Goal: Information Seeking & Learning: Learn about a topic

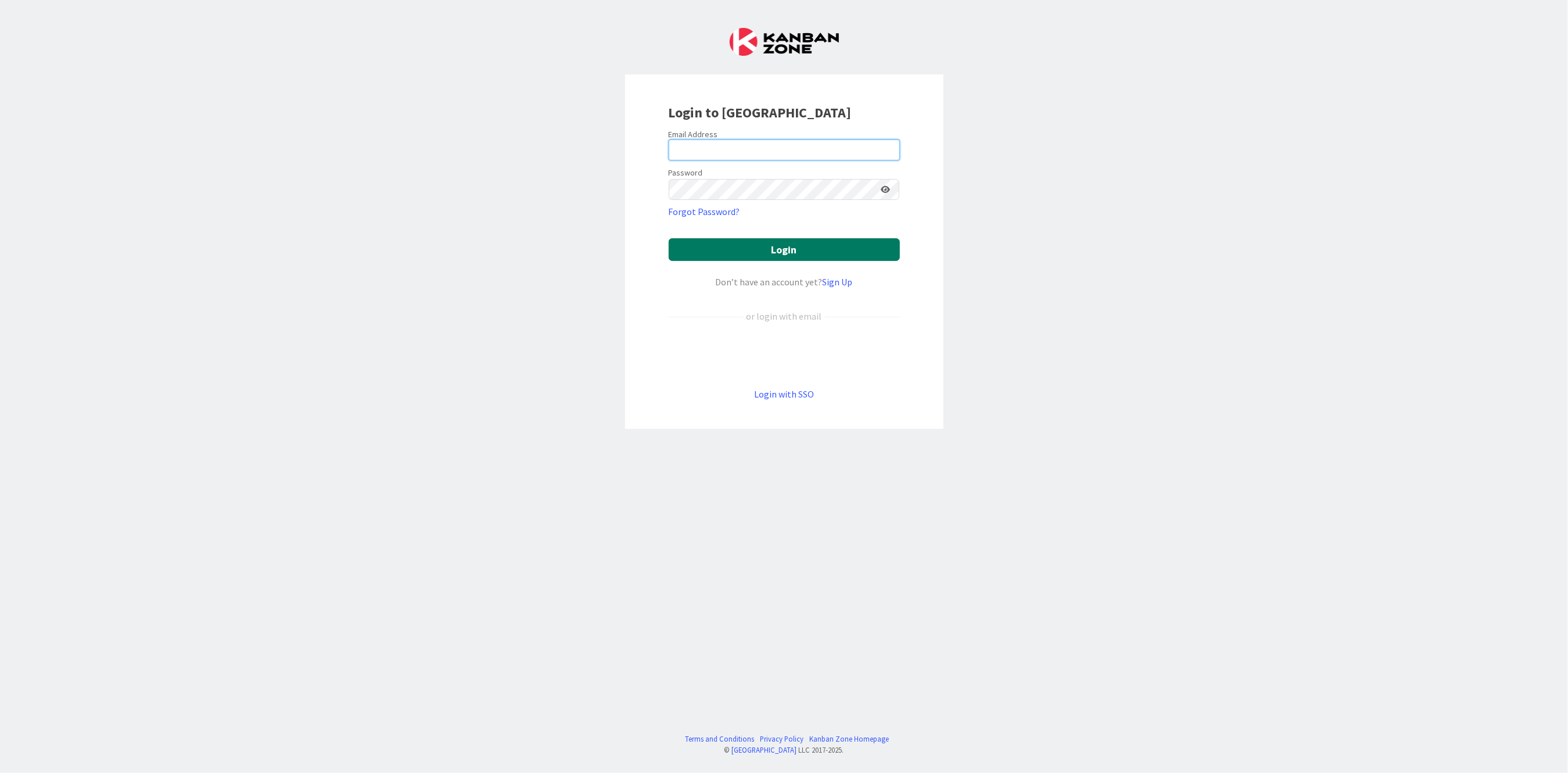
type input "[PERSON_NAME][EMAIL_ADDRESS][PERSON_NAME][DOMAIN_NAME][US_STATE]"
click at [539, 251] on button "Login" at bounding box center [784, 250] width 231 height 23
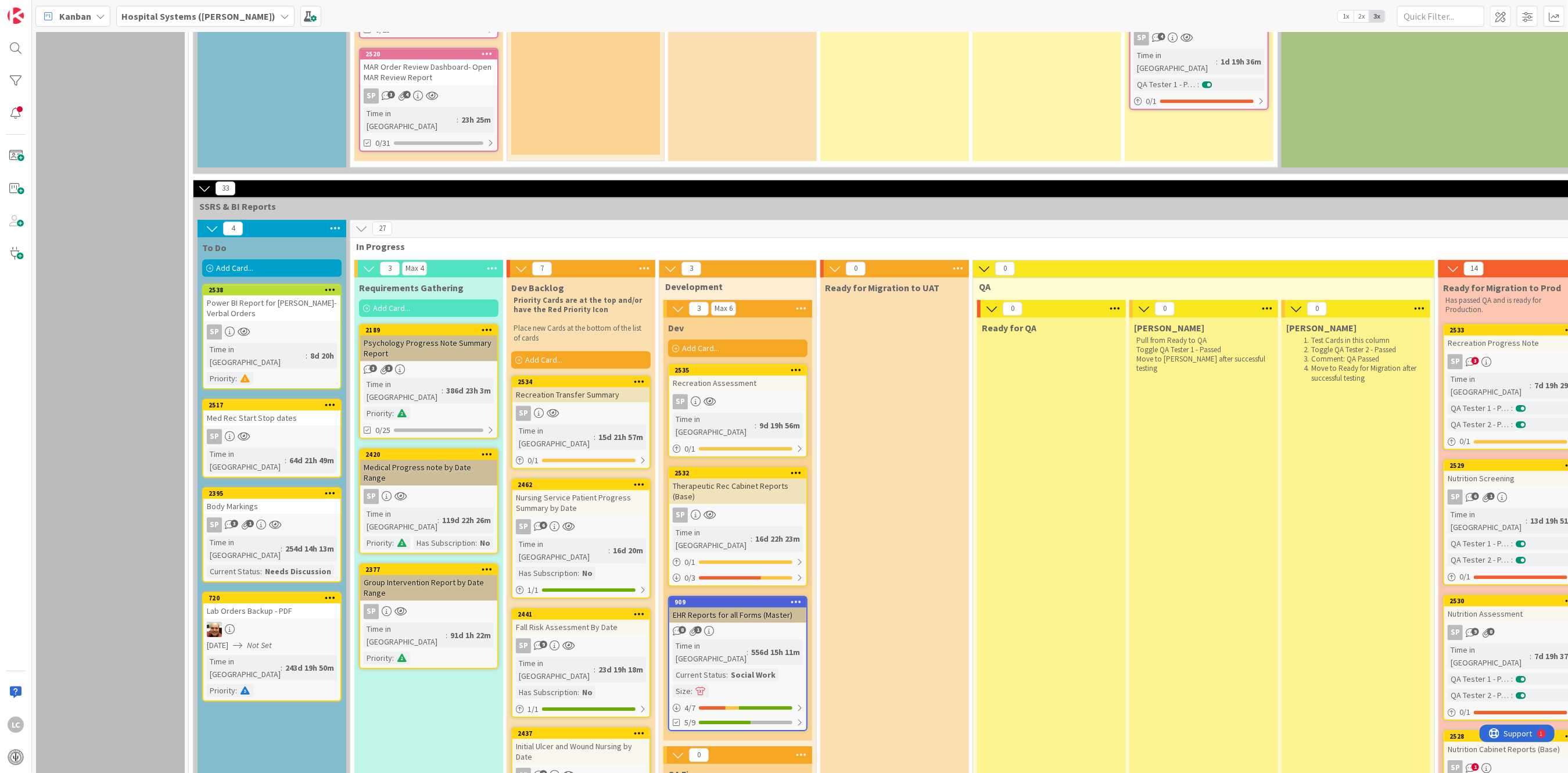
scroll to position [2401, 0]
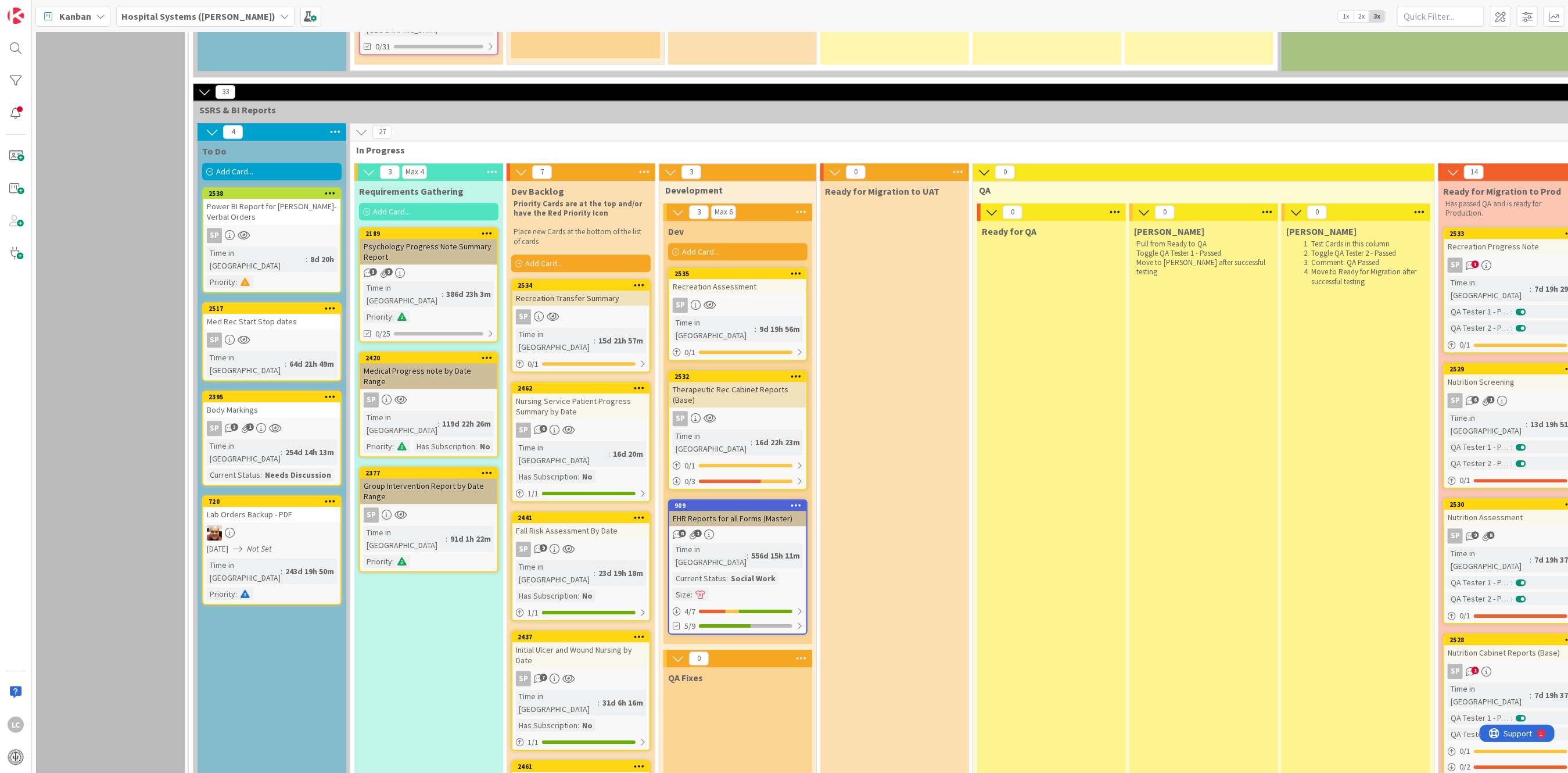
click at [539, 549] on div "556d 15h 11m" at bounding box center [776, 556] width 55 height 13
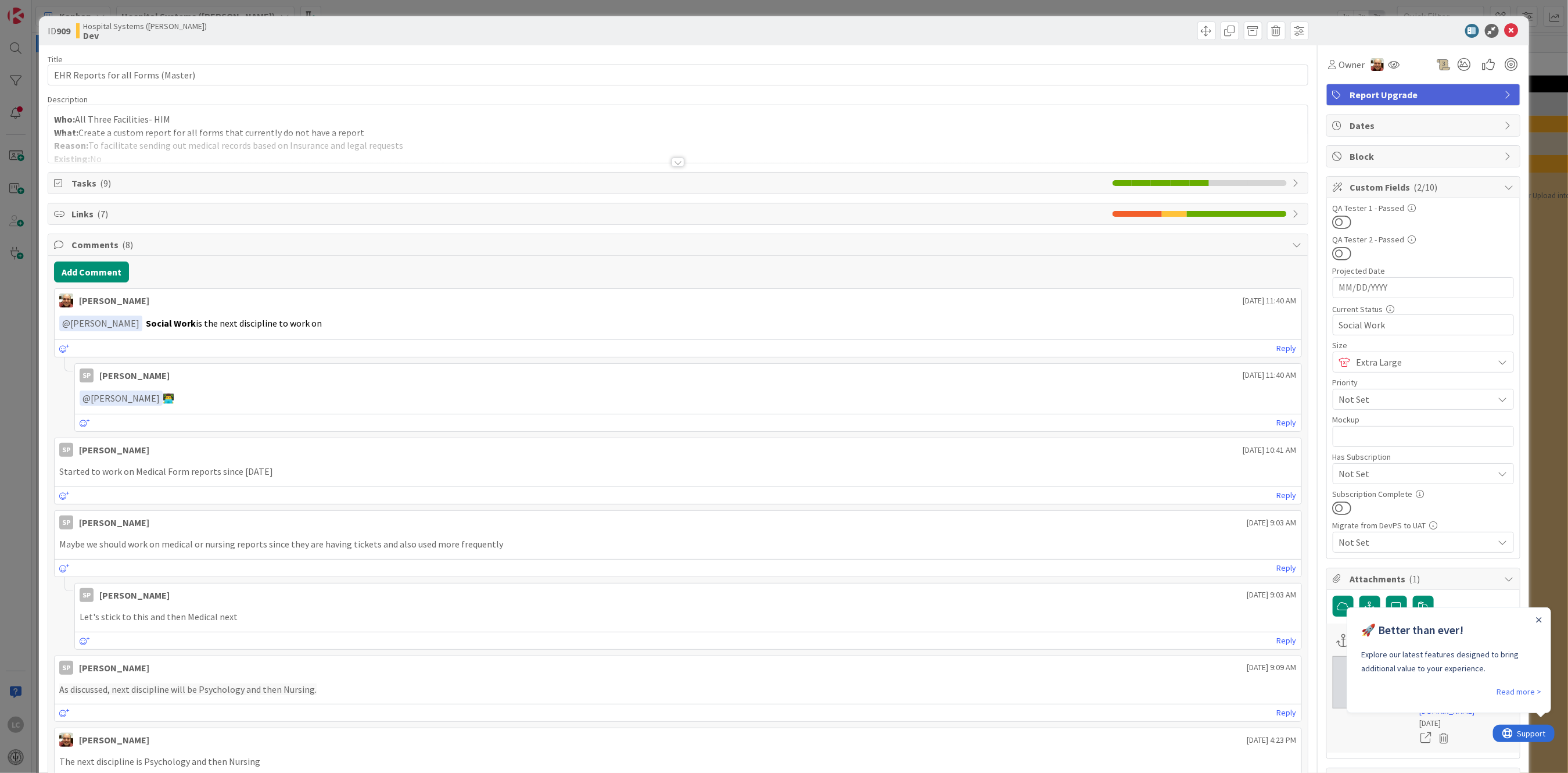
click at [672, 162] on div at bounding box center [678, 162] width 13 height 10
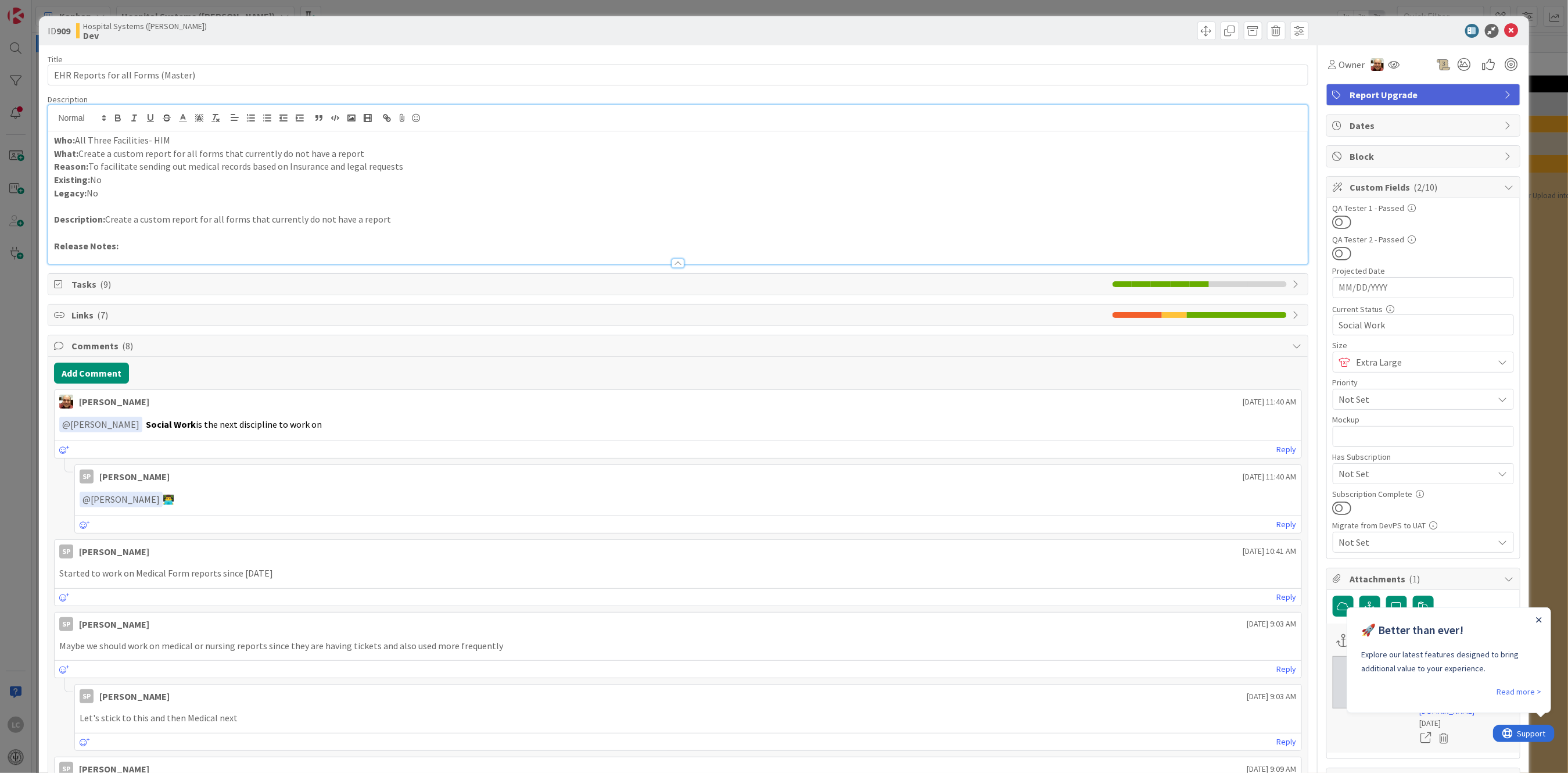
click at [1538, 617] on icon "Close Announcement" at bounding box center [1538, 619] width 6 height 6
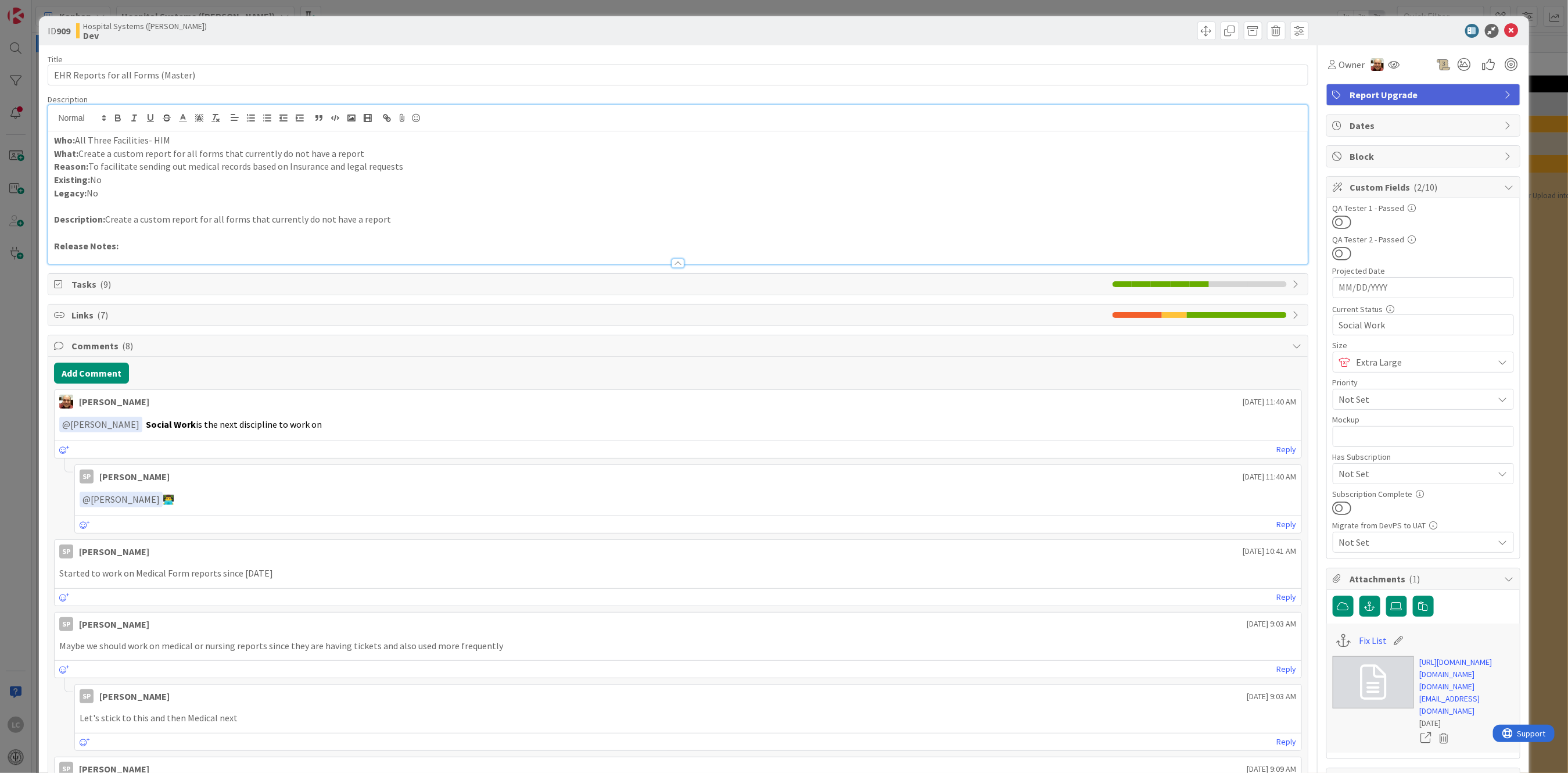
click at [1275, 351] on div "Comments ( 8 )" at bounding box center [677, 346] width 1259 height 22
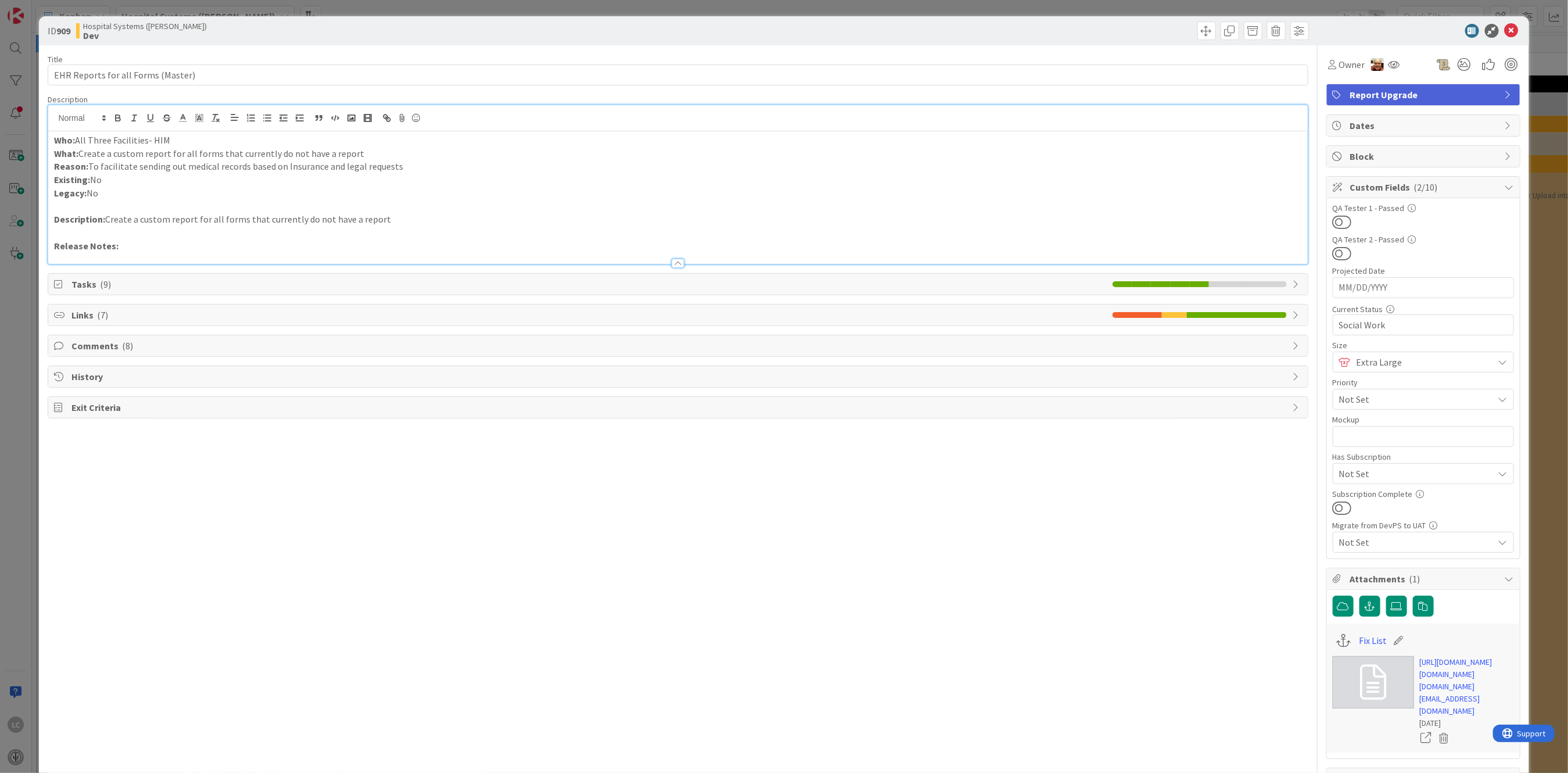
click at [73, 316] on span "Links ( 7 )" at bounding box center [588, 314] width 1034 height 14
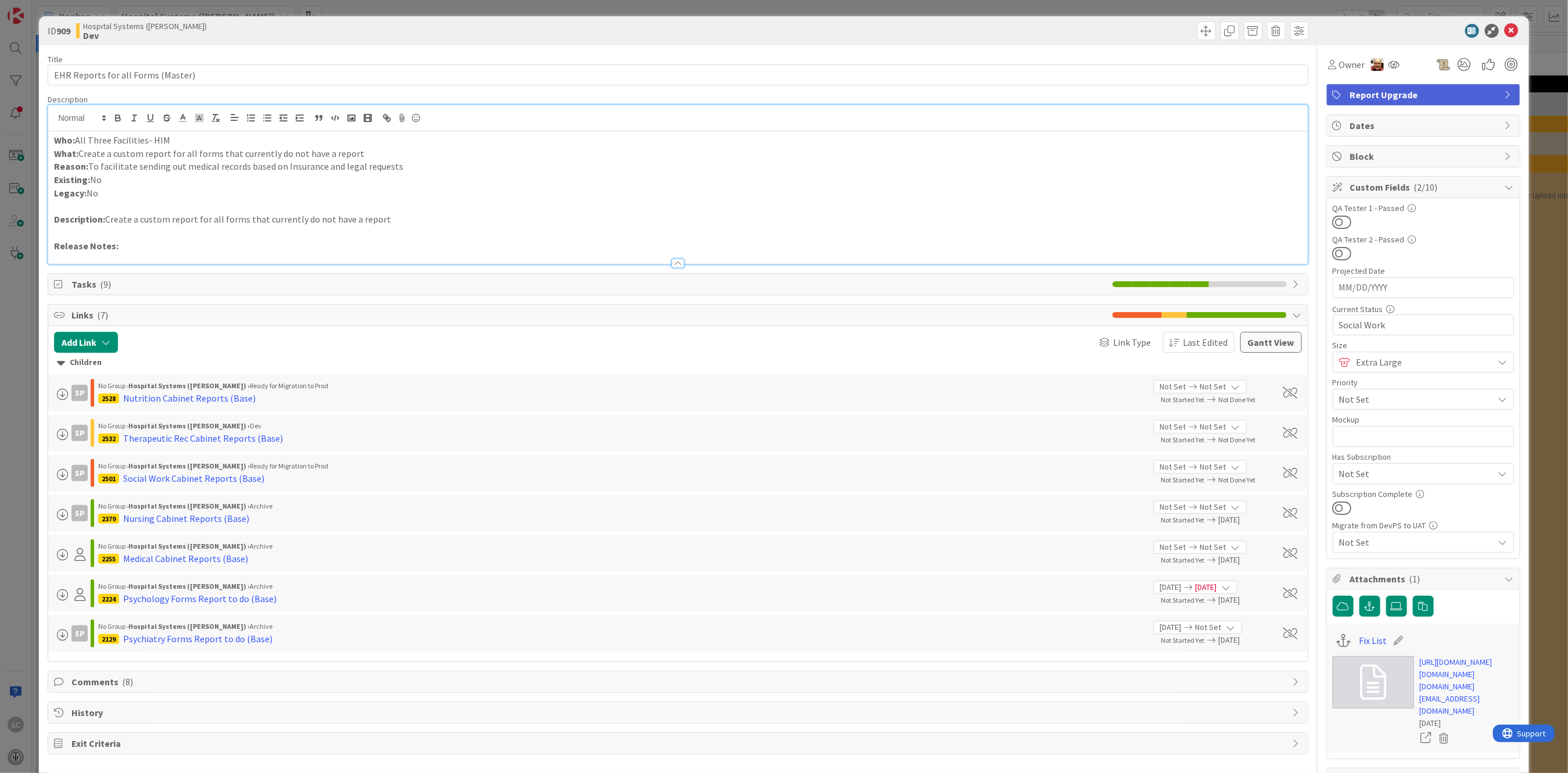
click at [69, 280] on div "Tasks ( 9 )" at bounding box center [677, 284] width 1259 height 21
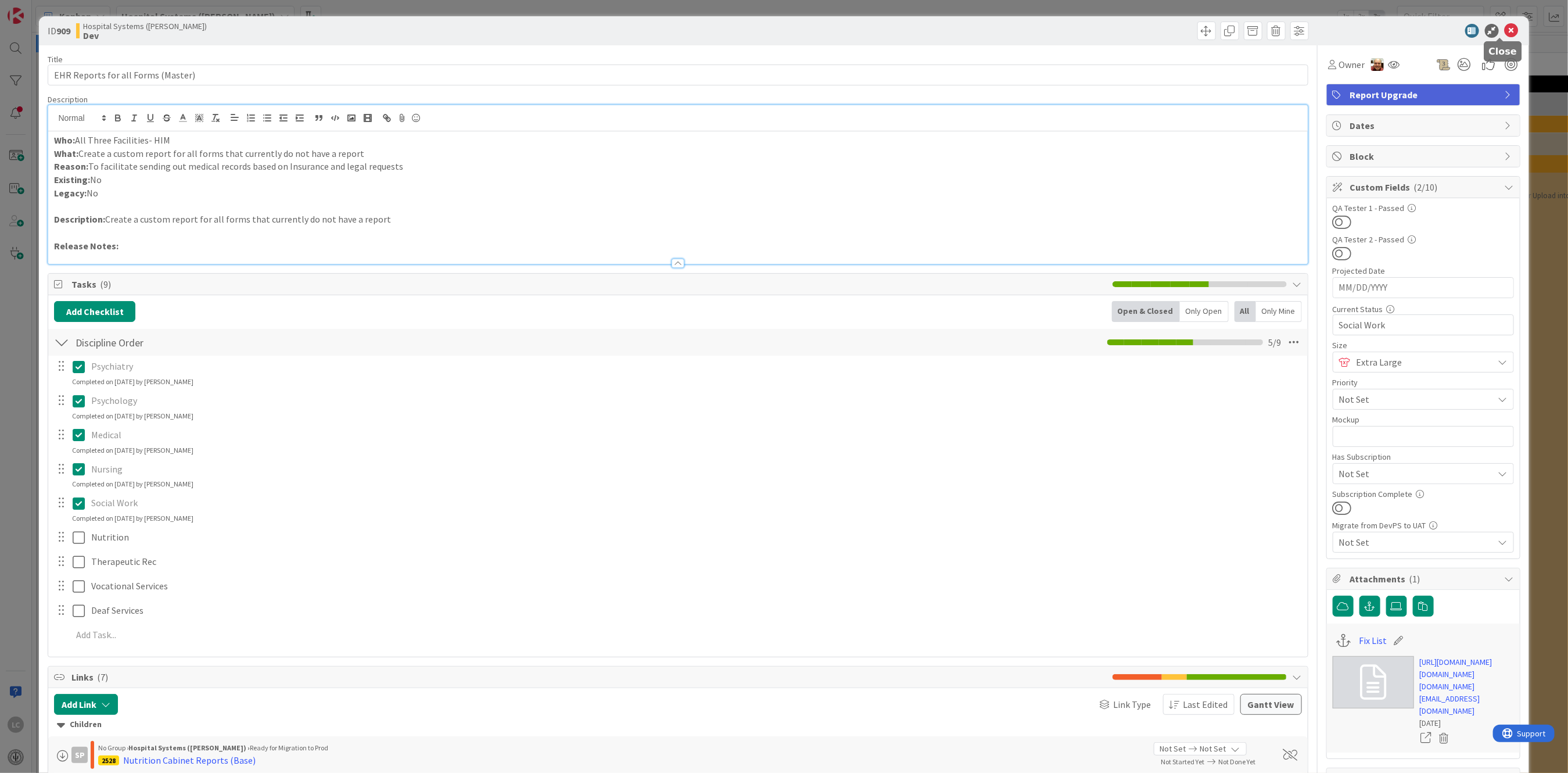
click at [1504, 26] on icon at bounding box center [1511, 30] width 14 height 14
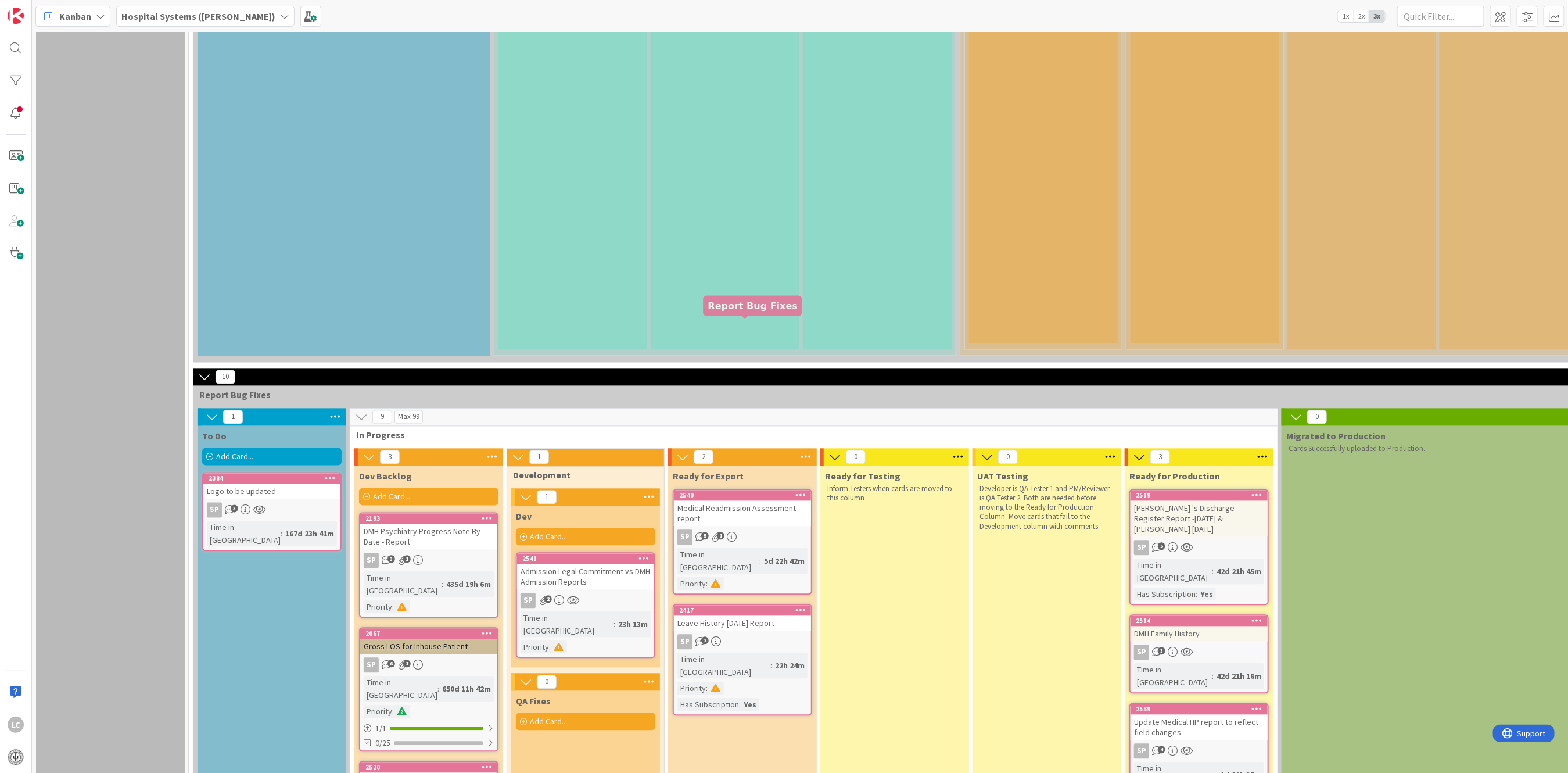
scroll to position [1627, 0]
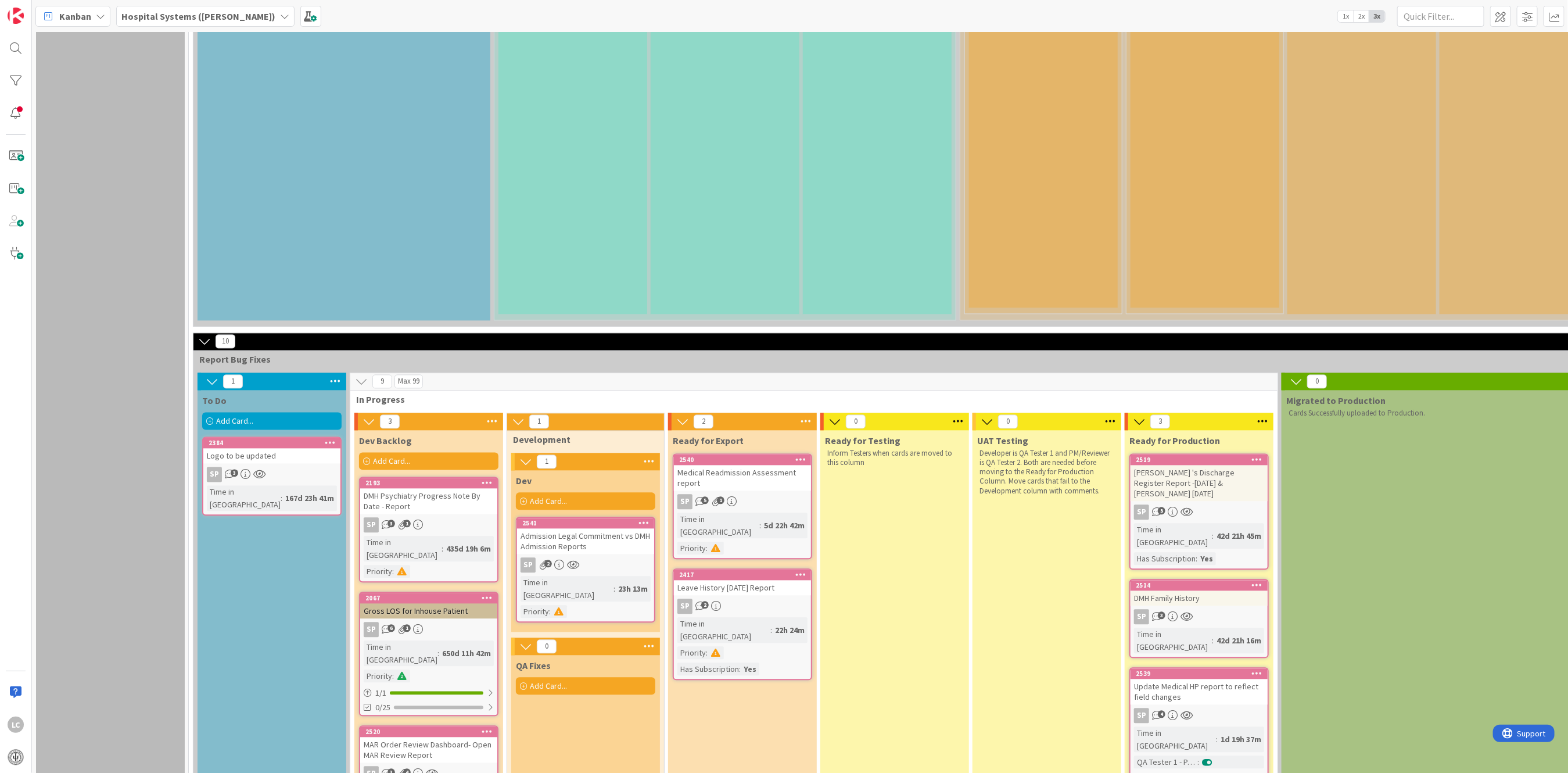
click at [610, 529] on div "Admission Legal Commitment vs DMH Admission Reports" at bounding box center [585, 542] width 137 height 26
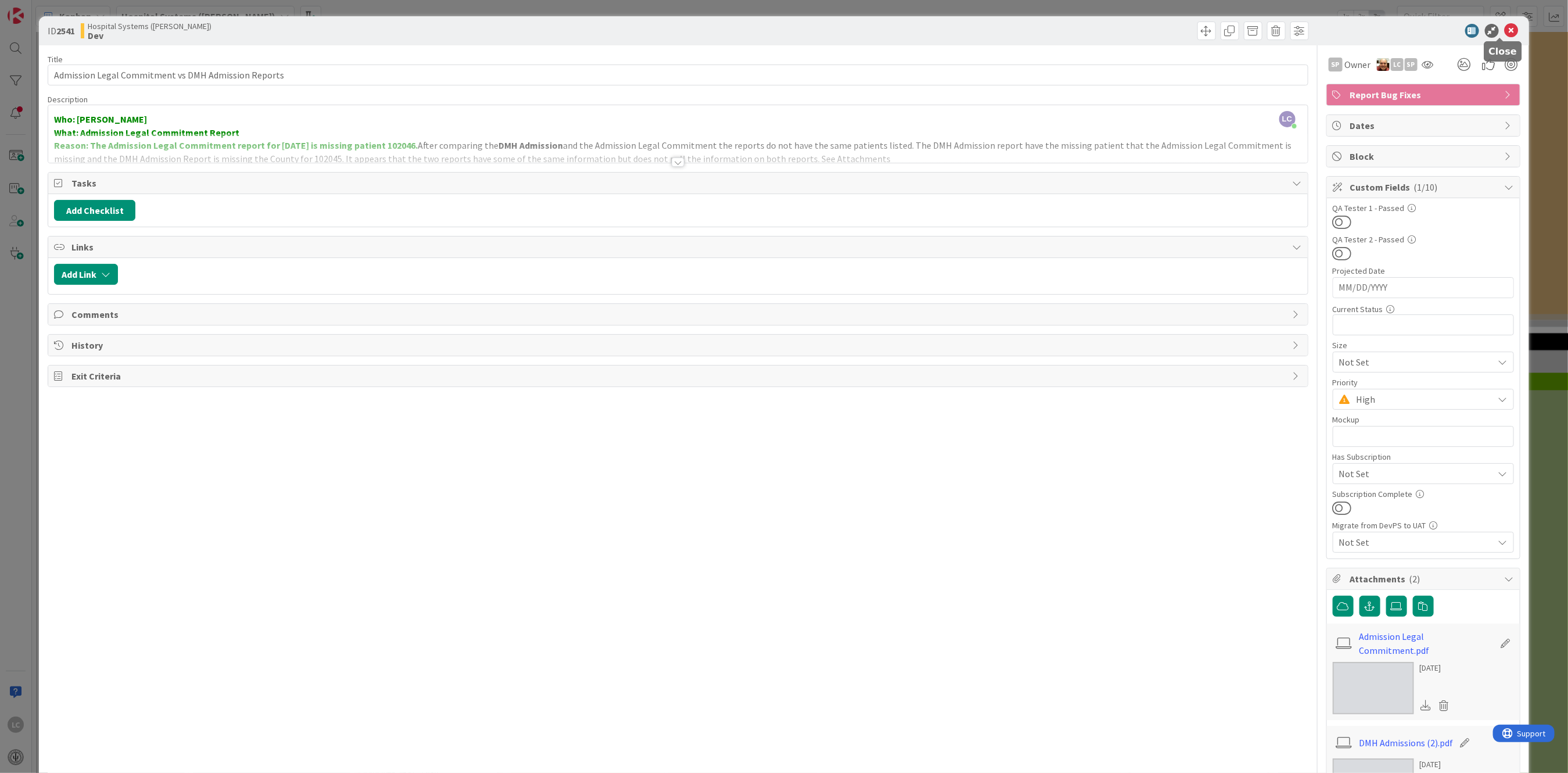
click at [1504, 26] on icon at bounding box center [1511, 30] width 14 height 14
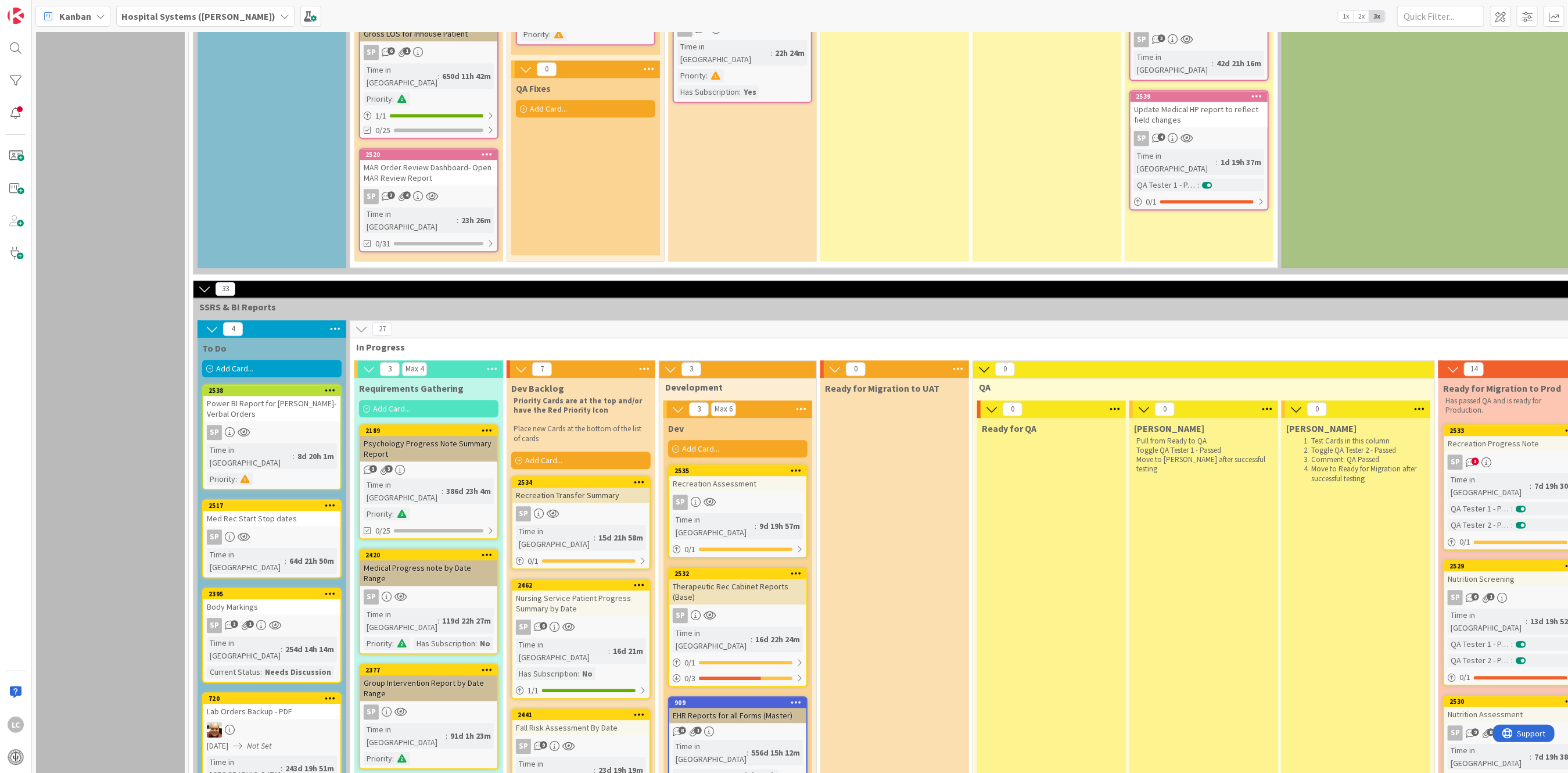
scroll to position [2169, 0]
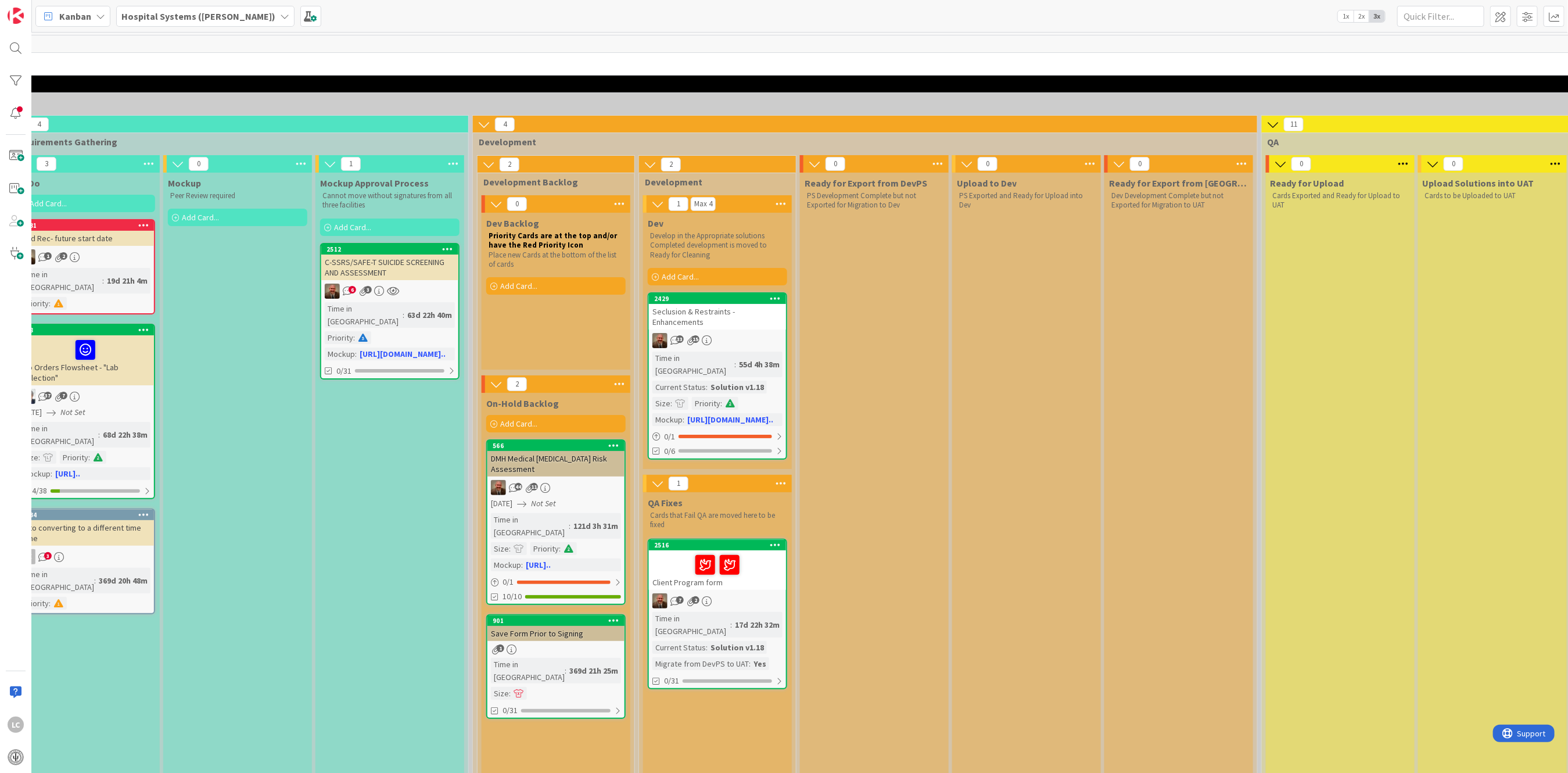
scroll to position [0, 514]
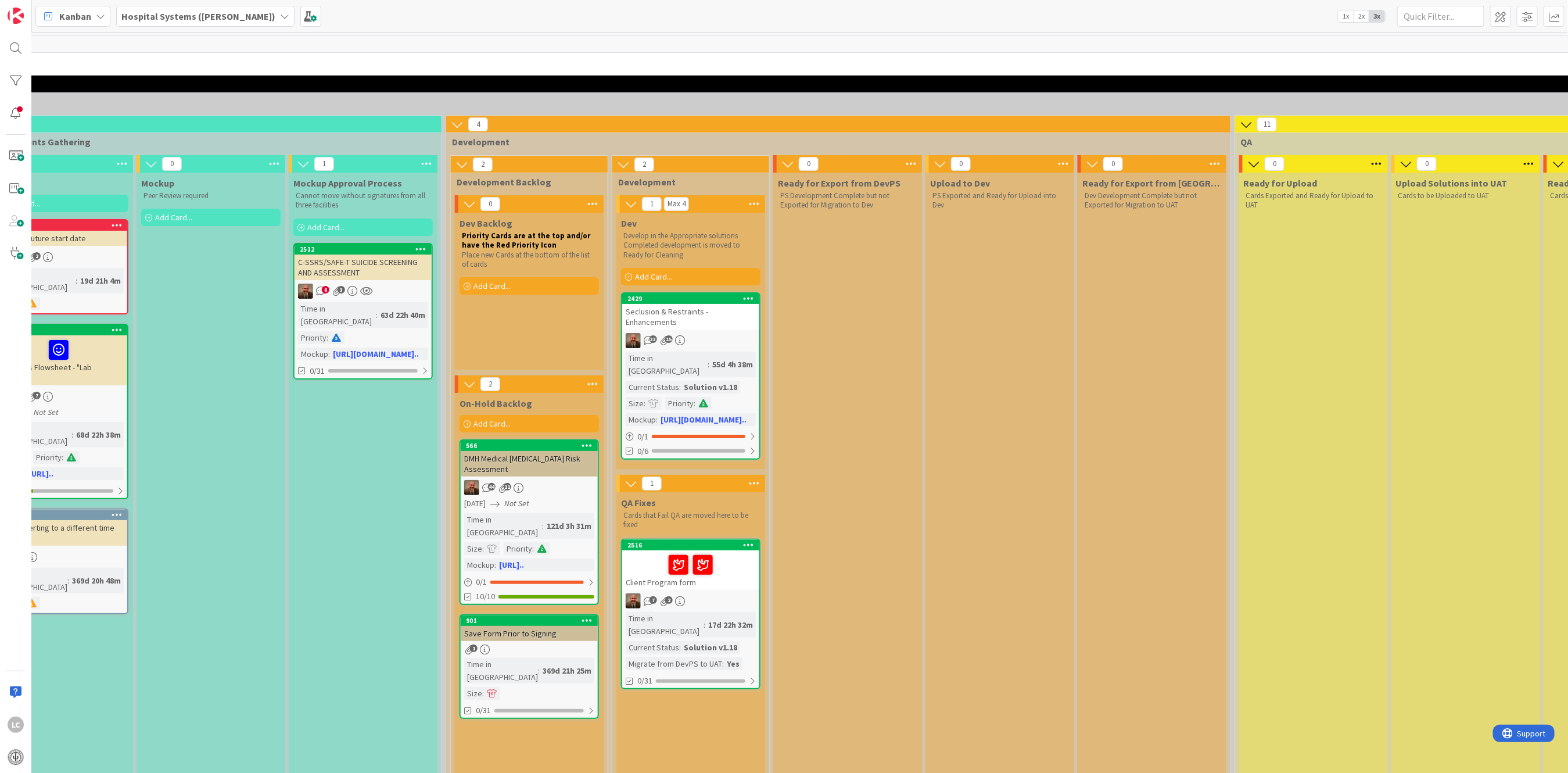
click at [727, 556] on div "Client Program form" at bounding box center [690, 569] width 137 height 40
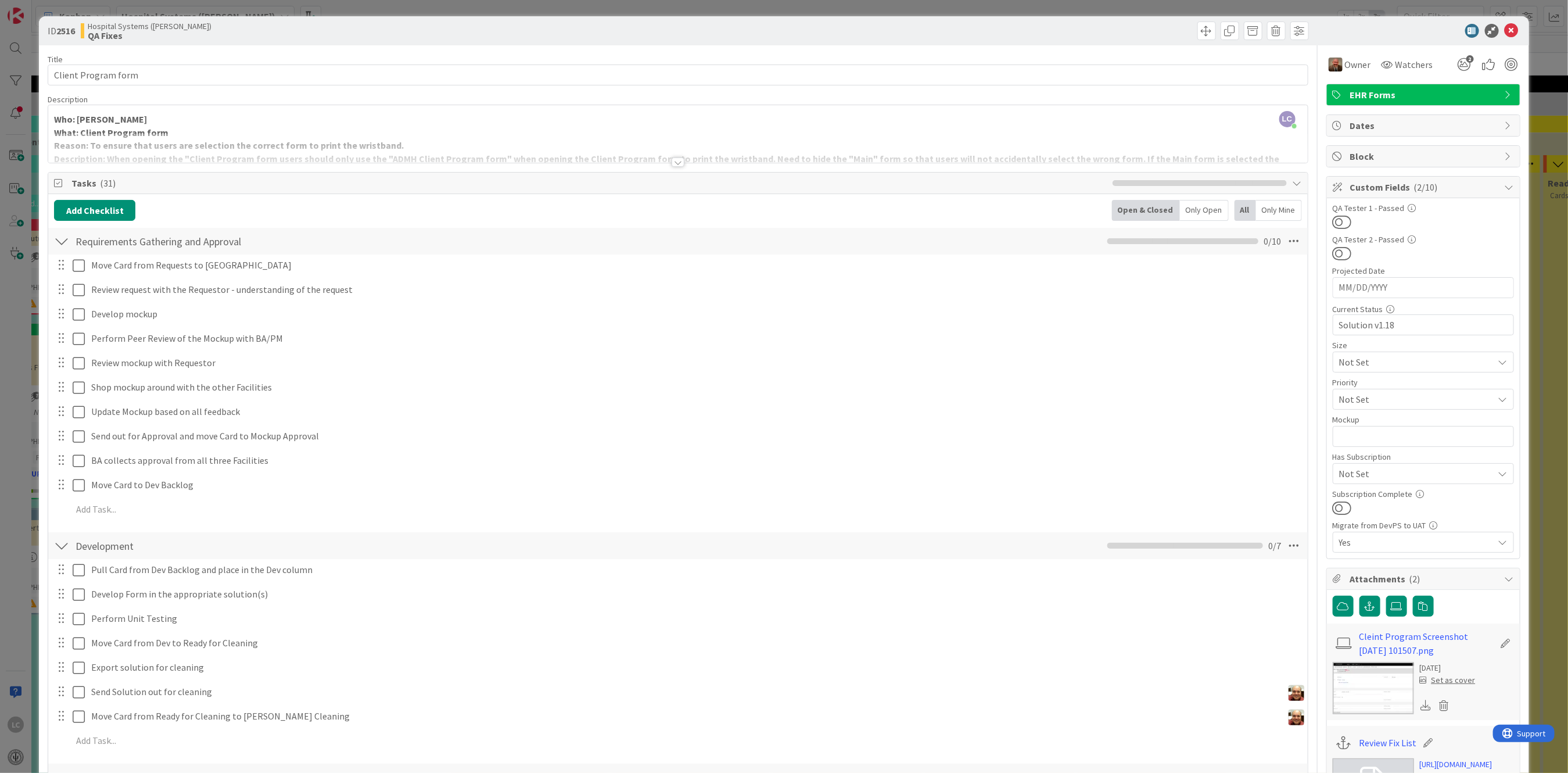
click at [1293, 181] on icon at bounding box center [1298, 183] width 10 height 10
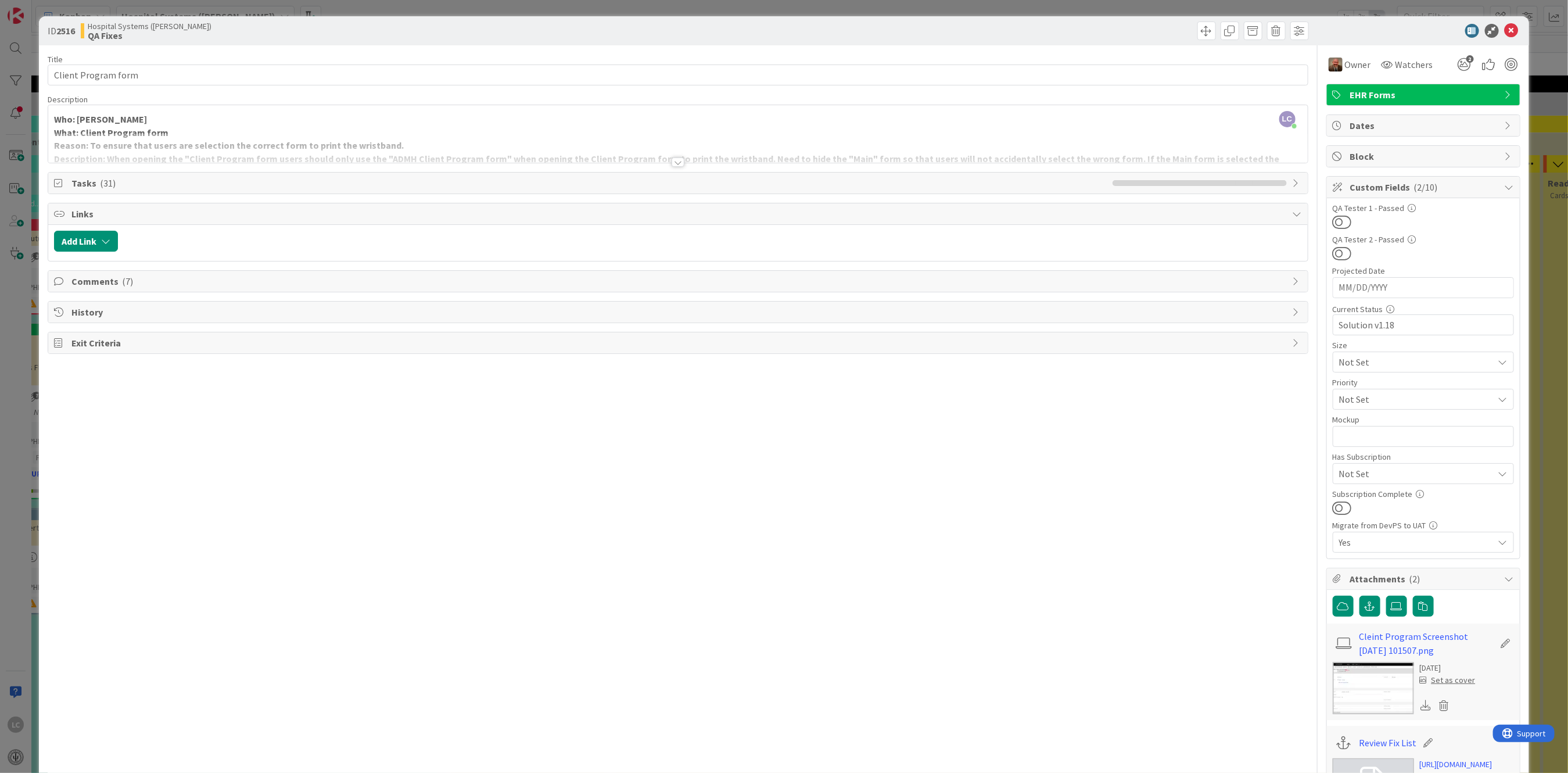
click at [1293, 181] on icon at bounding box center [1298, 183] width 10 height 10
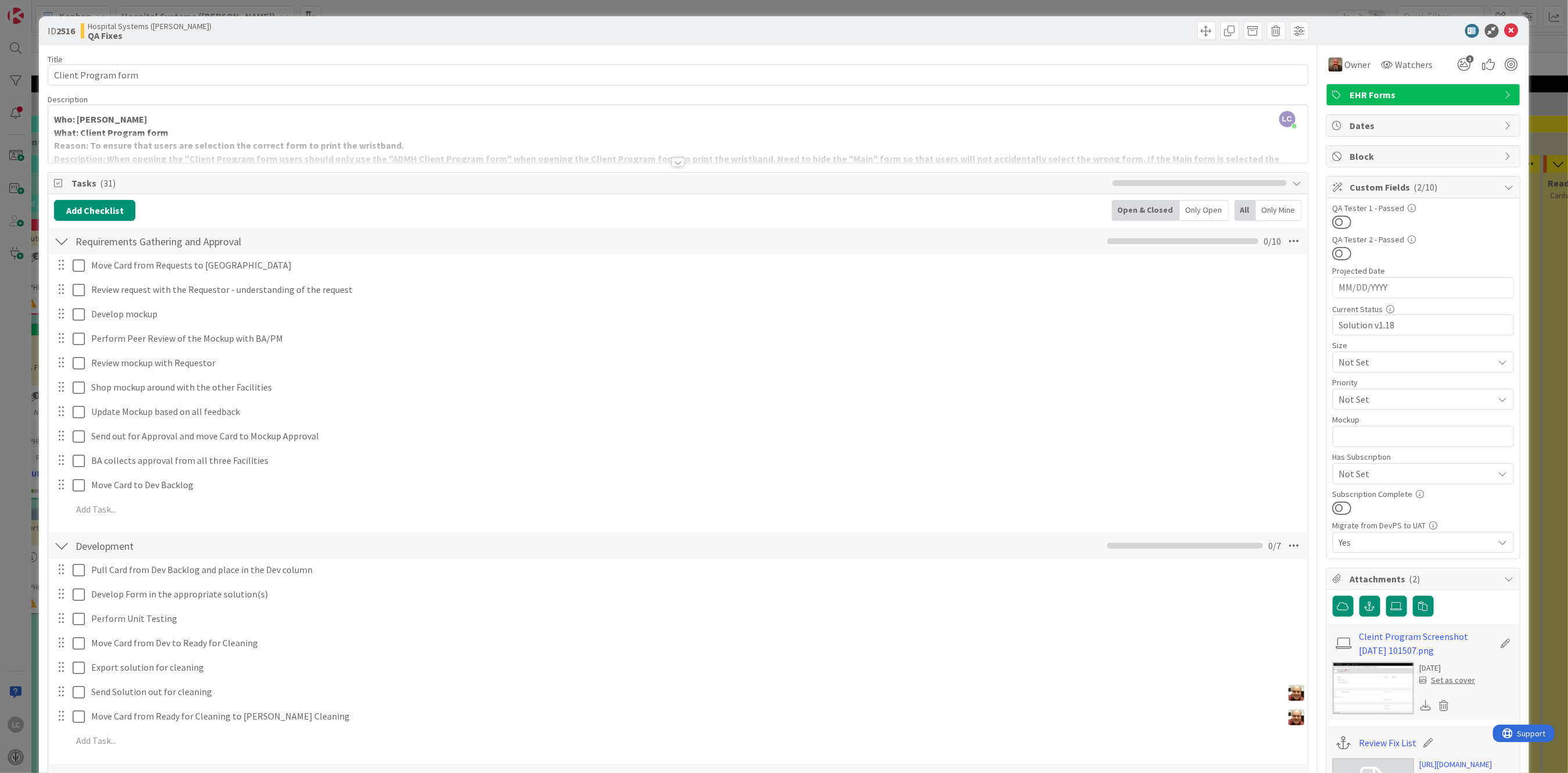
click at [1293, 183] on icon at bounding box center [1298, 183] width 10 height 10
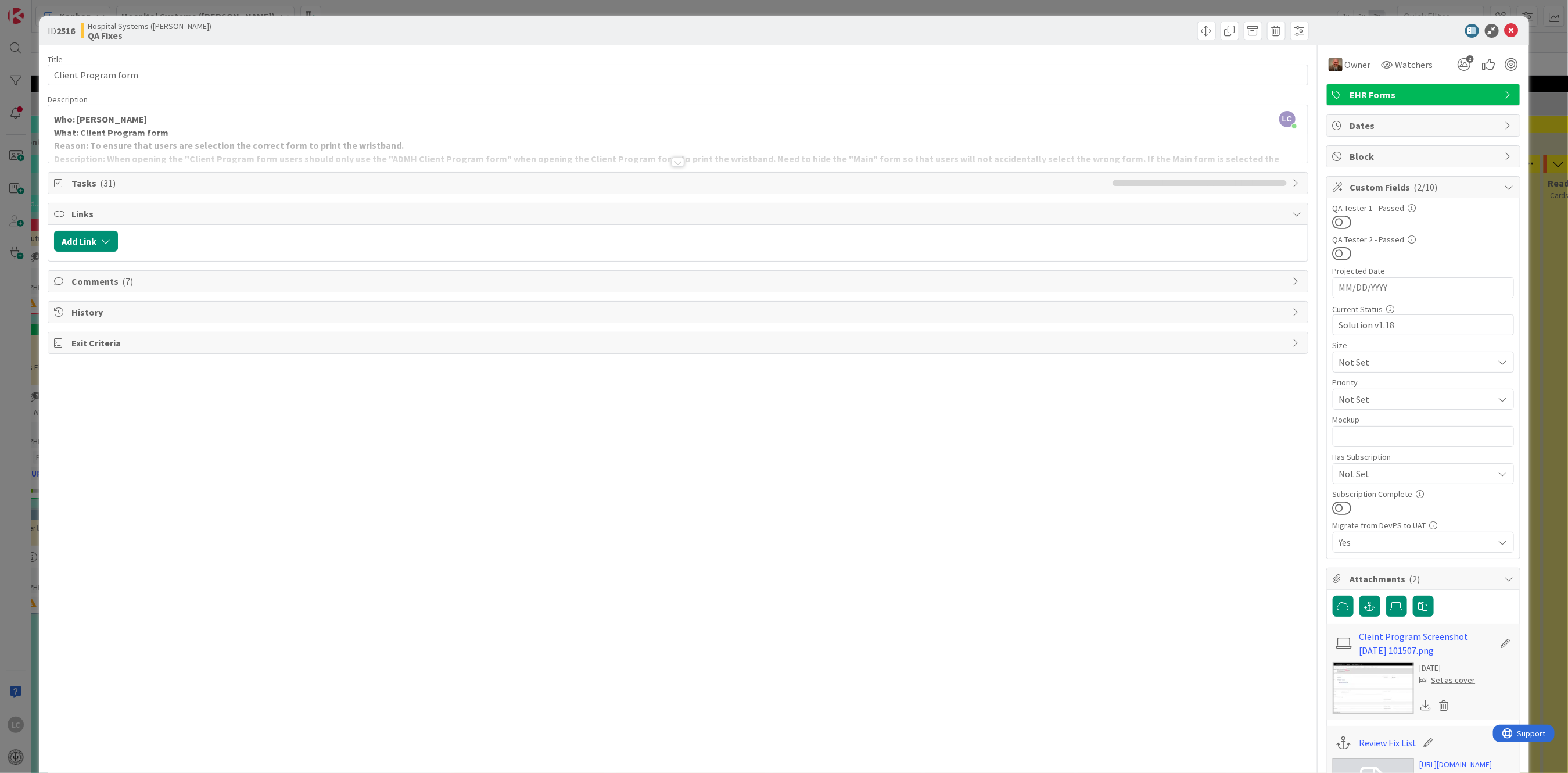
click at [59, 281] on icon at bounding box center [60, 281] width 11 height 10
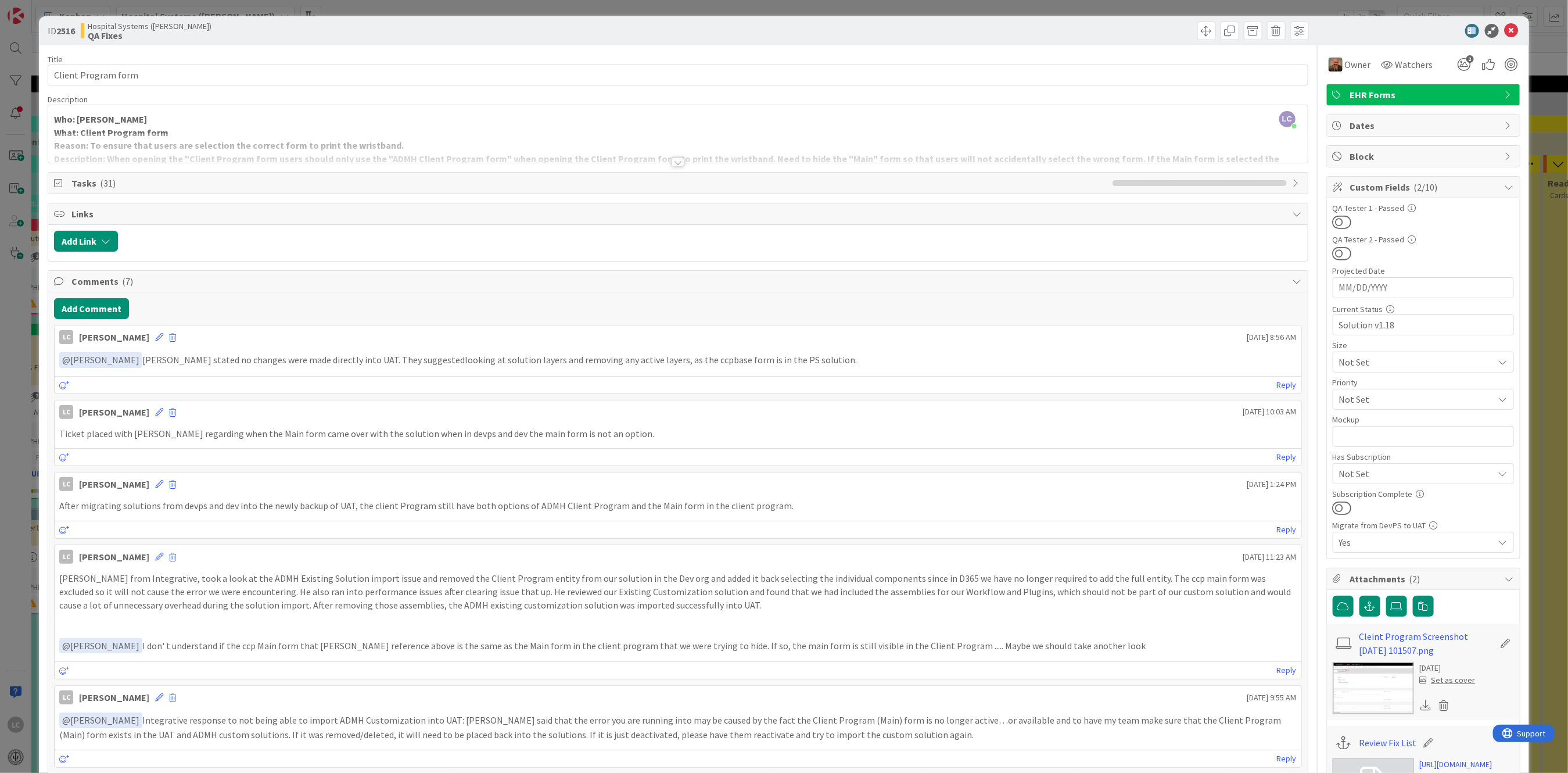
click at [1332, 577] on icon at bounding box center [1338, 579] width 11 height 10
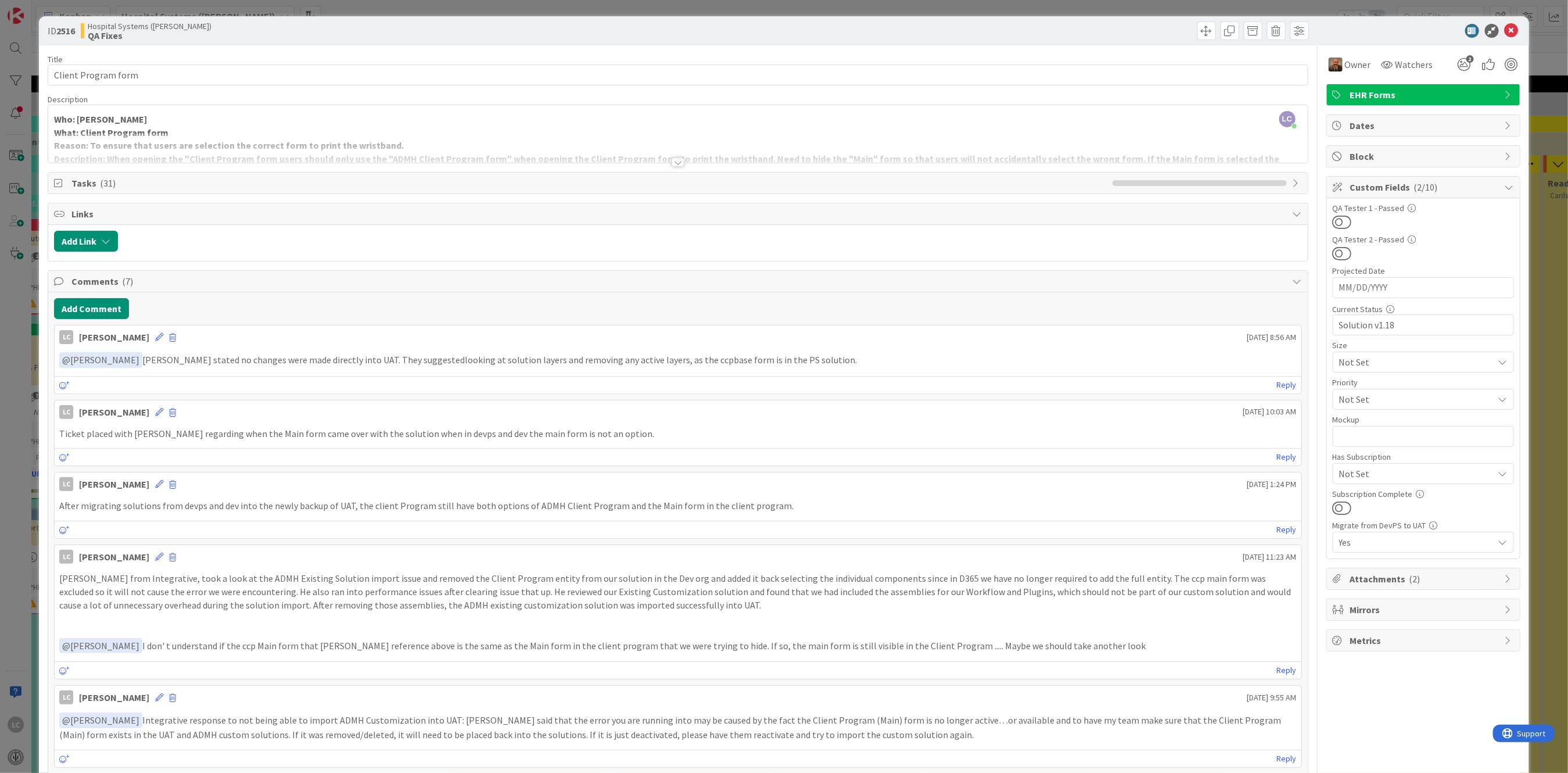
click at [1350, 579] on span "Attachments ( 2 )" at bounding box center [1424, 578] width 149 height 14
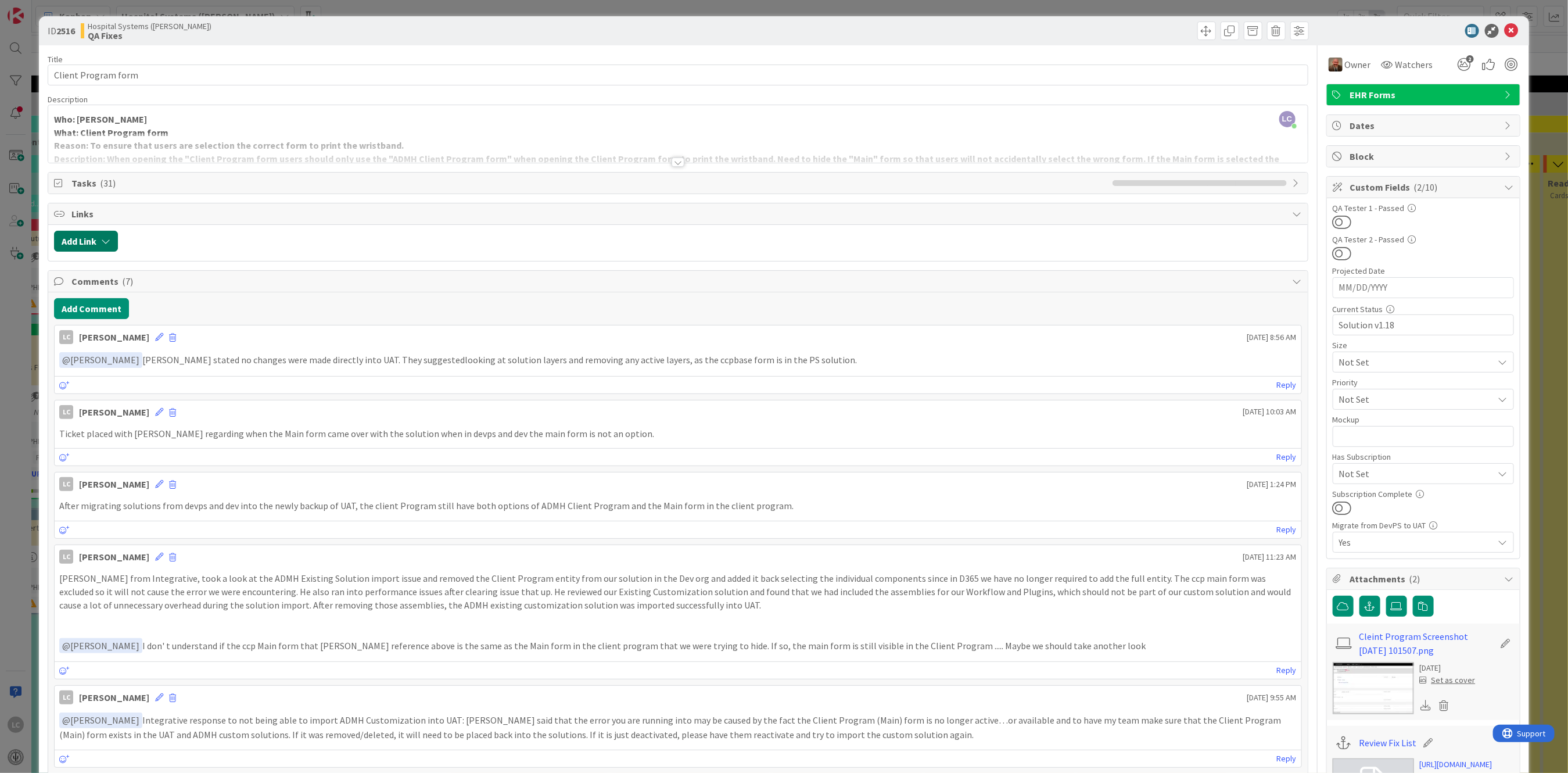
click at [70, 242] on button "Add Link" at bounding box center [86, 242] width 64 height 21
click at [319, 275] on span "Comments ( 7 )" at bounding box center [678, 281] width 1214 height 14
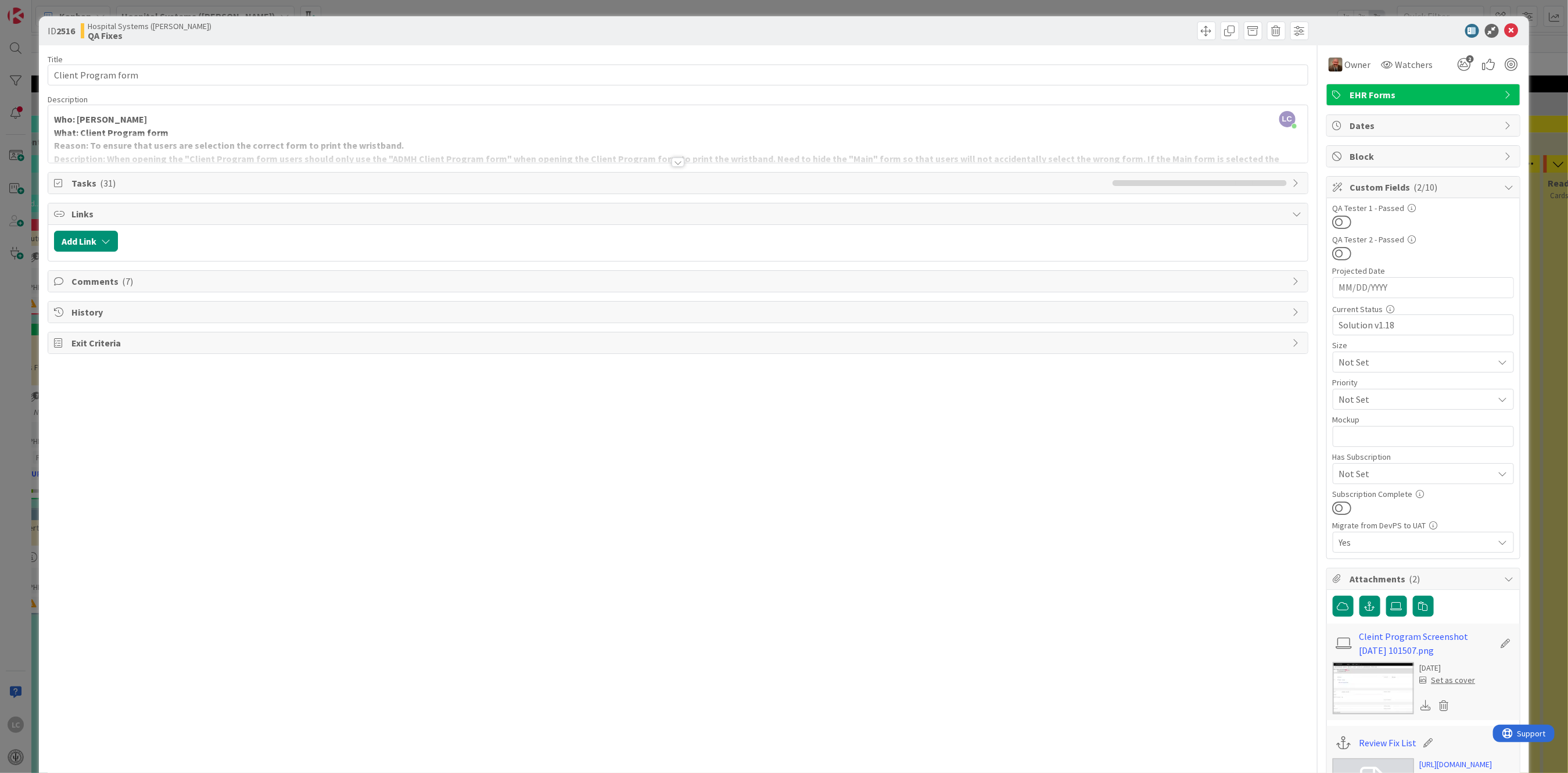
click at [67, 281] on div "Comments ( 7 )" at bounding box center [677, 281] width 1259 height 21
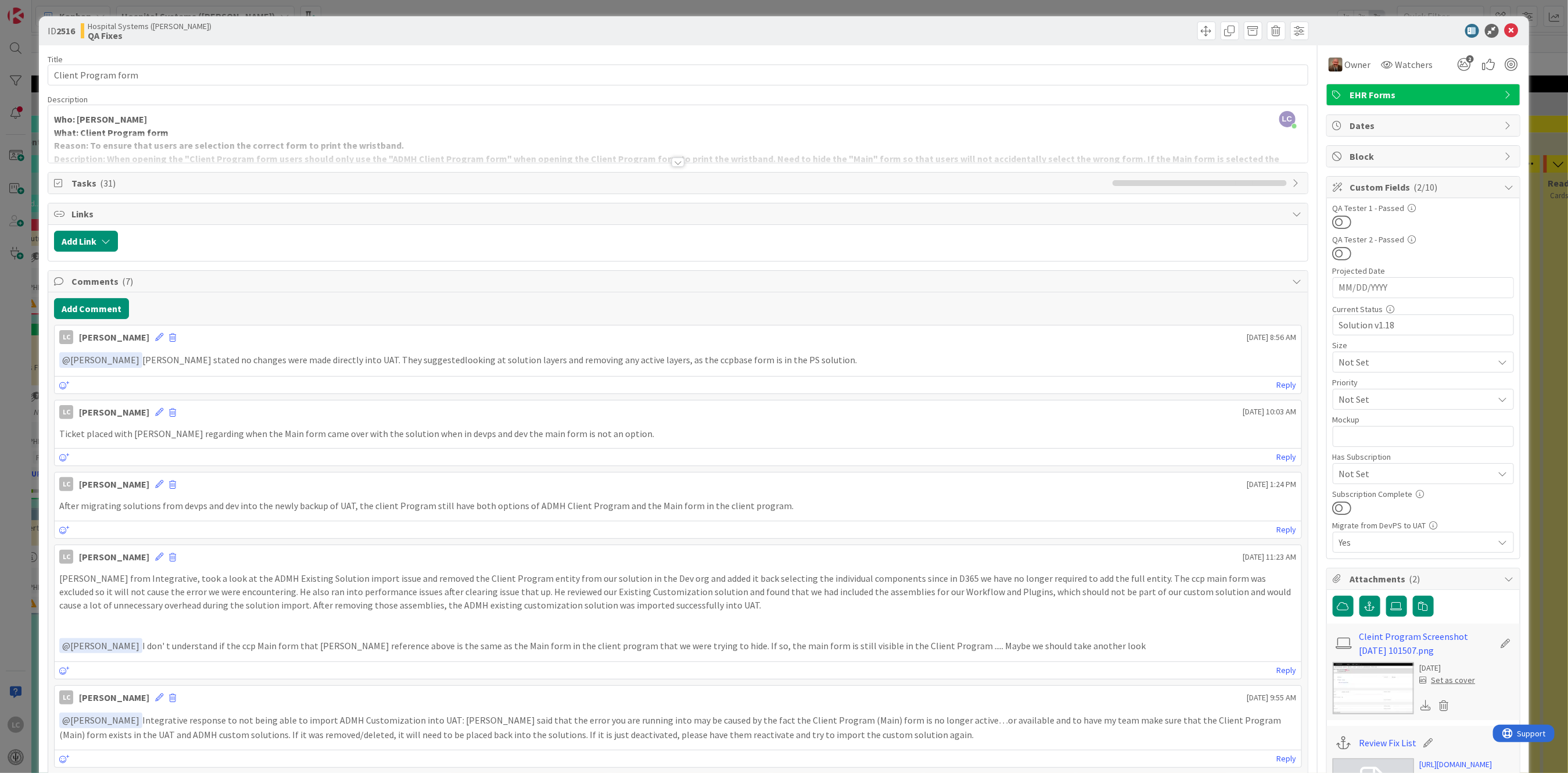
click at [672, 161] on div at bounding box center [678, 162] width 13 height 10
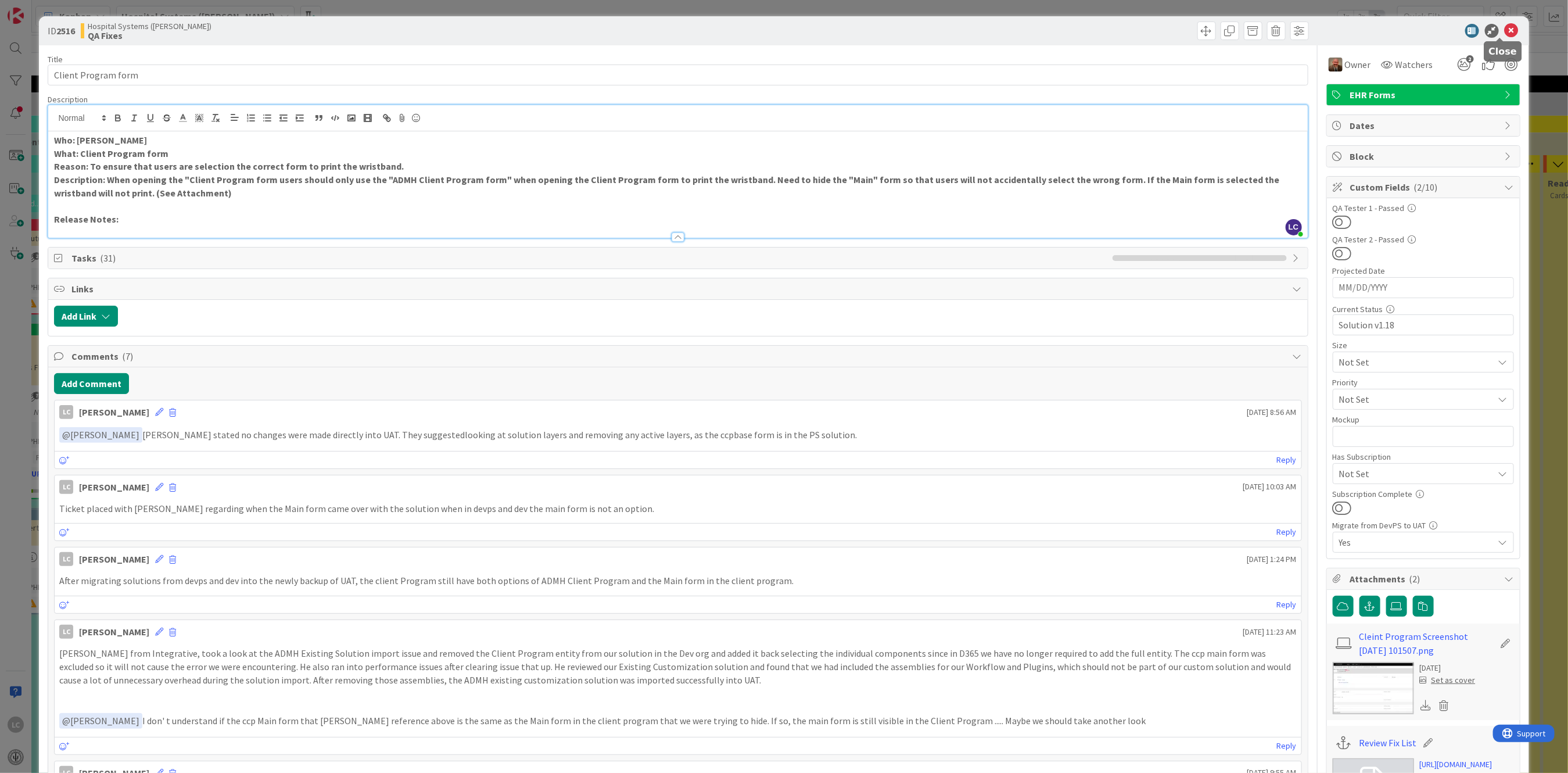
click at [1504, 27] on icon at bounding box center [1511, 30] width 14 height 14
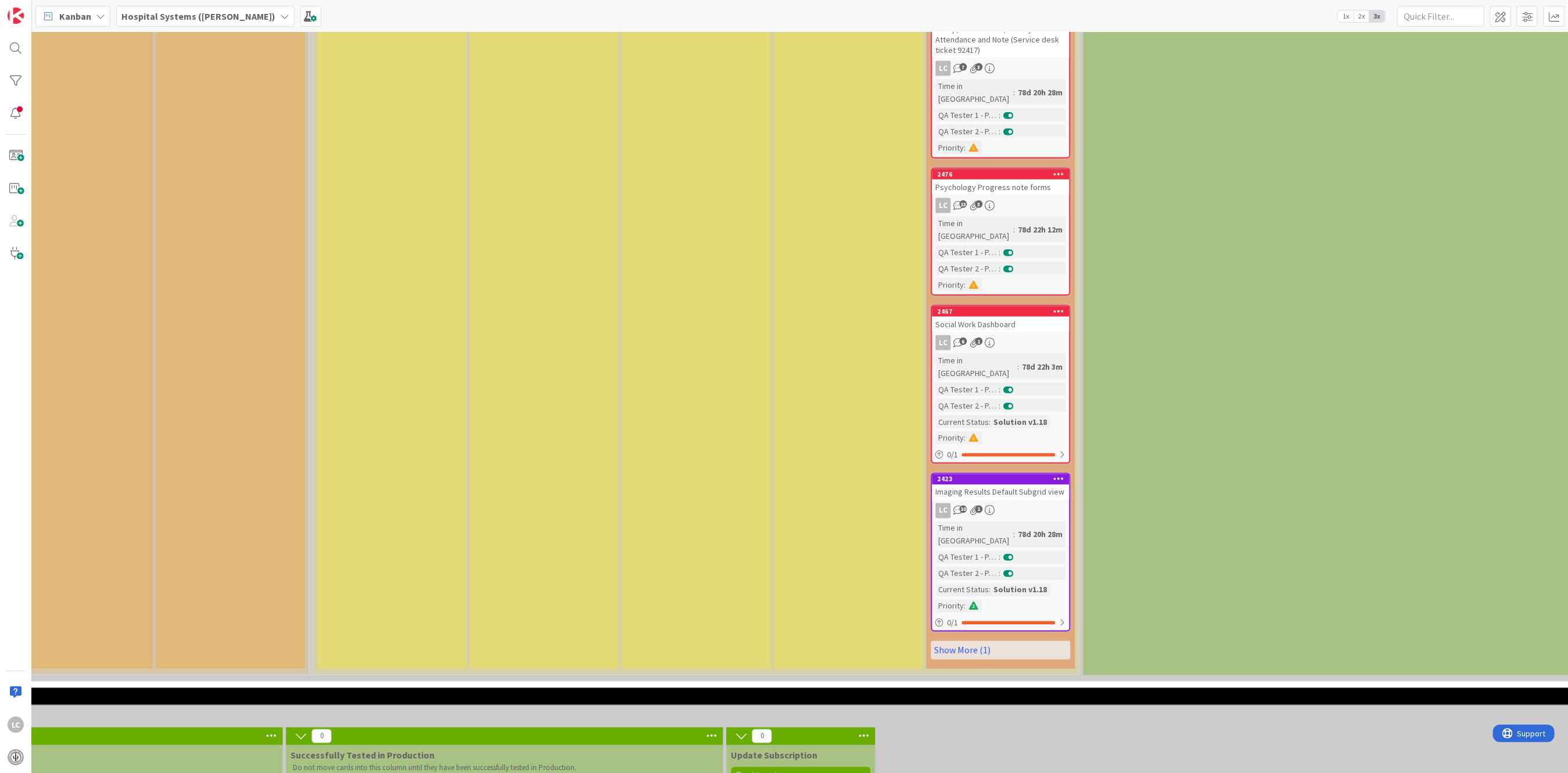
scroll to position [1317, 1436]
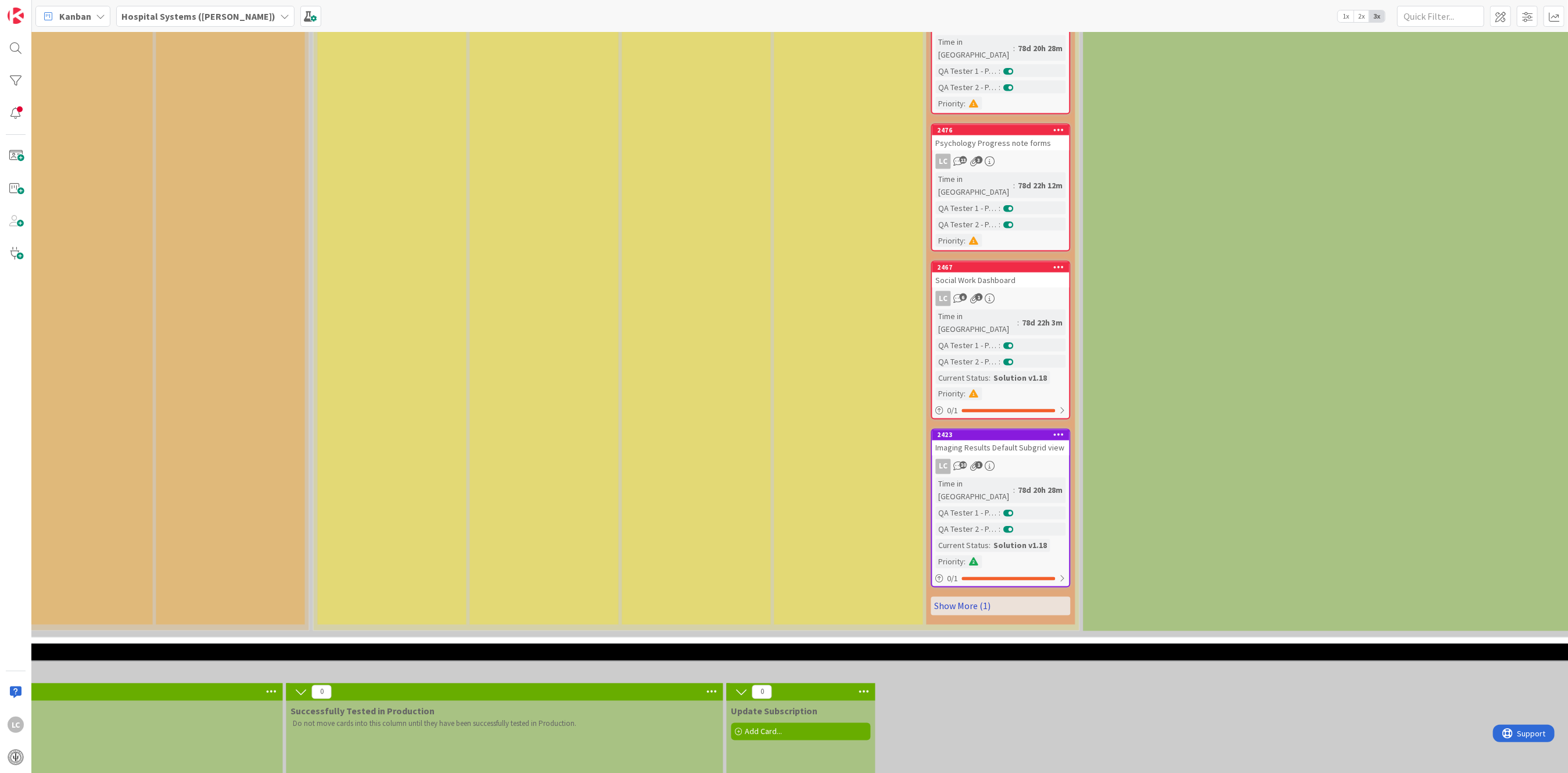
click at [950, 597] on link "Show More (1)" at bounding box center [1000, 606] width 140 height 19
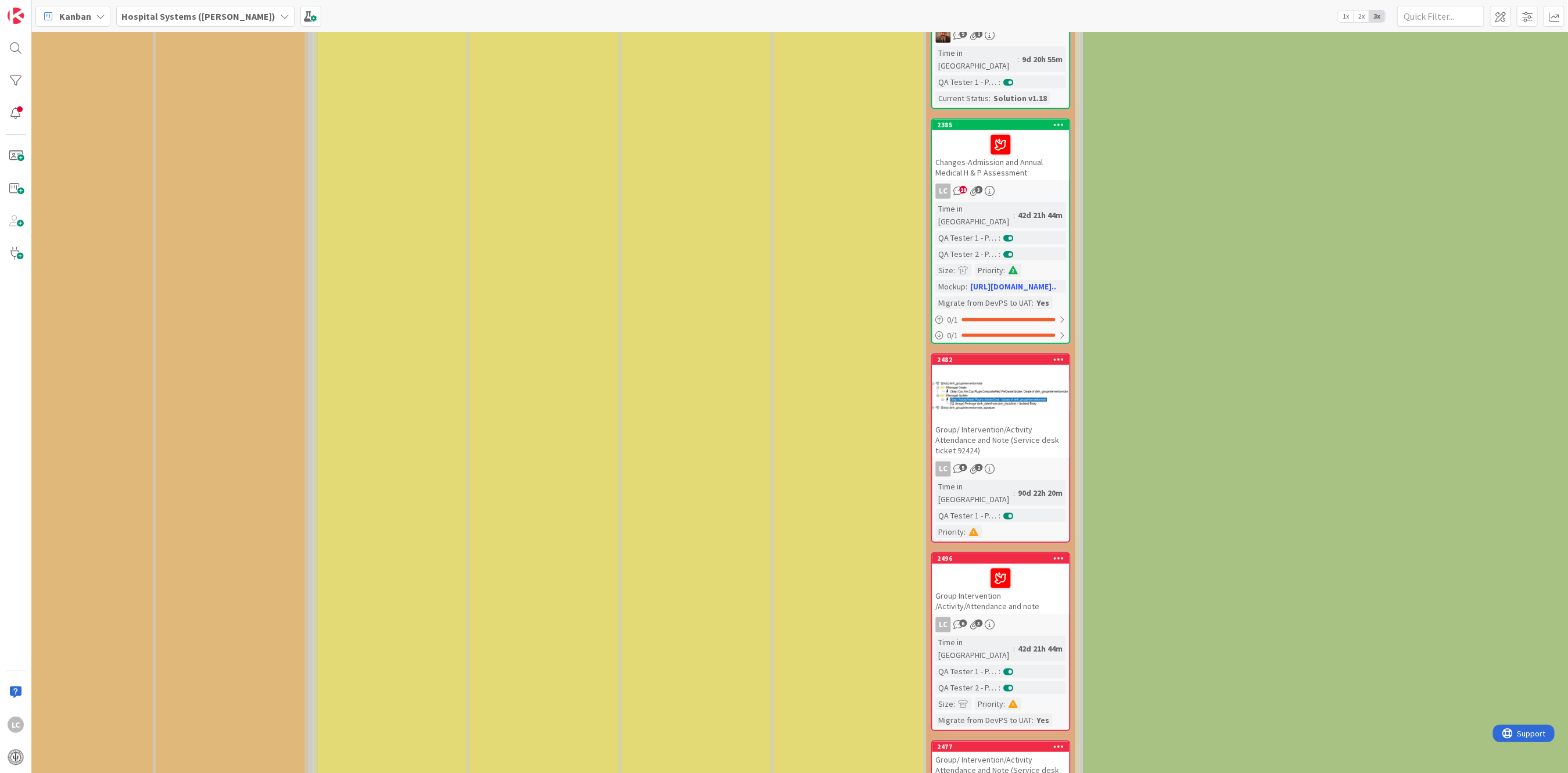
scroll to position [930, 1436]
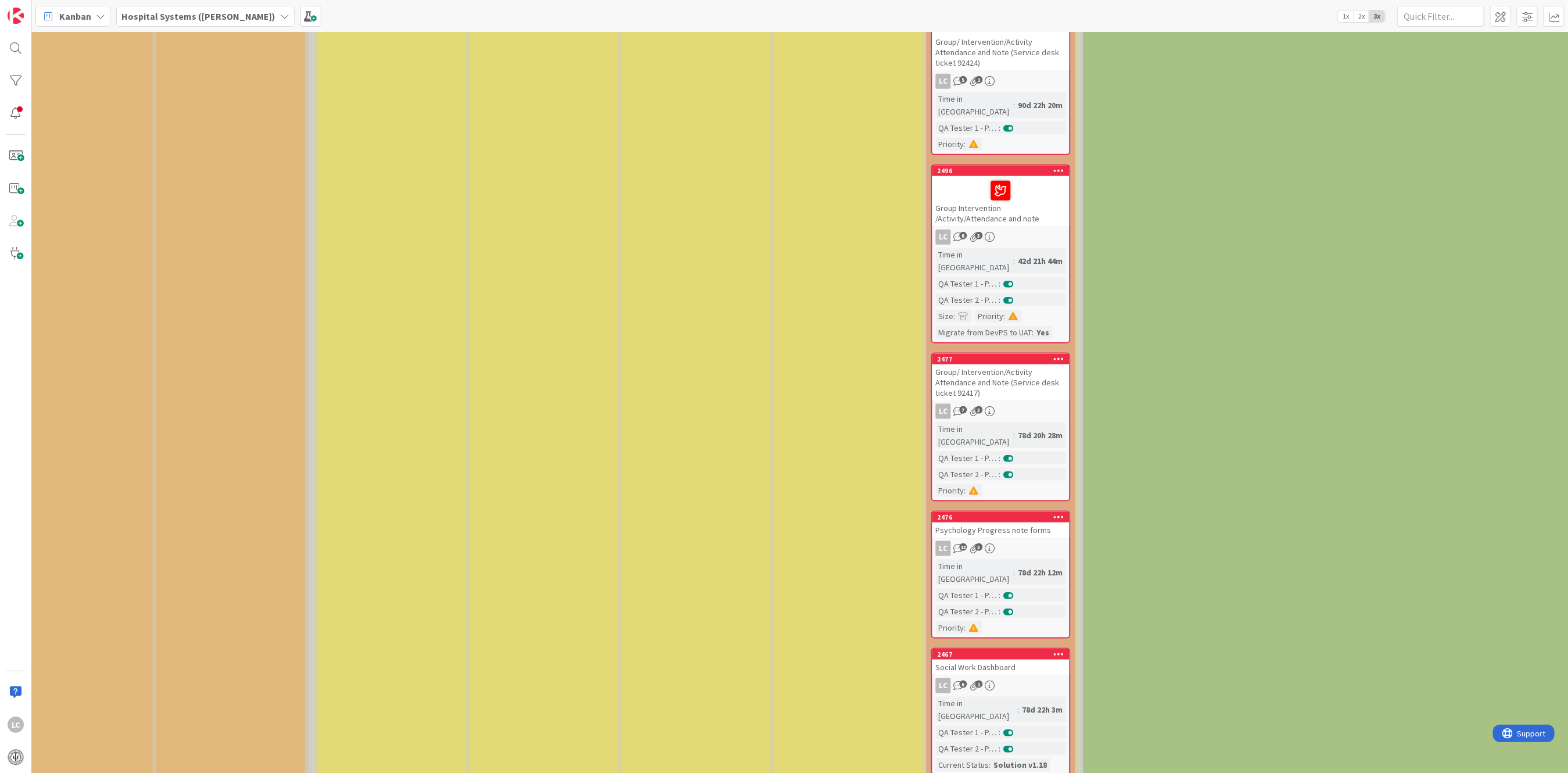
click at [971, 605] on div "QA Tester 2 - Passed" at bounding box center [967, 611] width 63 height 13
select select "xml"
select select "javascript"
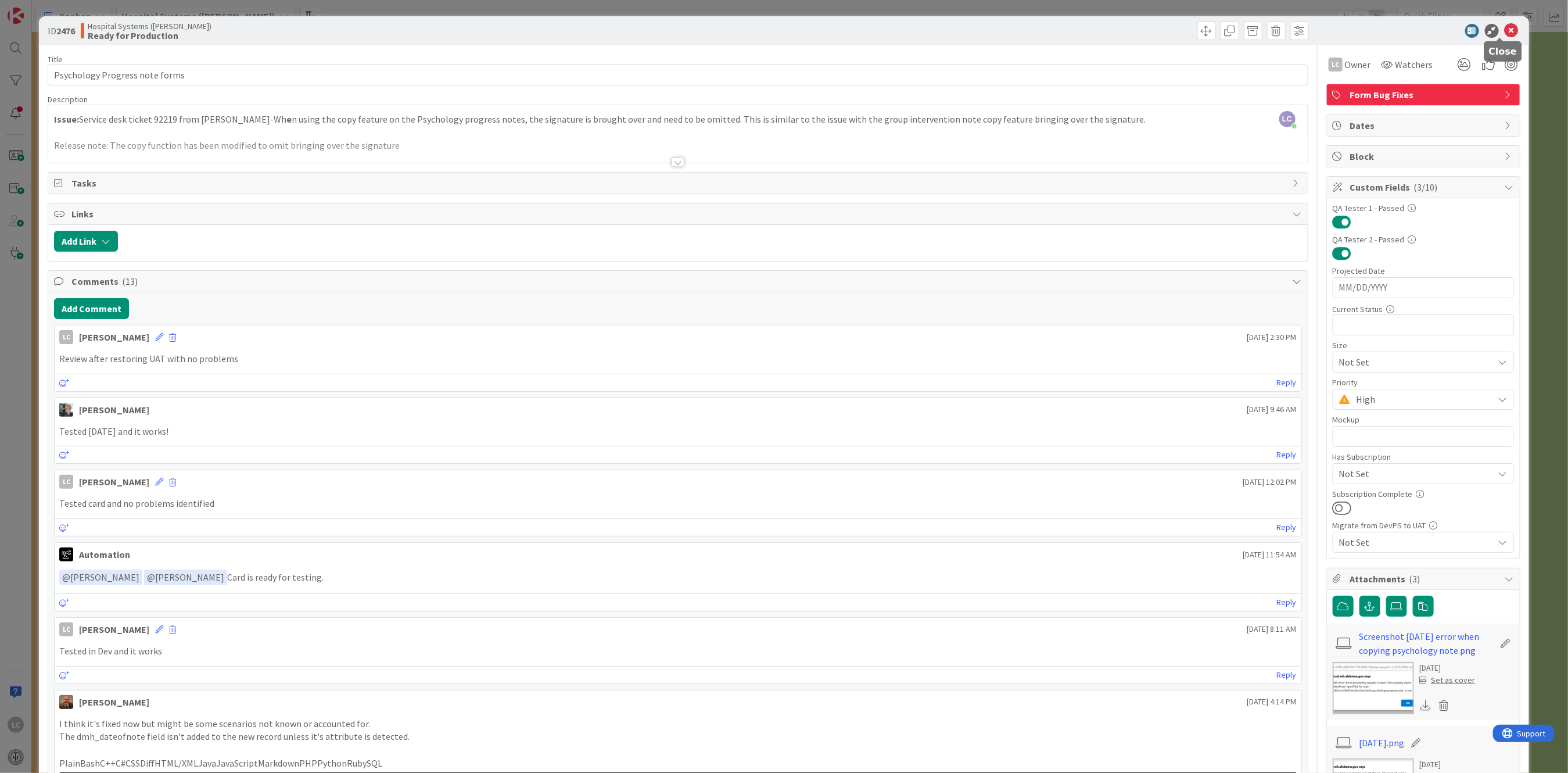
click at [1504, 29] on icon at bounding box center [1511, 30] width 14 height 14
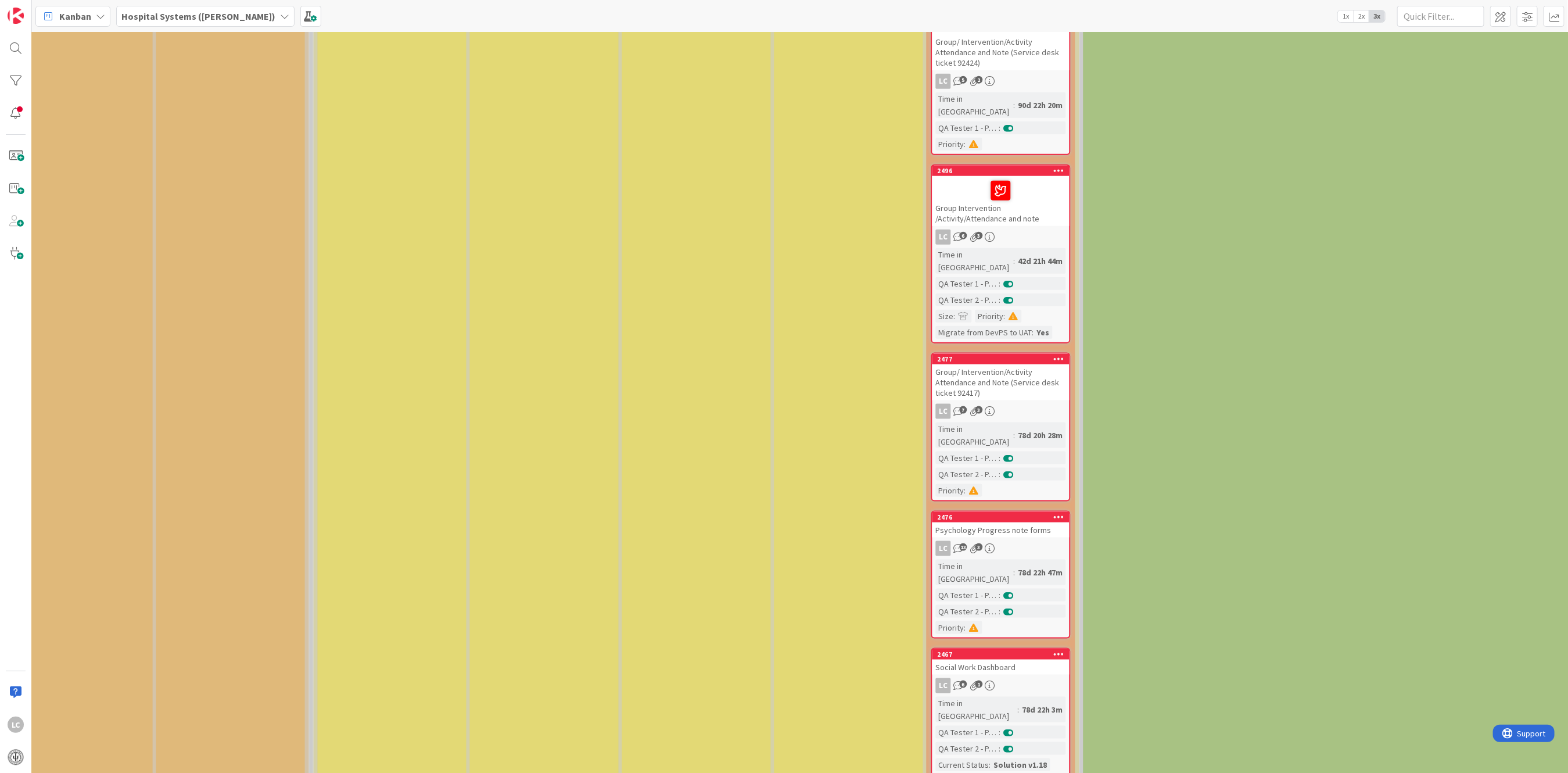
click at [959, 680] on icon "6" at bounding box center [958, 685] width 10 height 10
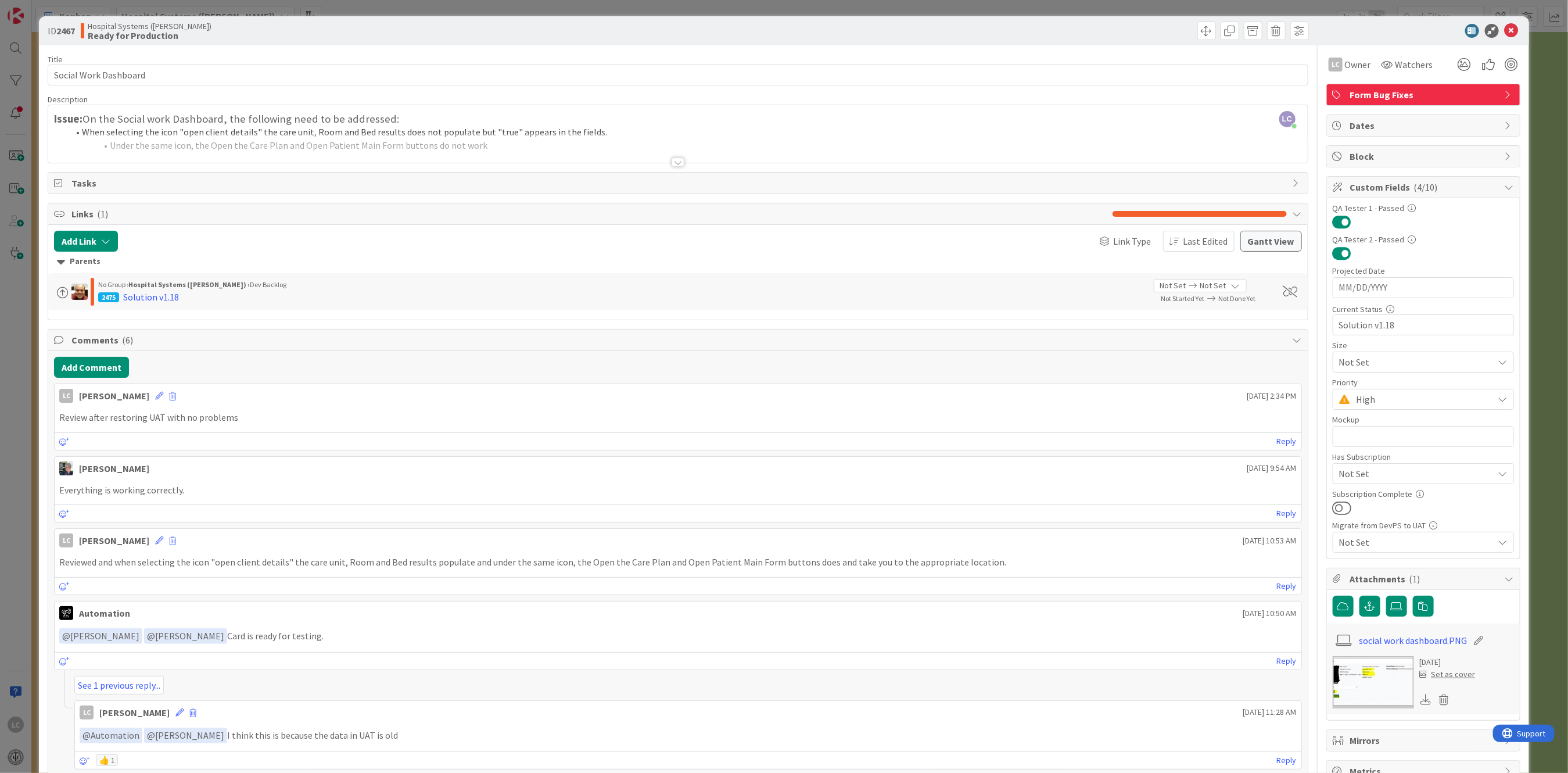
click at [672, 161] on div at bounding box center [678, 162] width 13 height 10
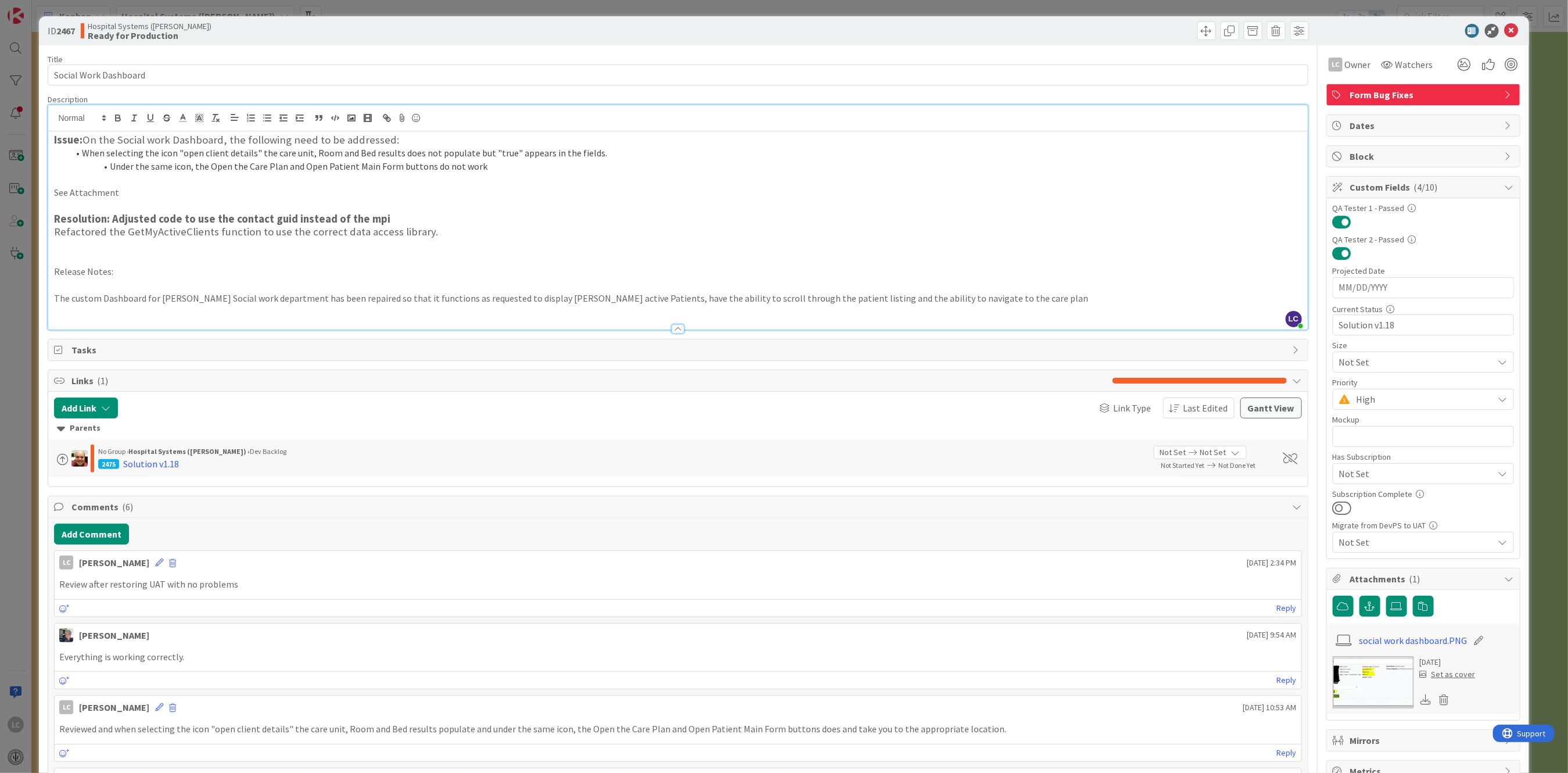
click at [166, 312] on p at bounding box center [677, 311] width 1247 height 14
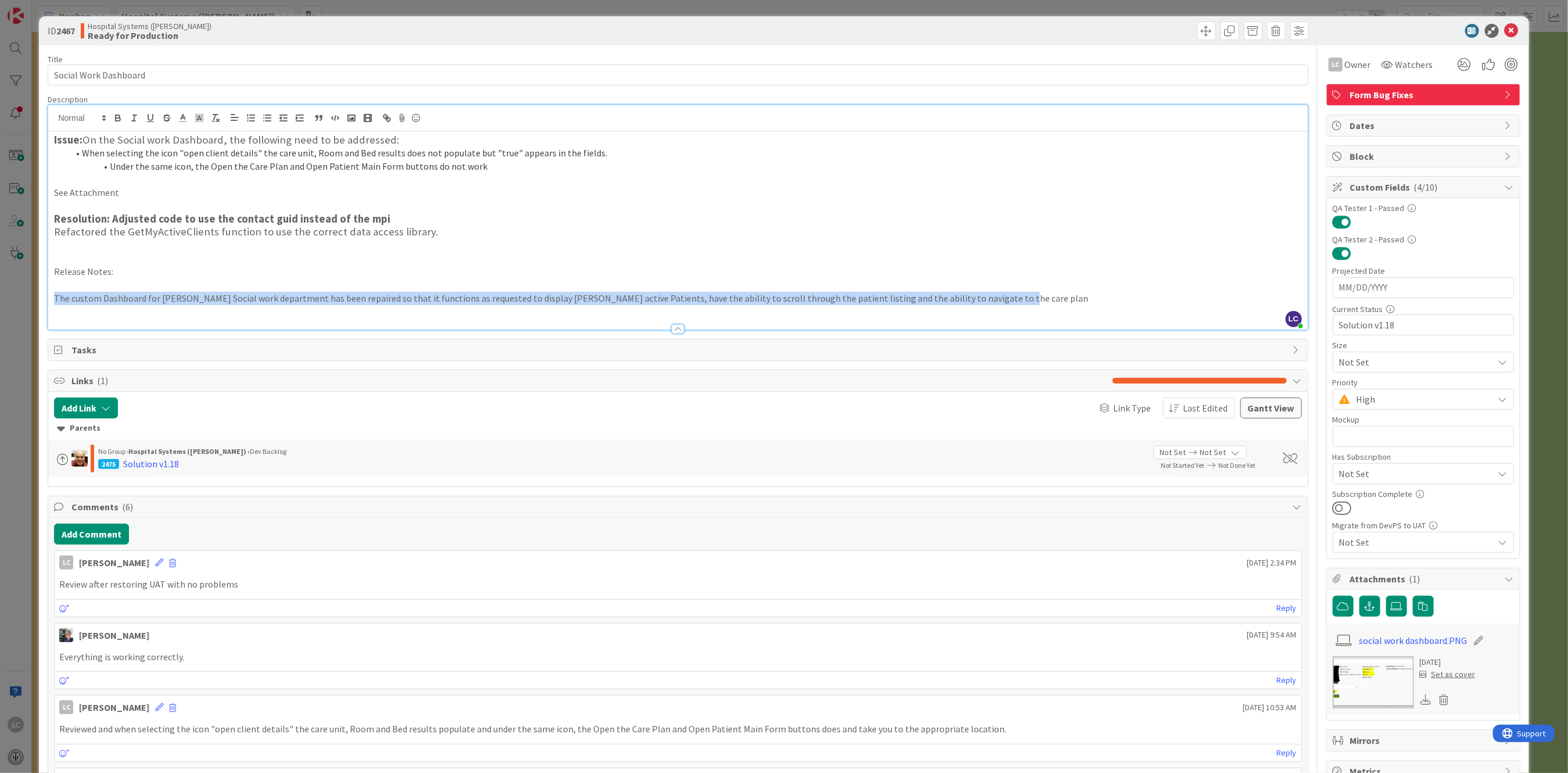
drag, startPoint x: 55, startPoint y: 296, endPoint x: 993, endPoint y: 298, distance: 938.0
click at [993, 298] on p "The custom Dashboard for [PERSON_NAME] Social work department has been repaired…" at bounding box center [677, 298] width 1247 height 14
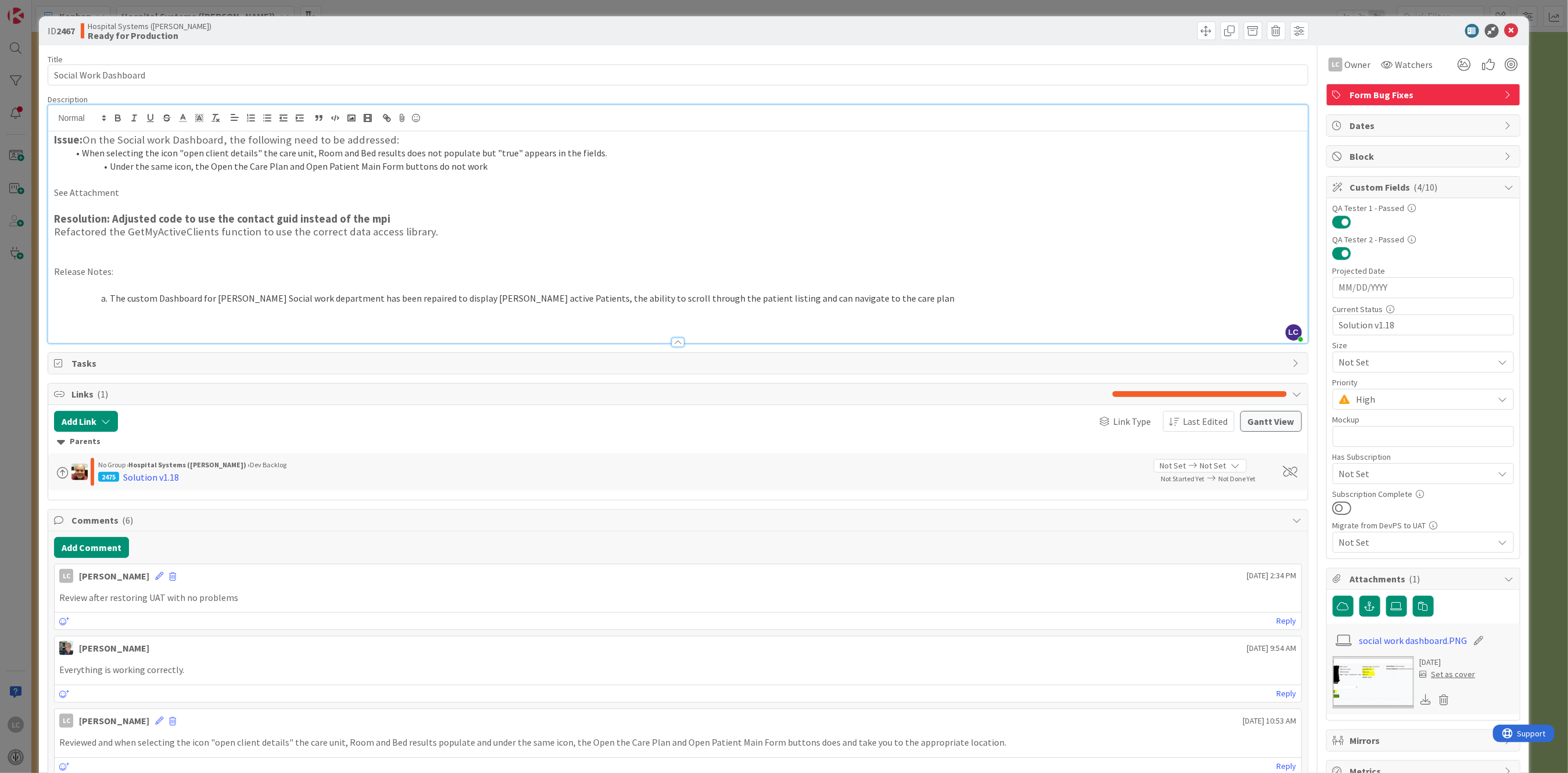
click at [109, 296] on li "The custom Dashboard for [PERSON_NAME] Social work department has been repaired…" at bounding box center [684, 298] width 1233 height 14
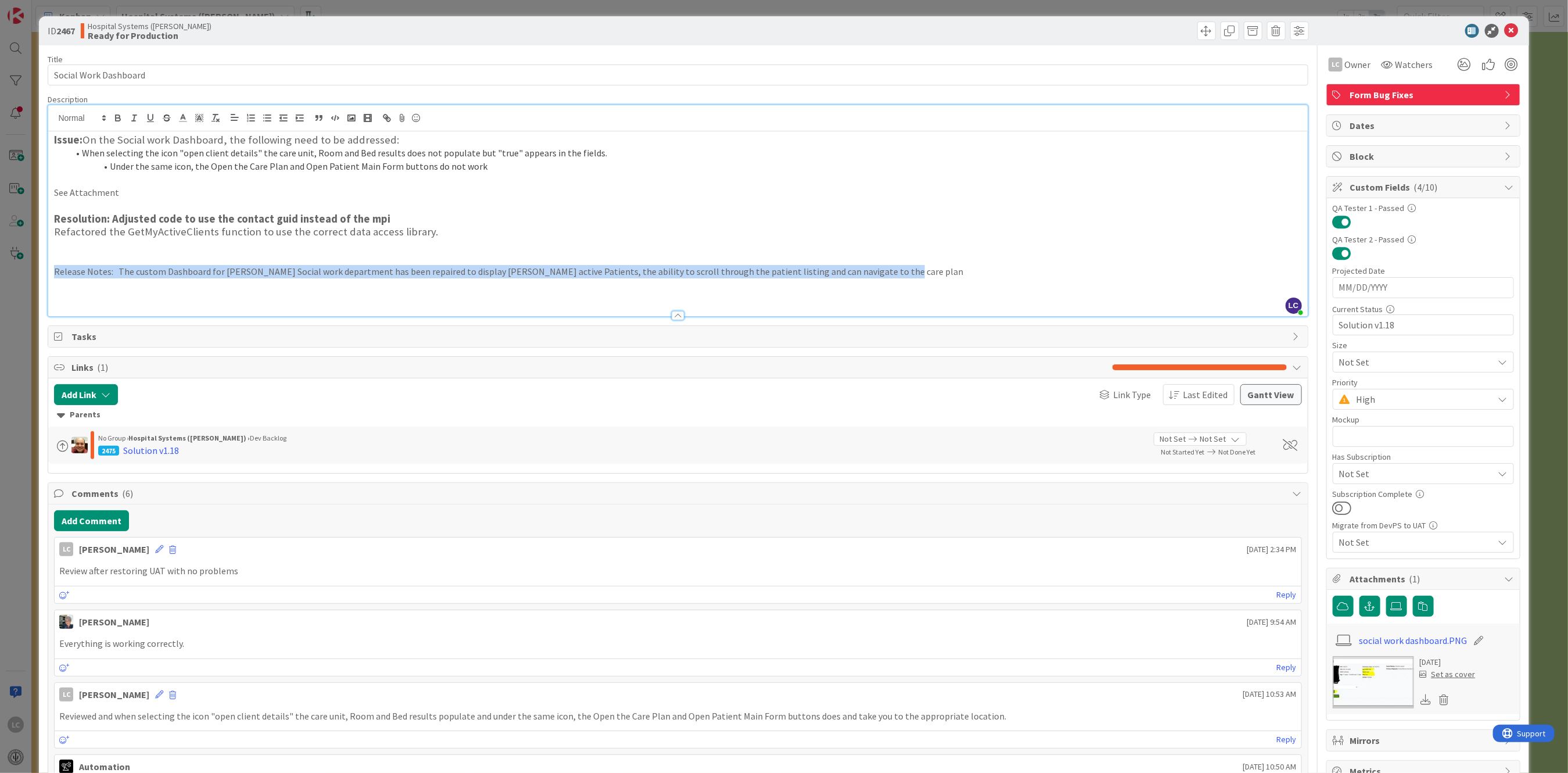
drag, startPoint x: 50, startPoint y: 268, endPoint x: 910, endPoint y: 276, distance: 860.0
click at [910, 276] on div "Issue: On the Social work Dashboard, the following need to be addressed: When s…" at bounding box center [677, 224] width 1259 height 185
click at [100, 117] on icon at bounding box center [103, 118] width 10 height 11
click at [64, 172] on span at bounding box center [82, 174] width 47 height 22
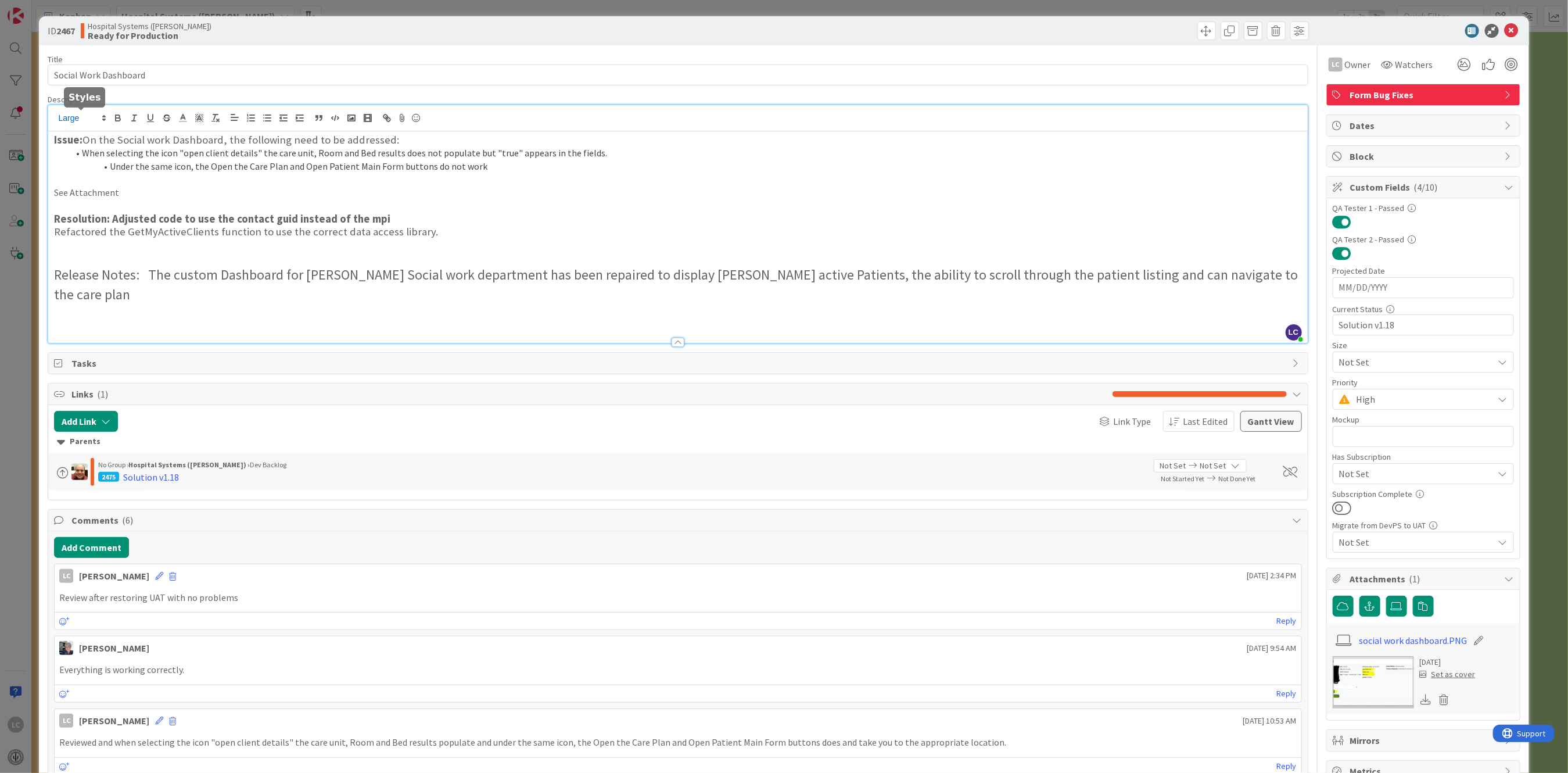
click at [103, 118] on icon at bounding box center [103, 118] width 10 height 11
click at [67, 153] on span at bounding box center [82, 154] width 47 height 18
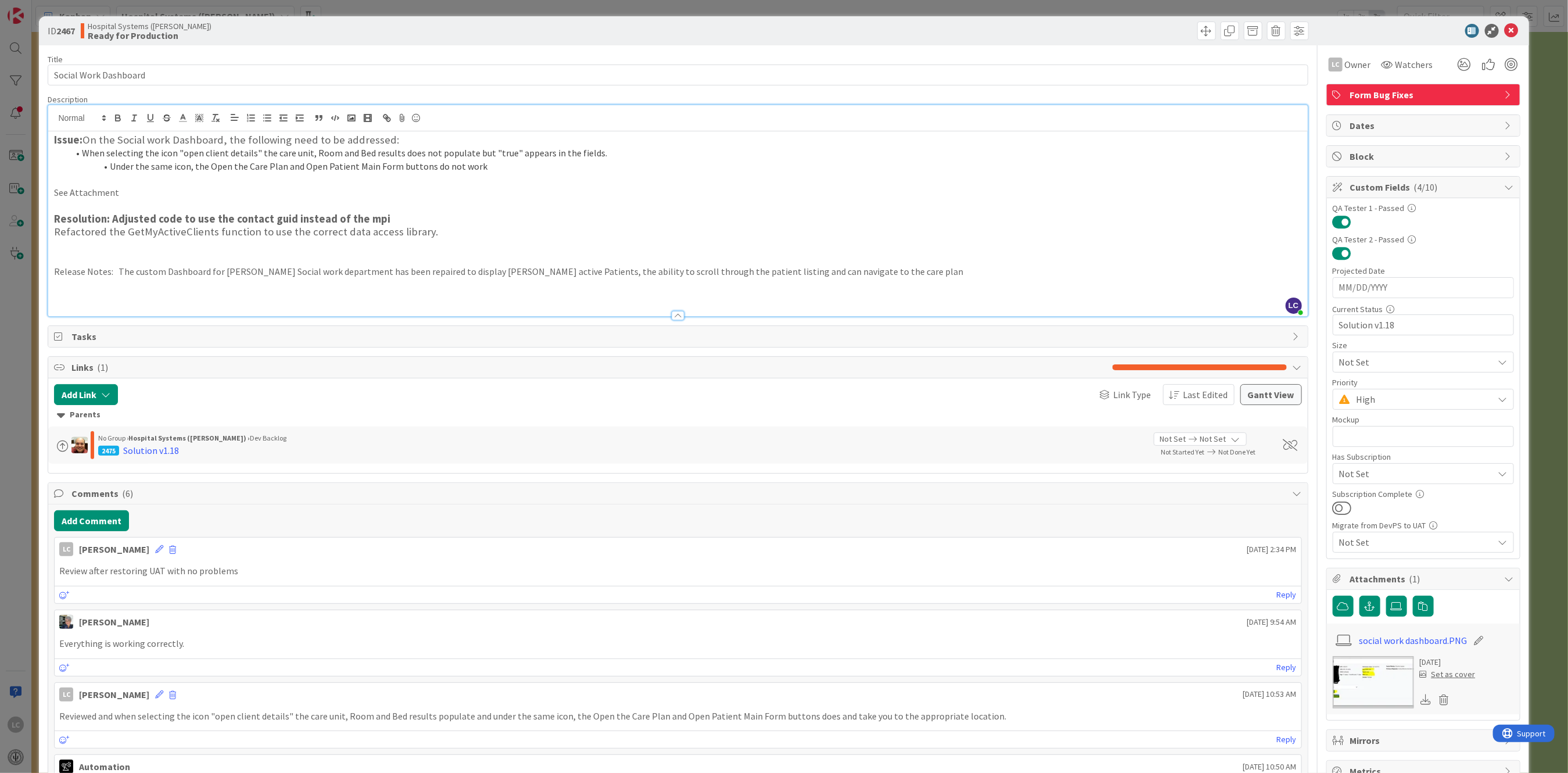
click at [117, 273] on p "Release Notes: The custom Dashboard for [PERSON_NAME] Social work department ha…" at bounding box center [677, 271] width 1247 height 14
click at [88, 274] on p "Release Notes: The custom Dashboard for [PERSON_NAME] Social work department ha…" at bounding box center [677, 271] width 1247 height 14
click at [126, 284] on p at bounding box center [677, 285] width 1247 height 14
drag, startPoint x: 54, startPoint y: 271, endPoint x: 111, endPoint y: 267, distance: 57.1
click at [111, 267] on p "Release Notes: The custom Dashboard for [PERSON_NAME] Social work department ha…" at bounding box center [677, 271] width 1247 height 14
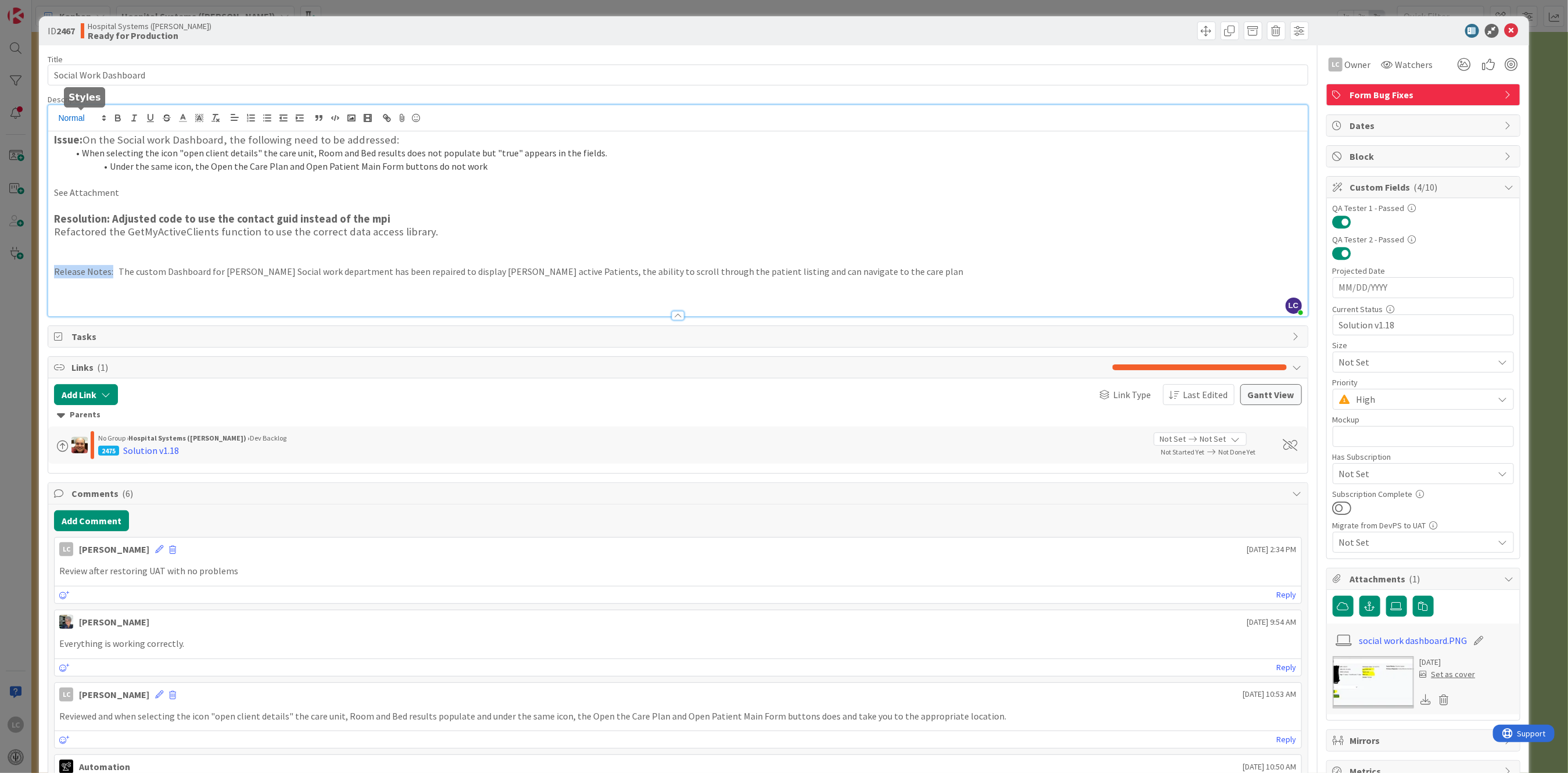
click at [103, 119] on polygon at bounding box center [103, 119] width 2 height 1
click at [69, 175] on span at bounding box center [82, 174] width 47 height 22
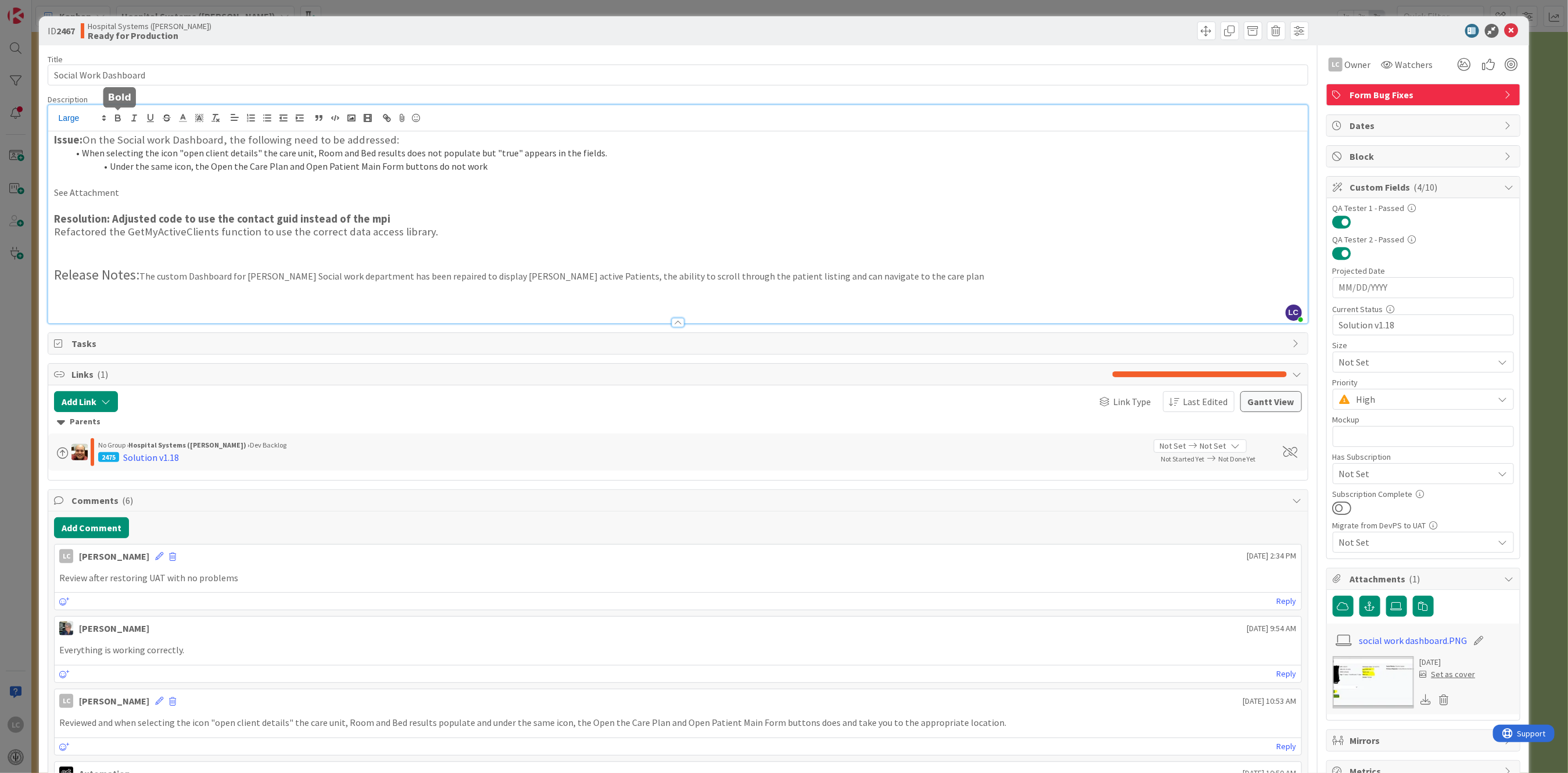
click at [117, 115] on icon "button" at bounding box center [117, 116] width 4 height 3
click at [86, 217] on strong "Resolution: Adjusted code to use the contact guid instead of the mpi" at bounding box center [222, 219] width 337 height 14
click at [148, 273] on p "Release Notes: The custom Dashboard for [PERSON_NAME] Social work department ha…" at bounding box center [677, 275] width 1247 height 19
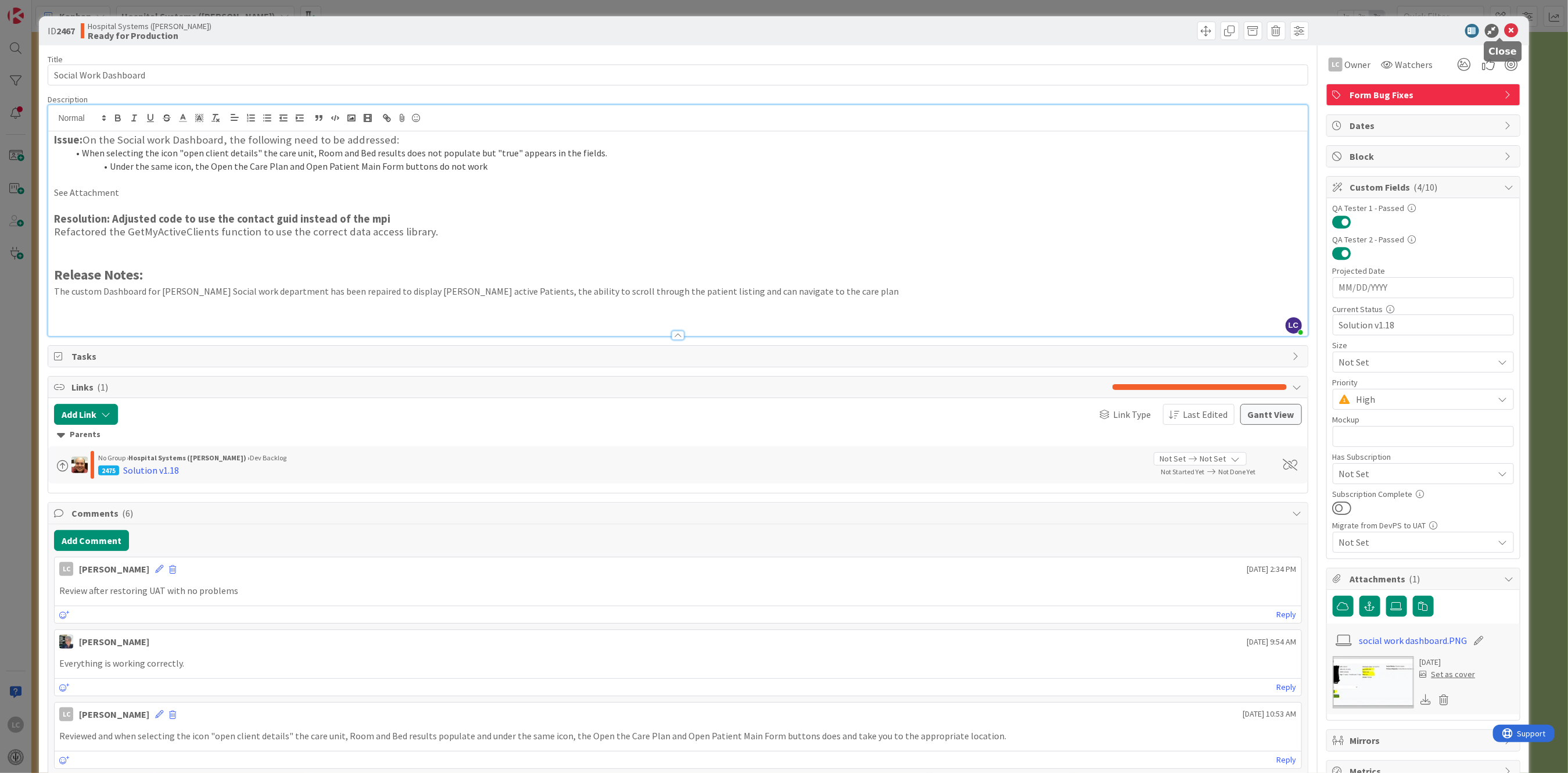
click at [1504, 30] on icon at bounding box center [1511, 30] width 14 height 14
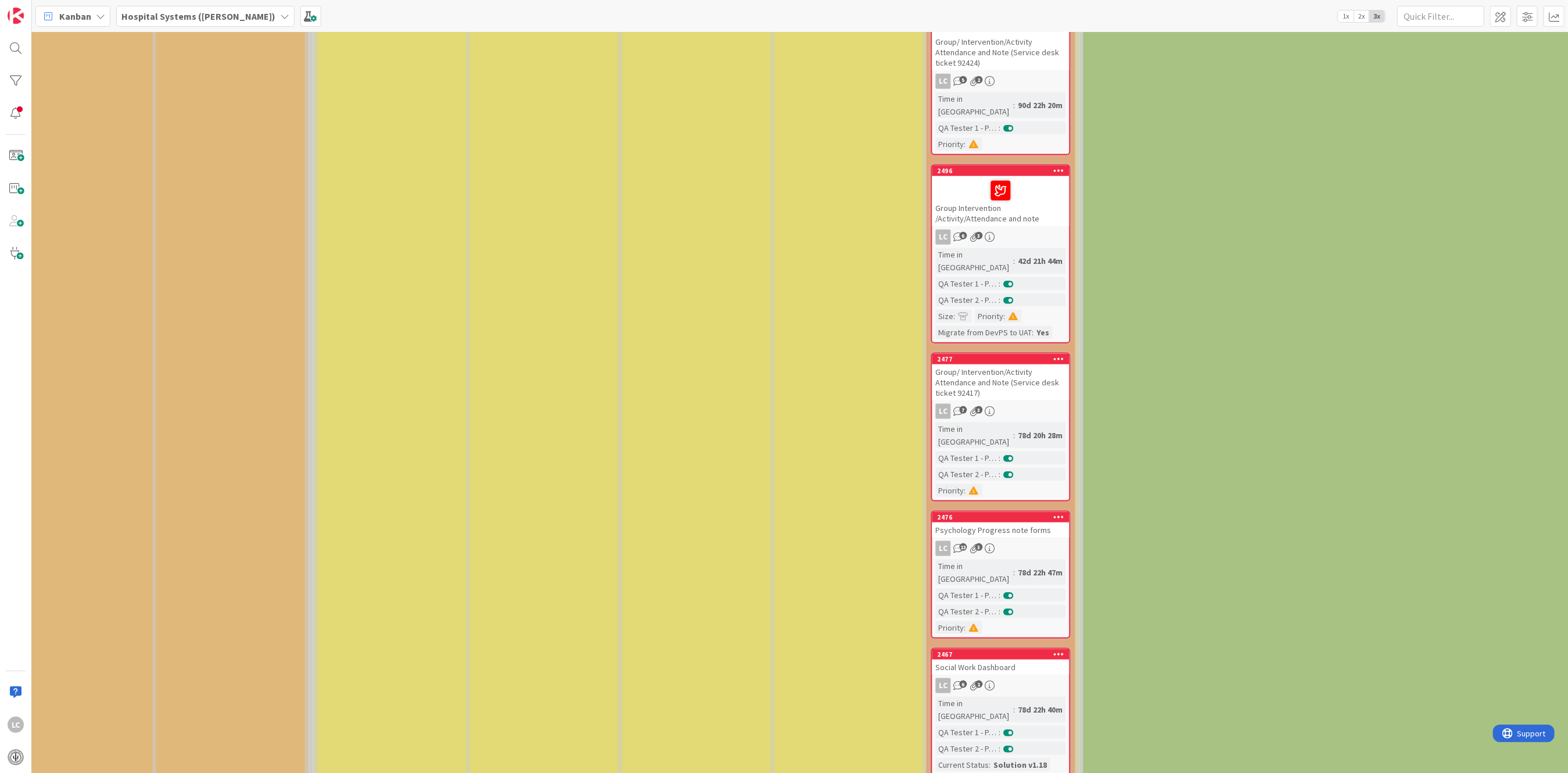
click at [1001, 364] on div "Group/ Intervention/Activity Attendance and Note (Service desk ticket 92417)" at bounding box center [1001, 382] width 137 height 36
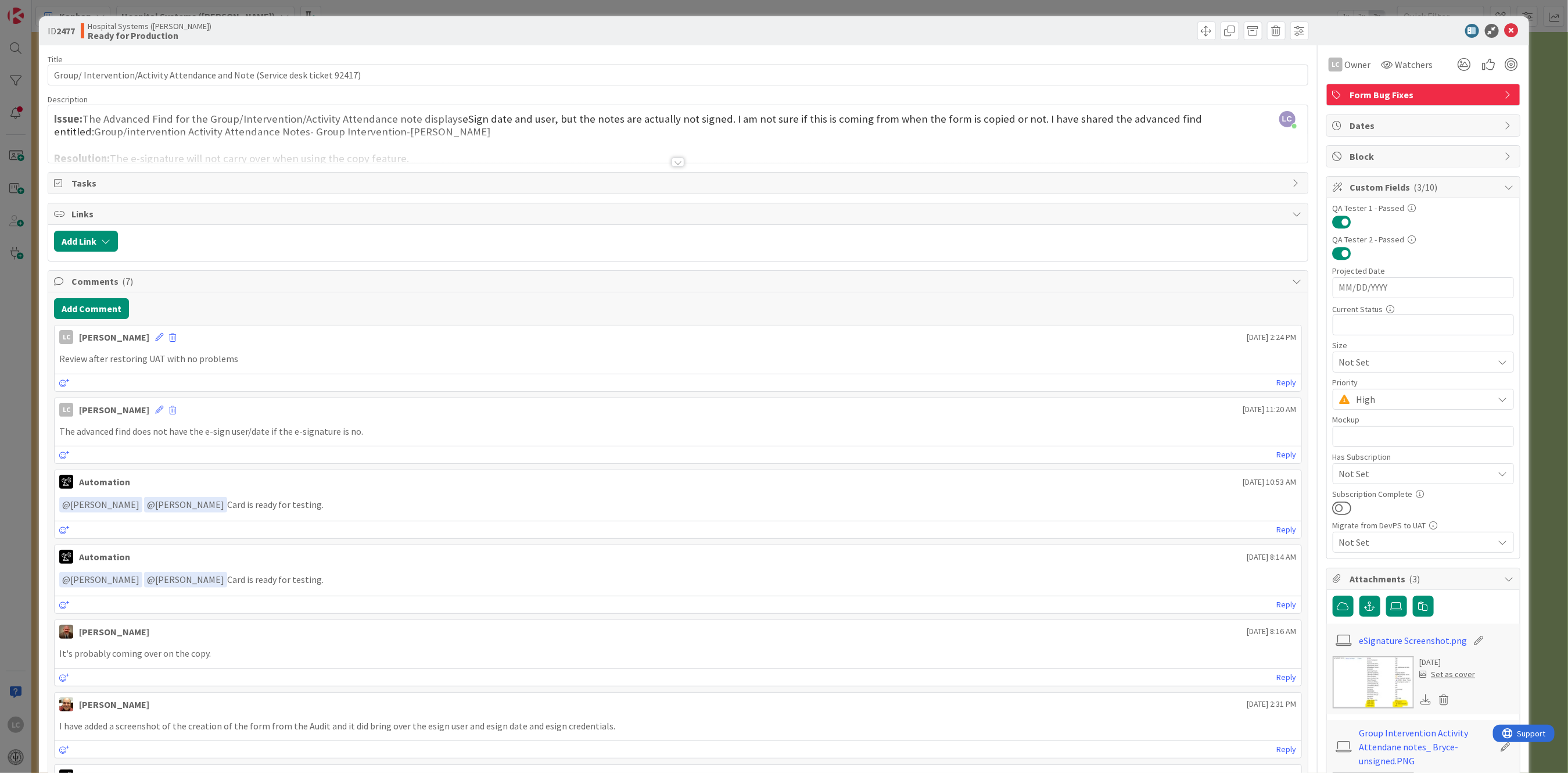
click at [672, 161] on div at bounding box center [678, 162] width 13 height 10
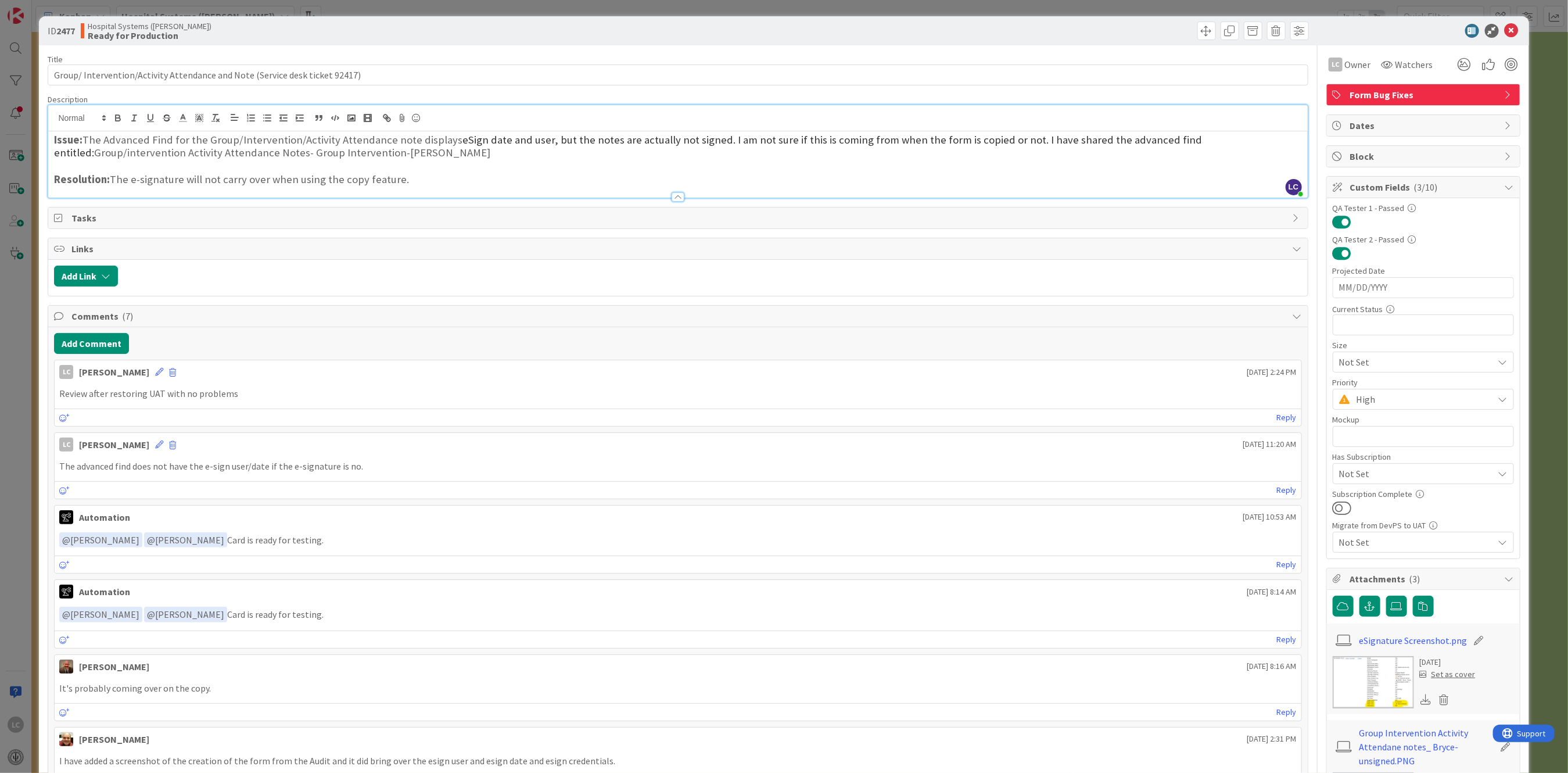
click at [672, 197] on div at bounding box center [678, 197] width 13 height 10
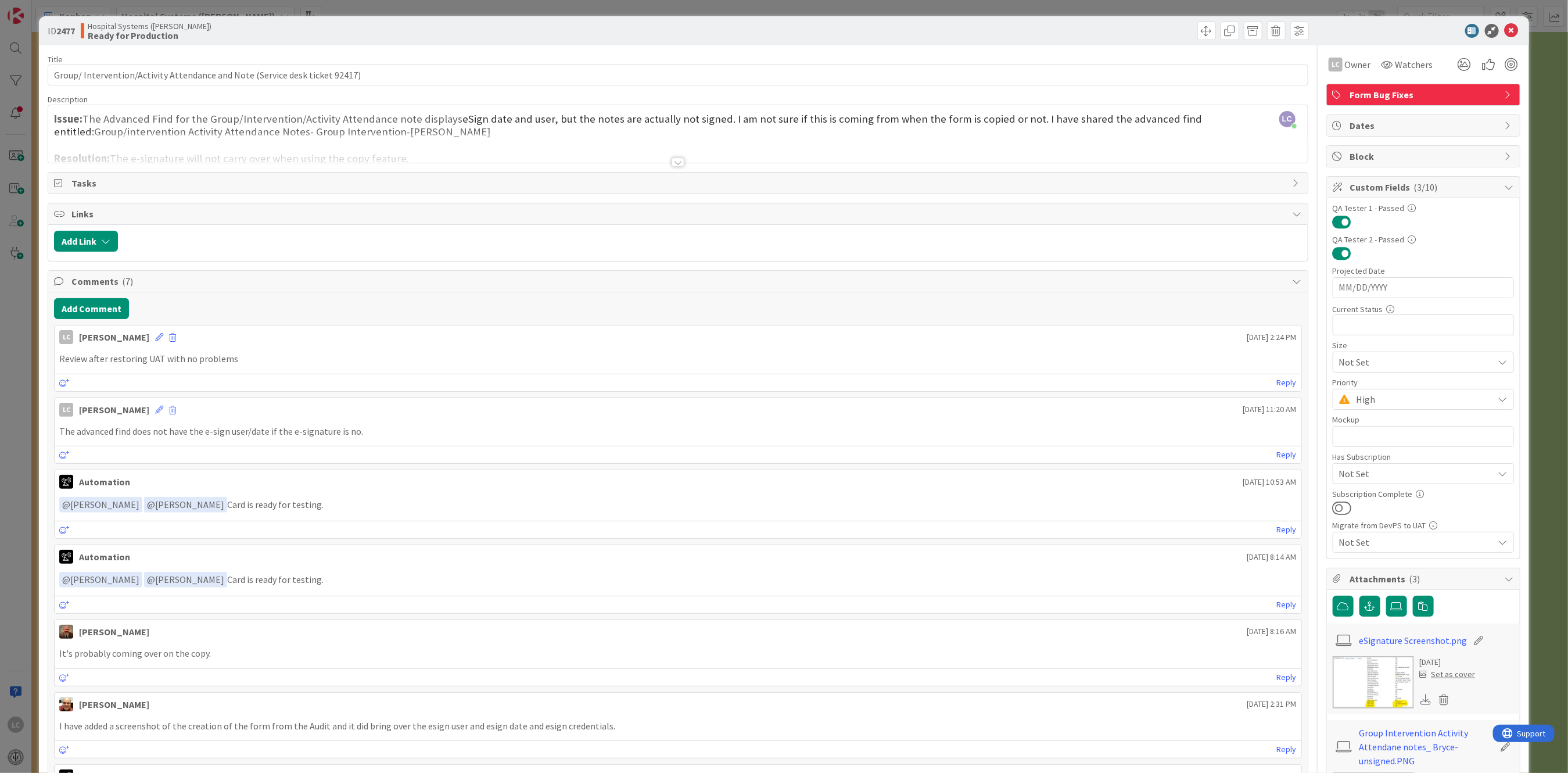
click at [671, 197] on div "Title 76 / 128 Group/ Intervention/Activity Attendance and Note (Service desk t…" at bounding box center [677, 536] width 1260 height 983
drag, startPoint x: 671, startPoint y: 197, endPoint x: 610, endPoint y: 154, distance: 74.6
click at [610, 154] on div at bounding box center [677, 148] width 1259 height 30
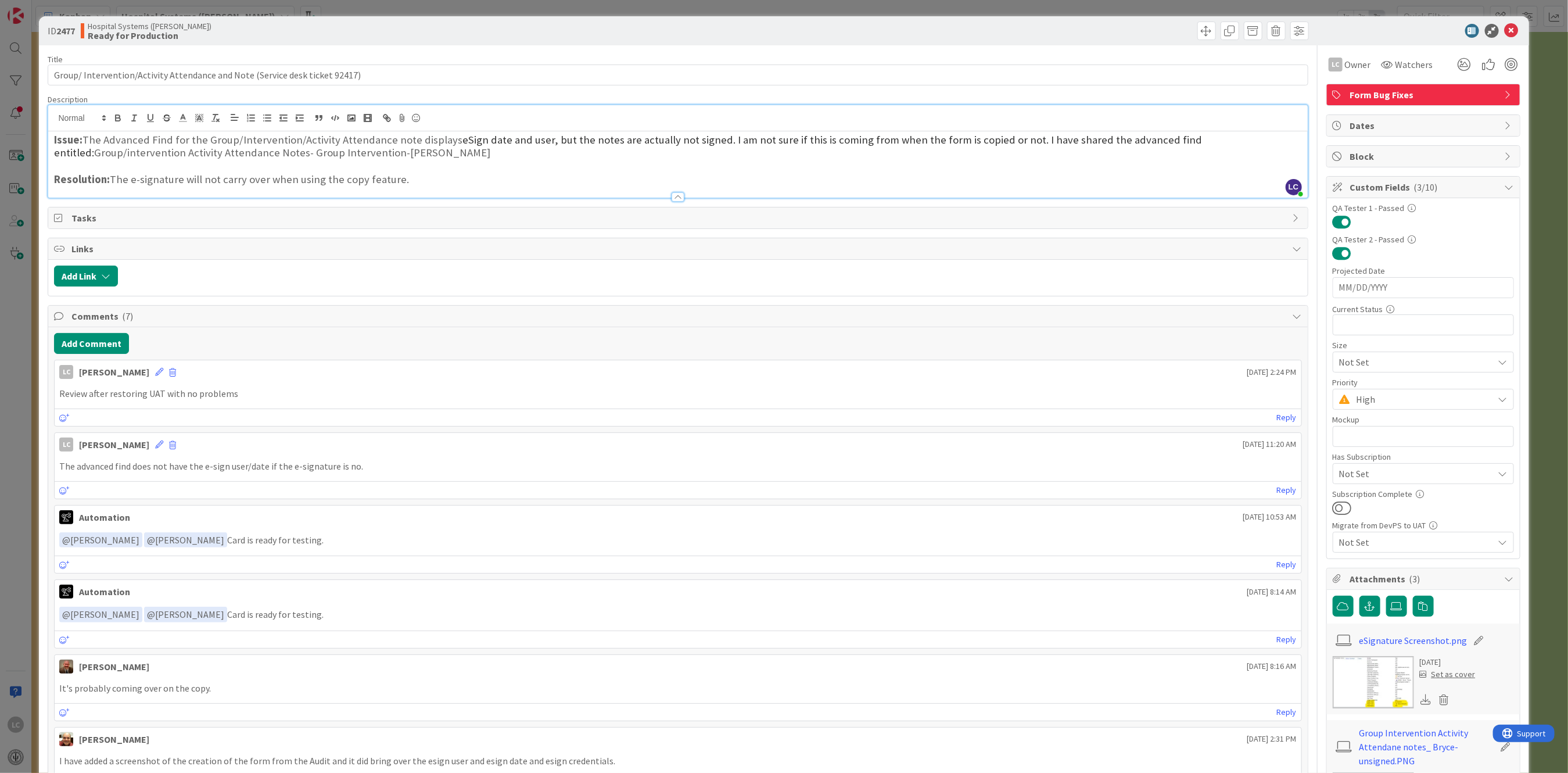
click at [672, 199] on div at bounding box center [678, 197] width 13 height 10
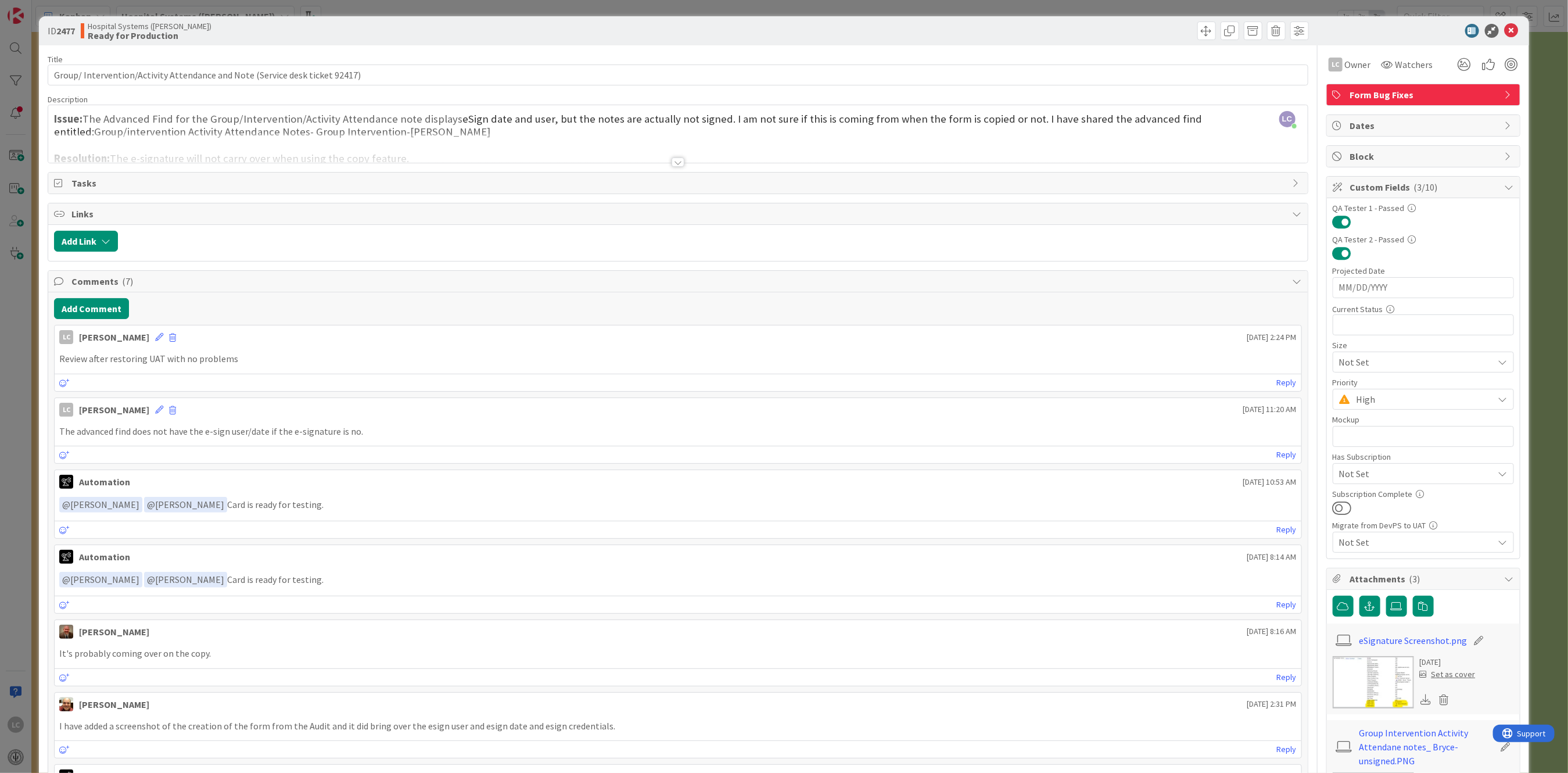
click at [672, 162] on div at bounding box center [678, 162] width 13 height 10
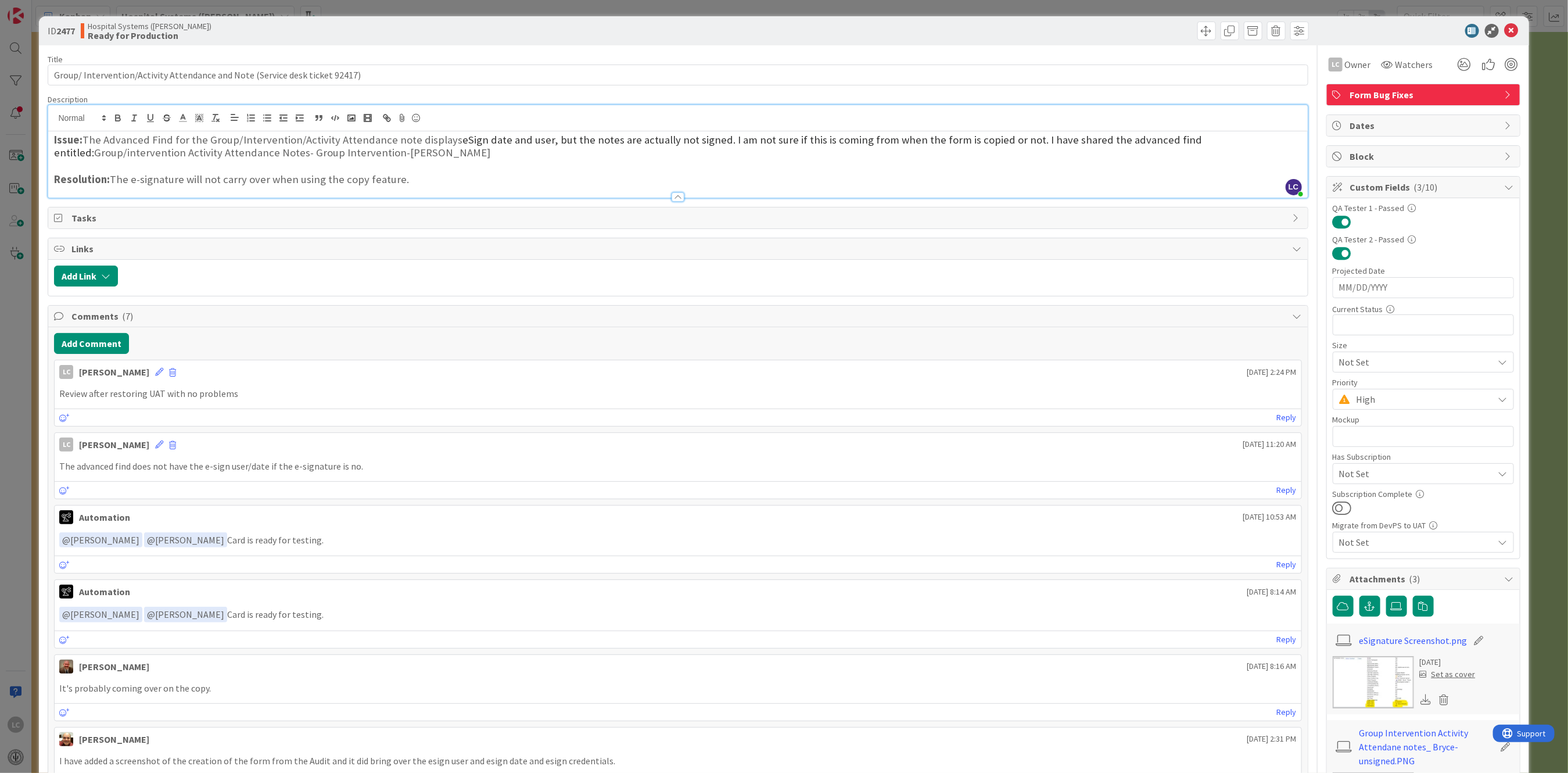
click at [413, 180] on h3 "Resolution: The e-signature will not carry over when using the copy feature." at bounding box center [677, 179] width 1247 height 13
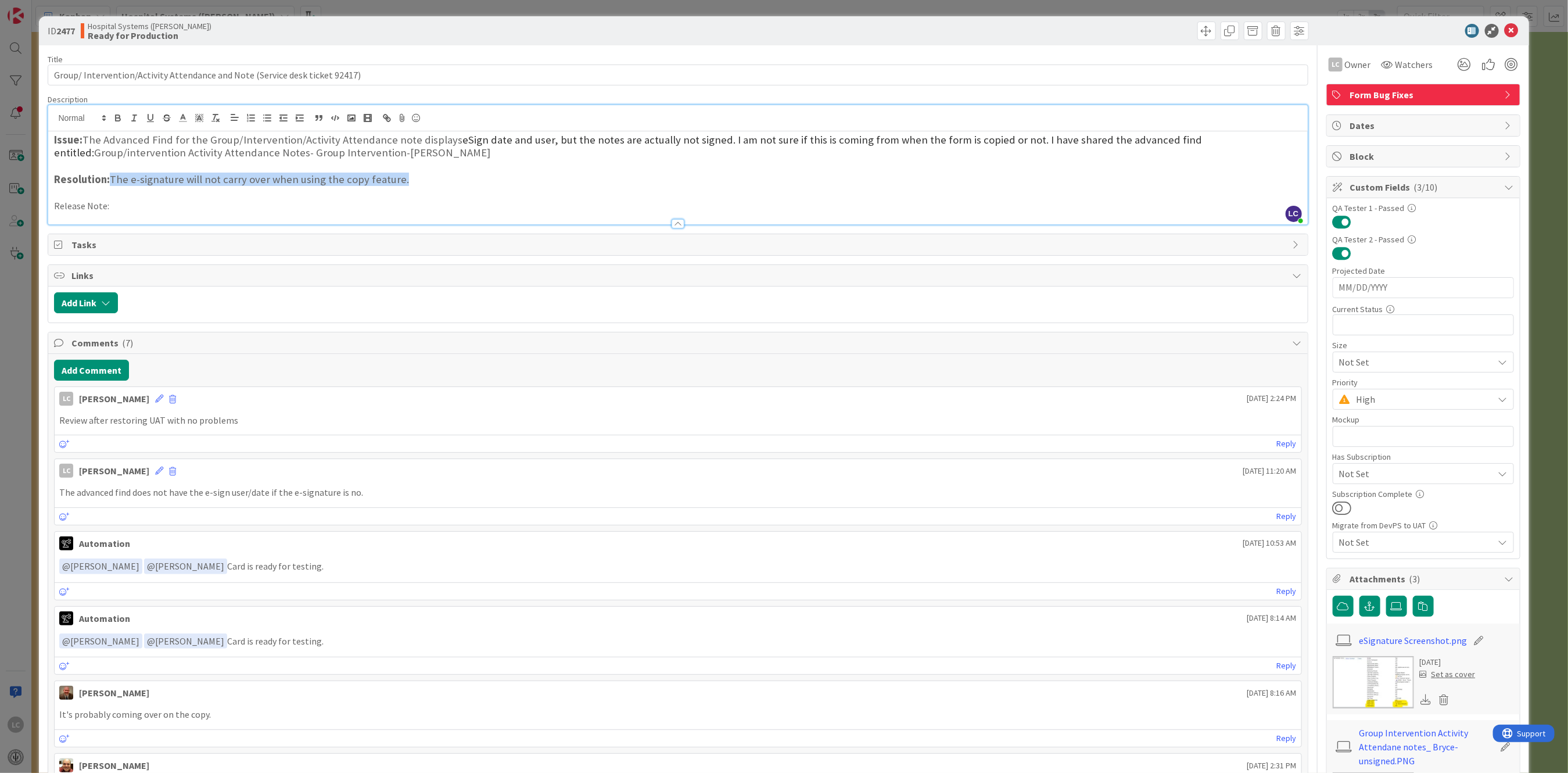
drag, startPoint x: 112, startPoint y: 177, endPoint x: 406, endPoint y: 175, distance: 294.0
click at [406, 175] on h3 "Resolution: The e-signature will not carry over when using the copy feature." at bounding box center [677, 179] width 1247 height 13
copy h3 "The e-signature will not carry over when using the copy feature."
click at [132, 206] on p "Release Note:" at bounding box center [677, 206] width 1247 height 14
click at [413, 188] on p at bounding box center [677, 192] width 1247 height 14
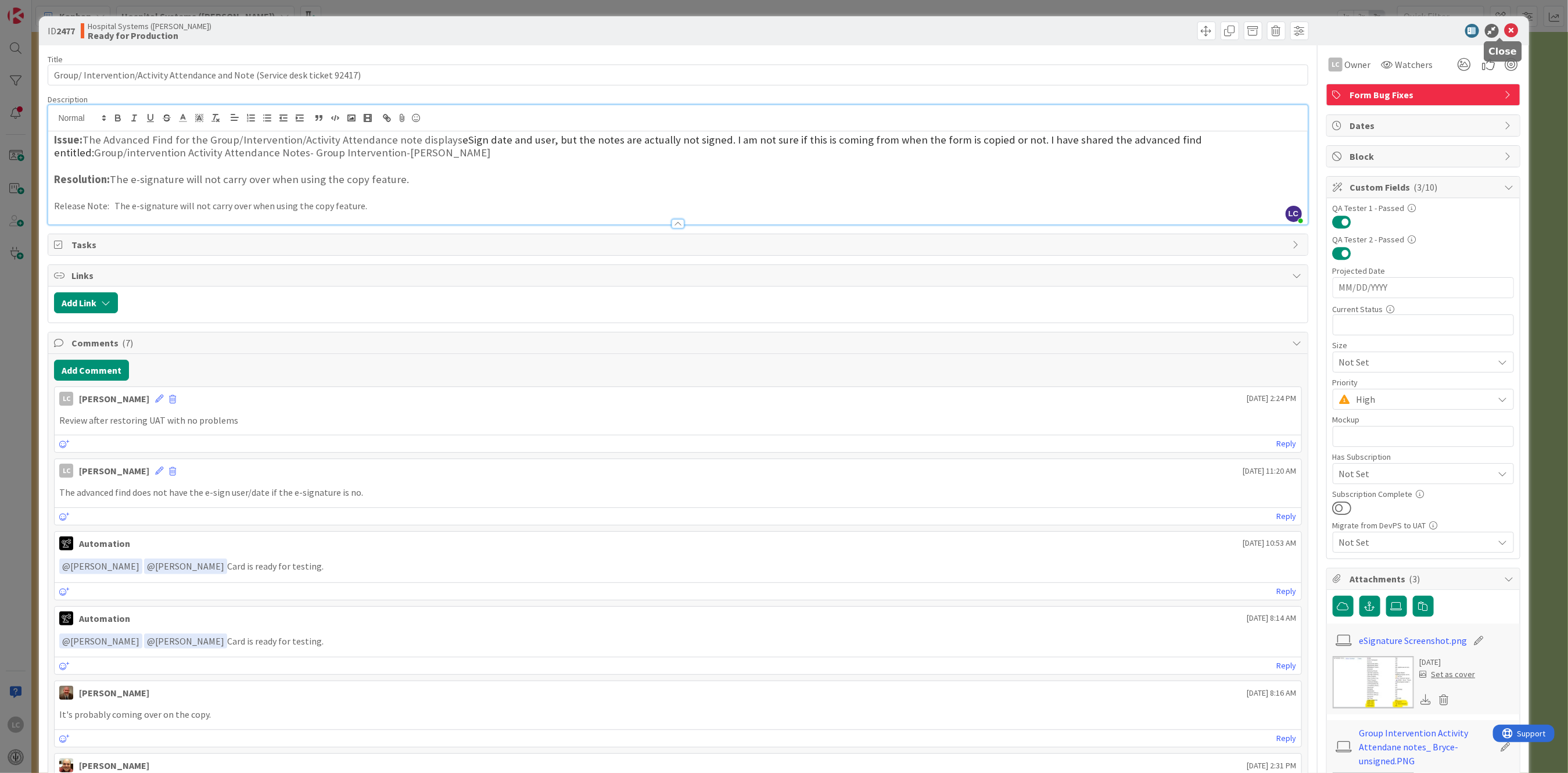
click at [1504, 25] on icon at bounding box center [1511, 30] width 14 height 14
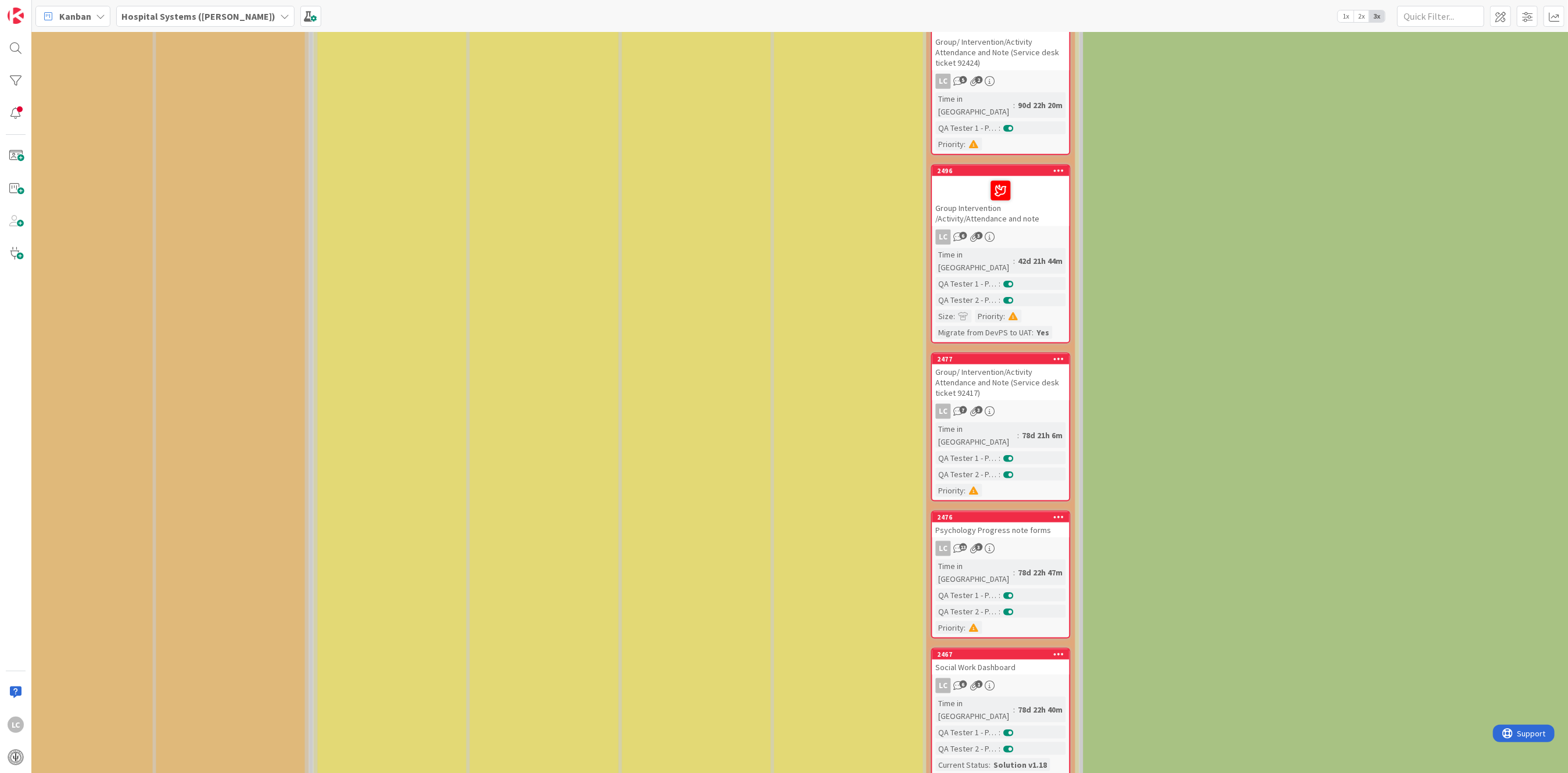
click at [976, 179] on div at bounding box center [1000, 191] width 130 height 24
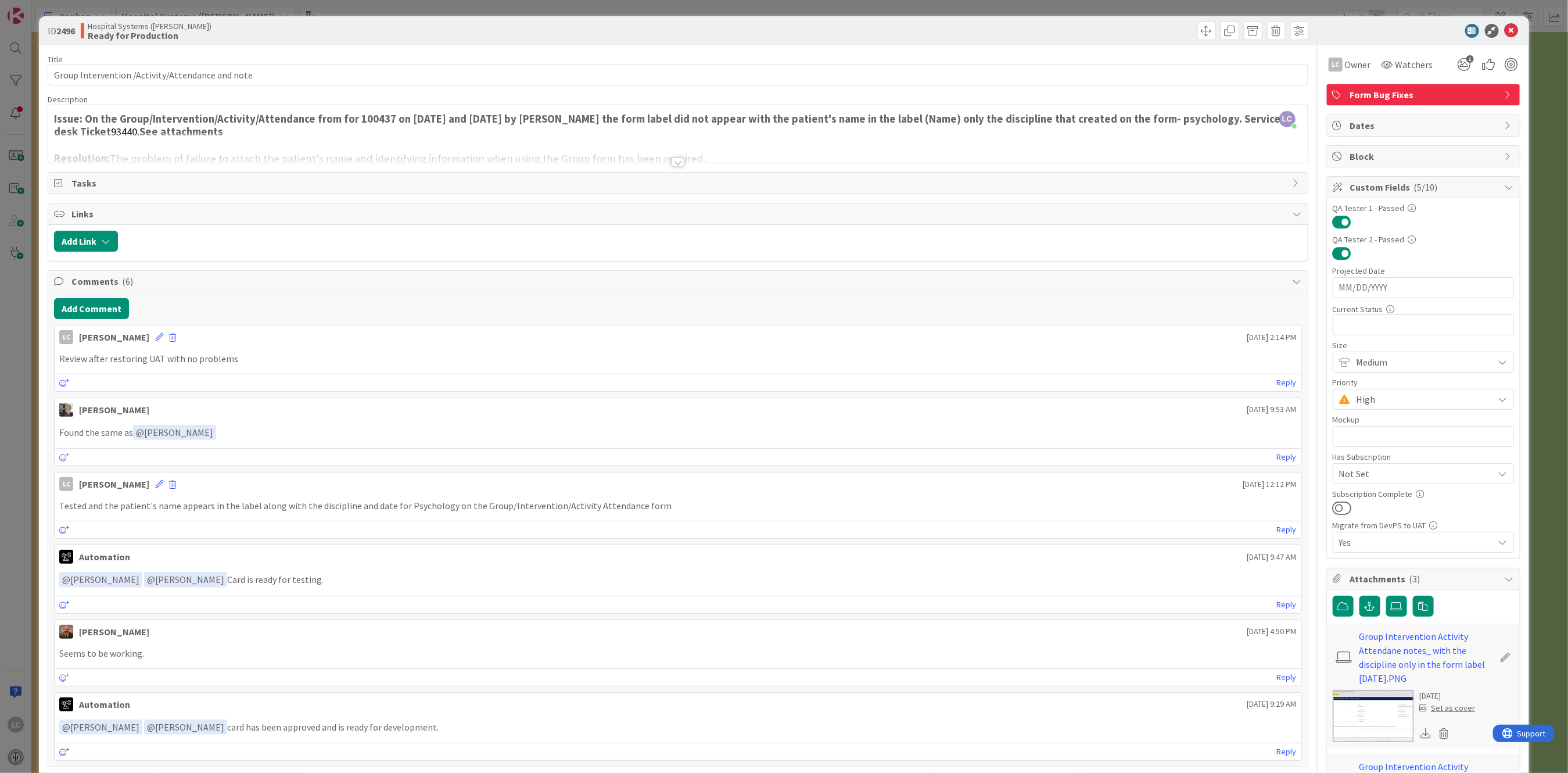
click at [671, 156] on div at bounding box center [677, 148] width 1259 height 30
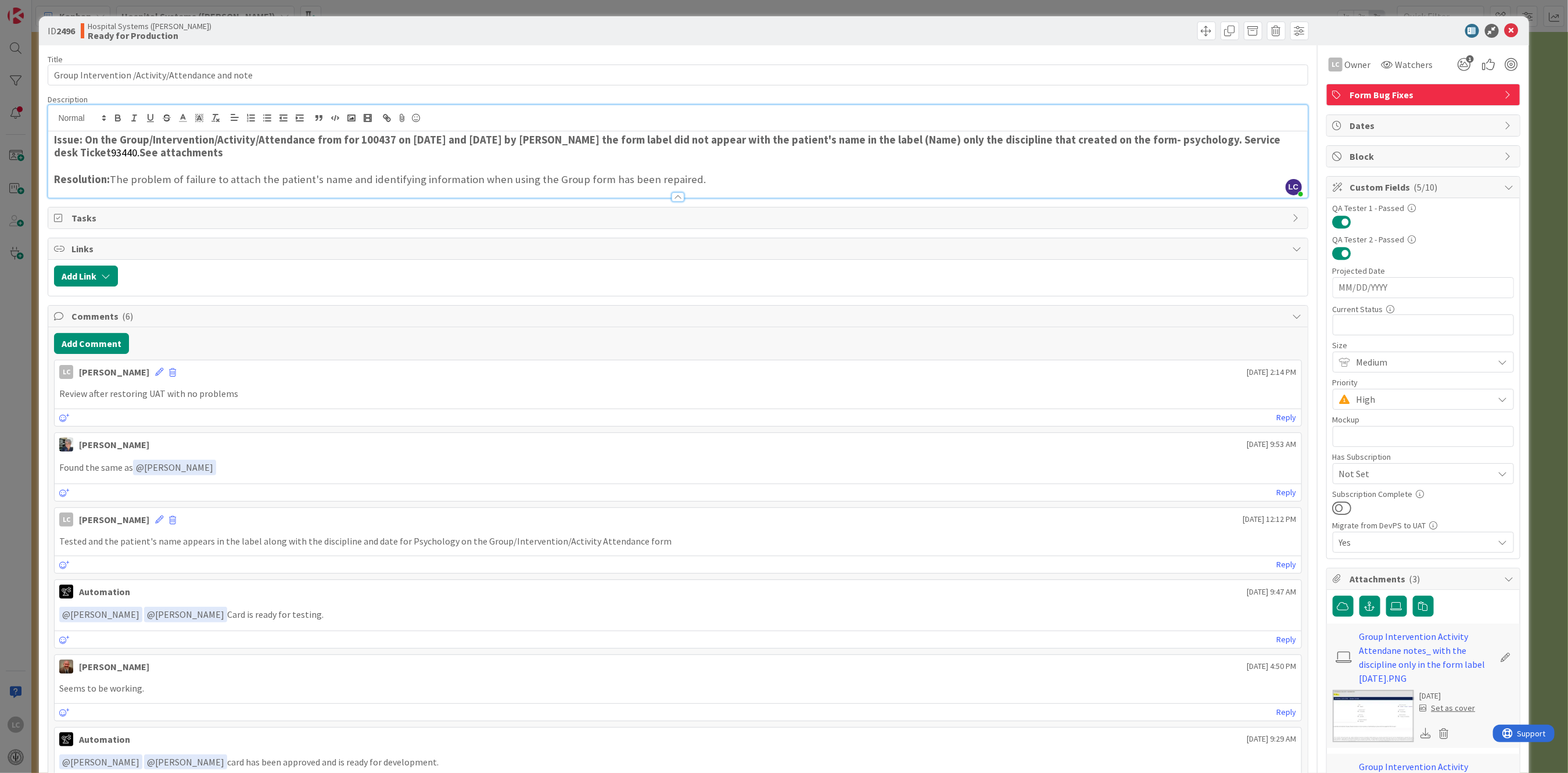
click at [692, 181] on h3 "Resolution: The problem of failure to attach the patient's name and identifying…" at bounding box center [677, 179] width 1247 height 13
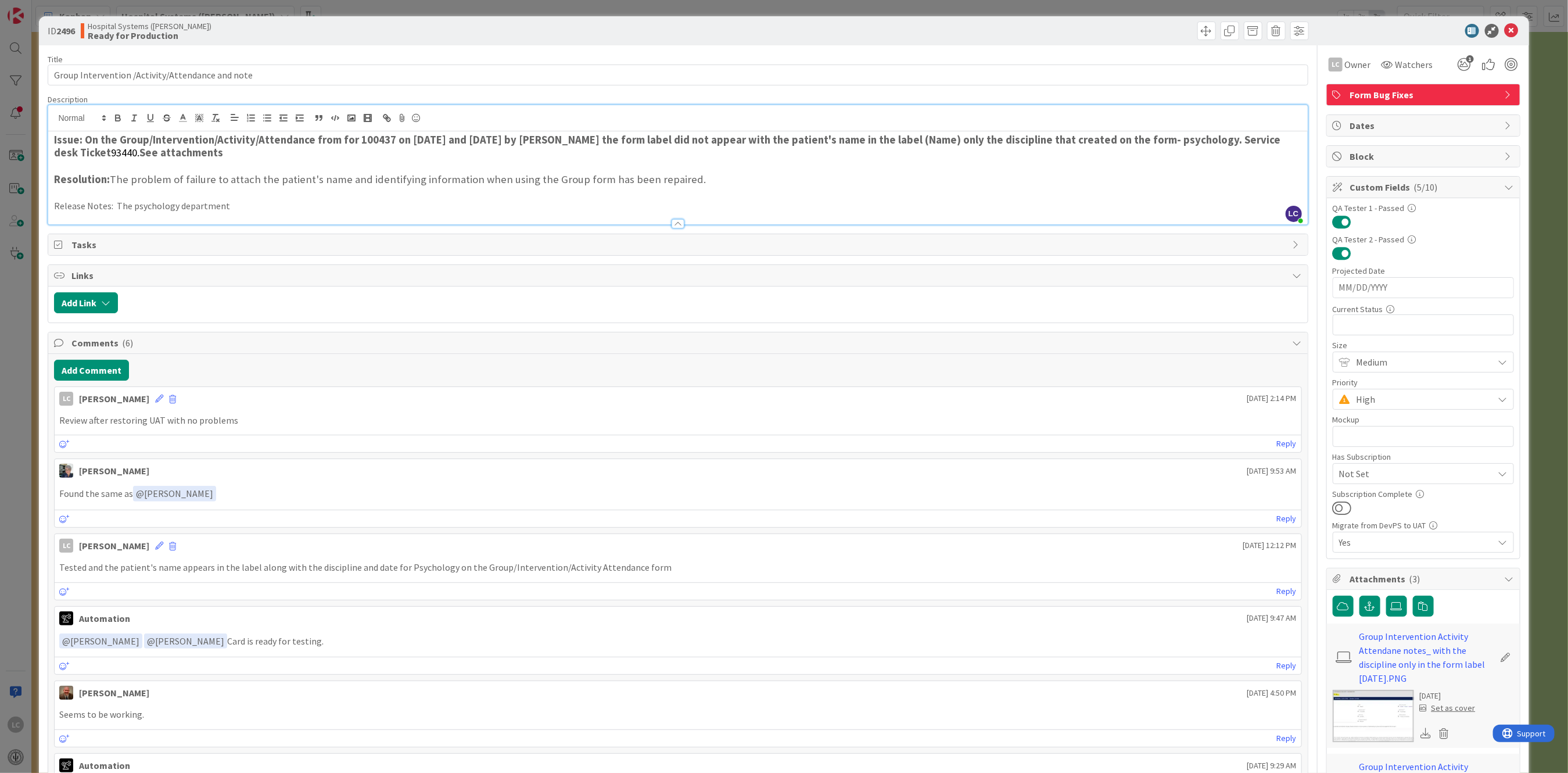
click at [115, 204] on p "Release Notes: The psychology department" at bounding box center [677, 206] width 1247 height 14
drag, startPoint x: 117, startPoint y: 206, endPoint x: 260, endPoint y: 203, distance: 143.0
click at [260, 203] on p "Release Notes: The psychology department" at bounding box center [677, 206] width 1247 height 14
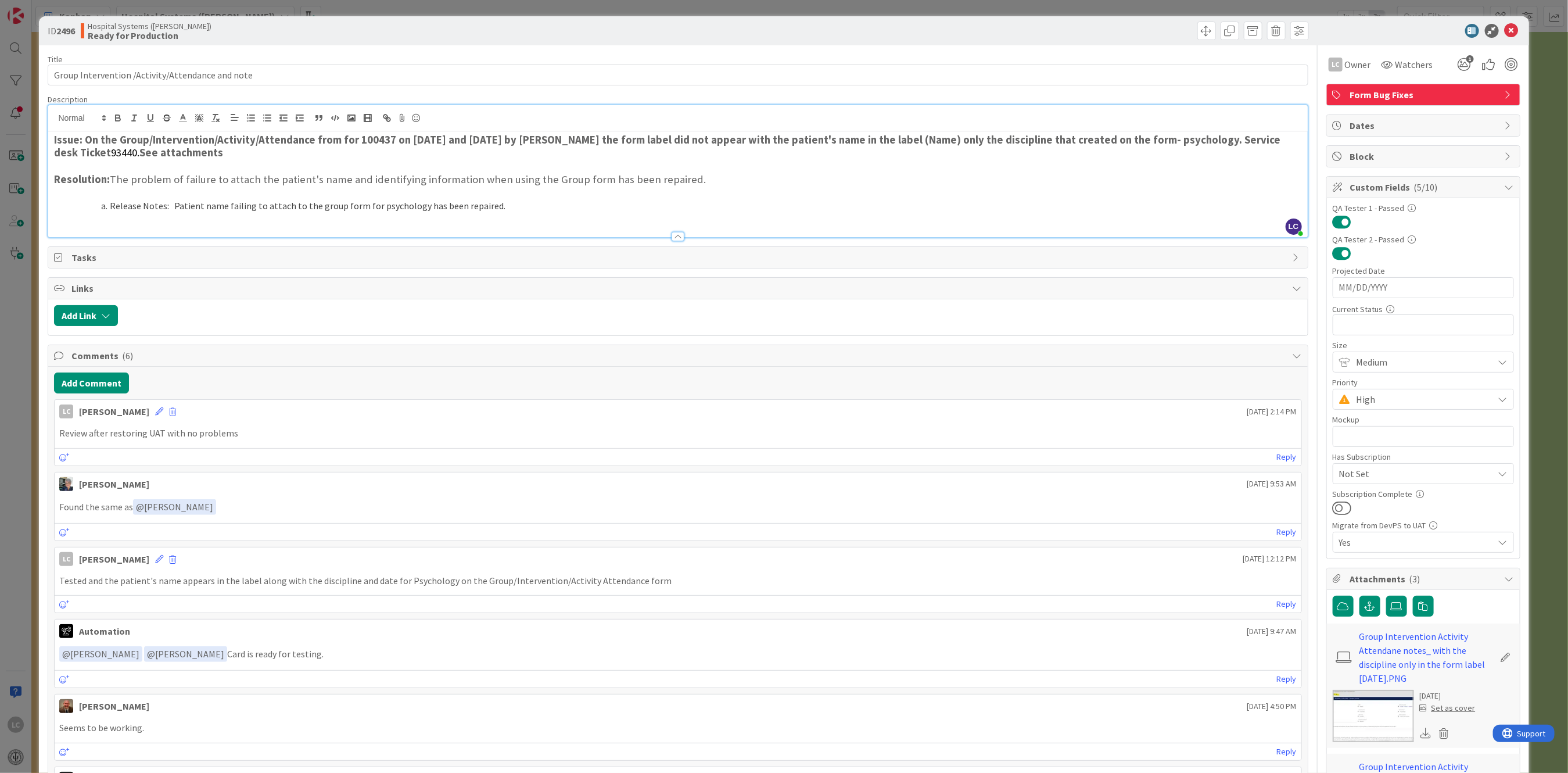
click at [107, 204] on li "Release Notes: Patient name failing to attach to the group form for psychology …" at bounding box center [684, 206] width 1233 height 14
click at [1504, 28] on icon at bounding box center [1511, 30] width 14 height 14
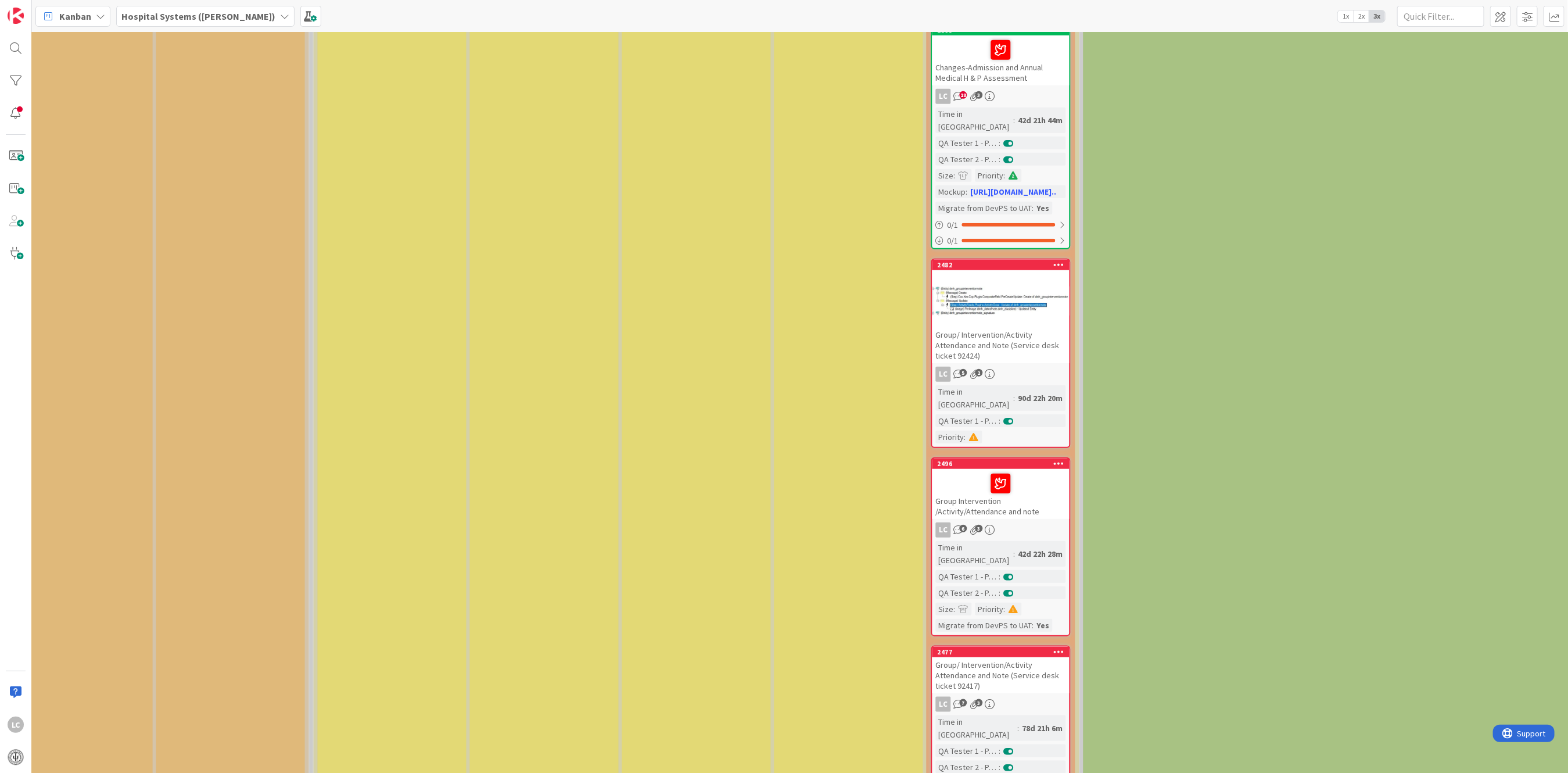
scroll to position [620, 1436]
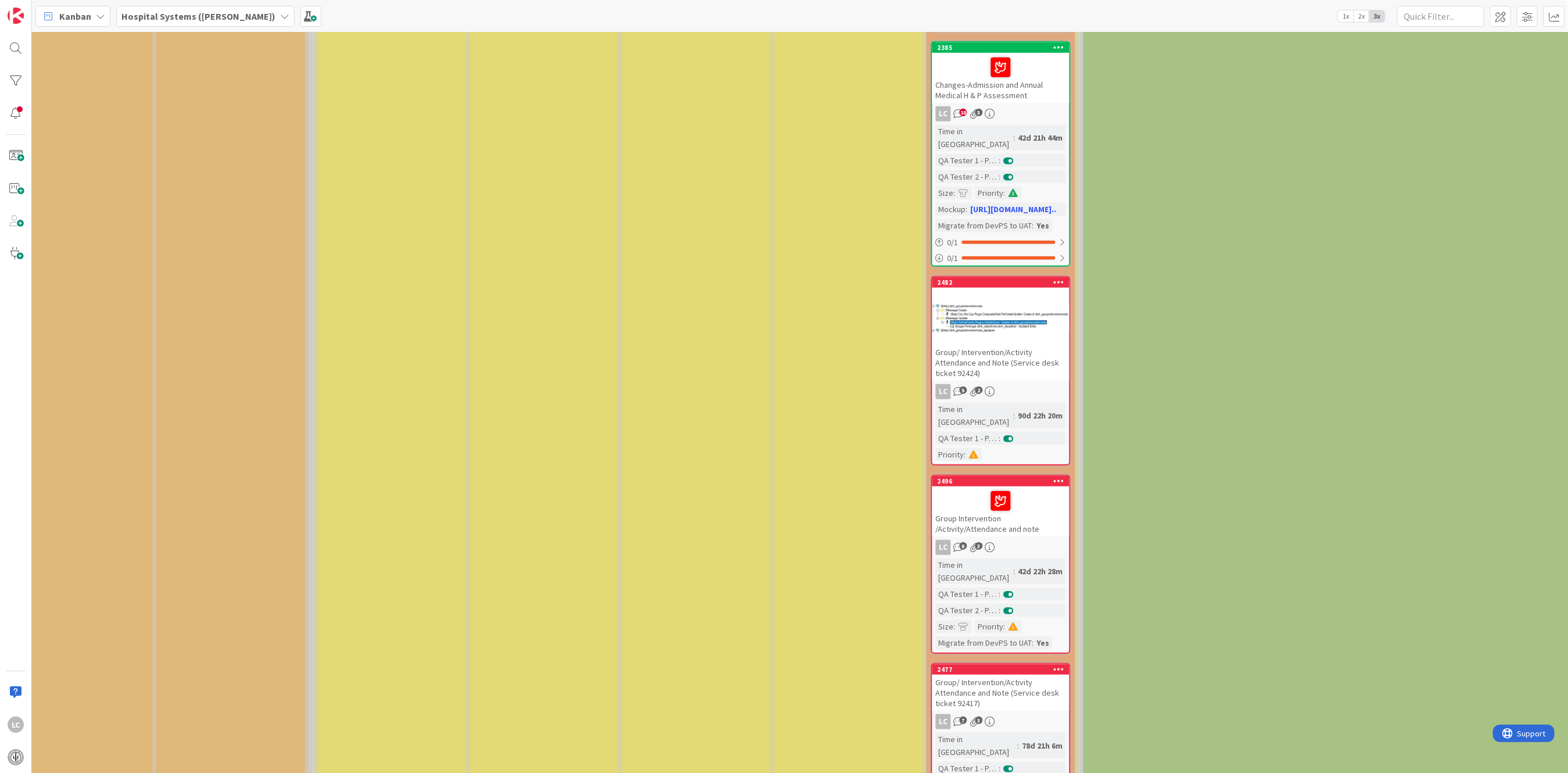
click at [1005, 345] on div "Group/ Intervention/Activity Attendance and Note (Service desk ticket 92424)" at bounding box center [1001, 363] width 137 height 36
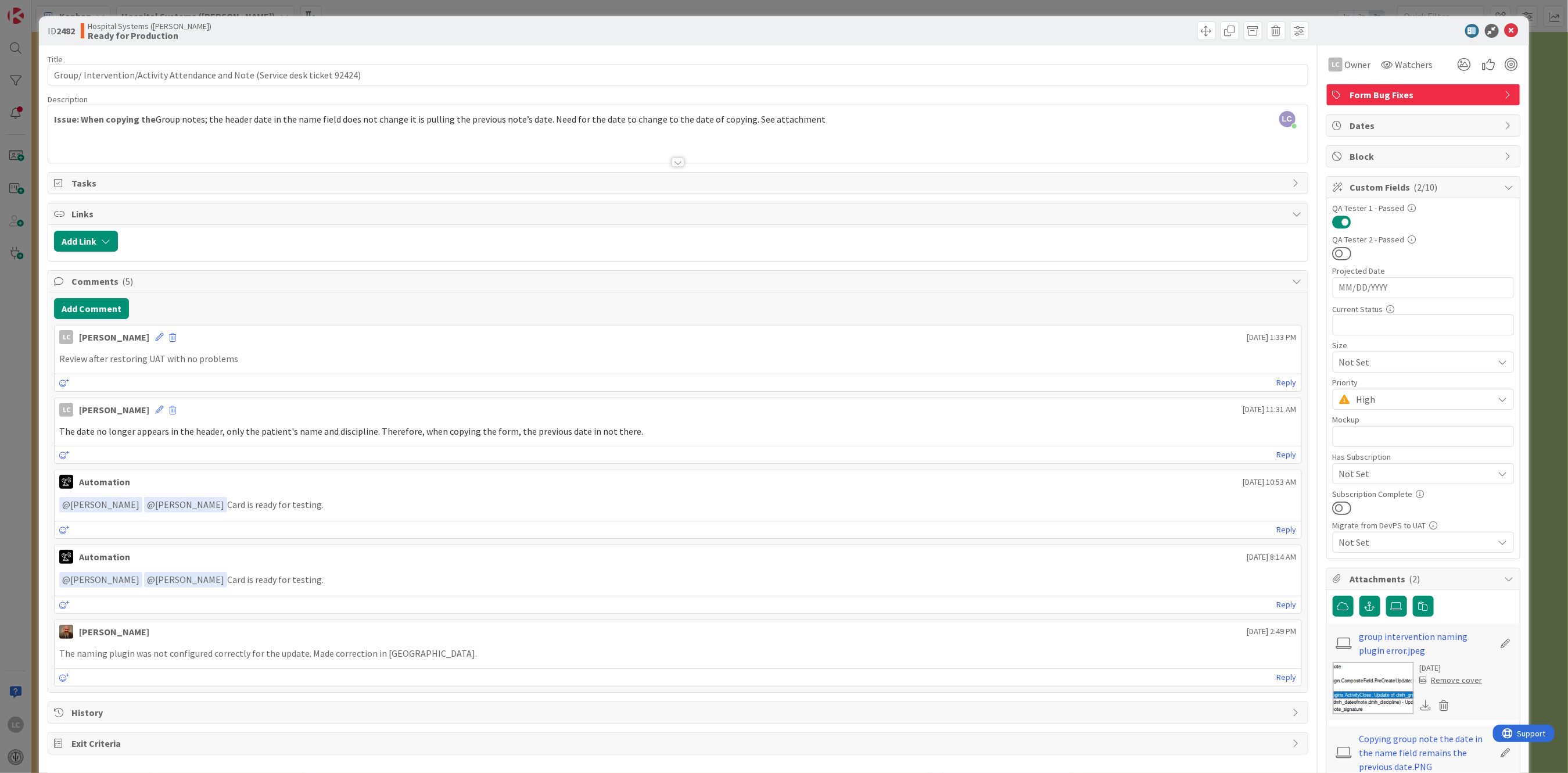
click at [669, 170] on div "Title 76 / 128 Group/ Intervention/Activity Attendance and Note (Service desk t…" at bounding box center [677, 474] width 1260 height 859
click at [672, 161] on div at bounding box center [678, 162] width 13 height 10
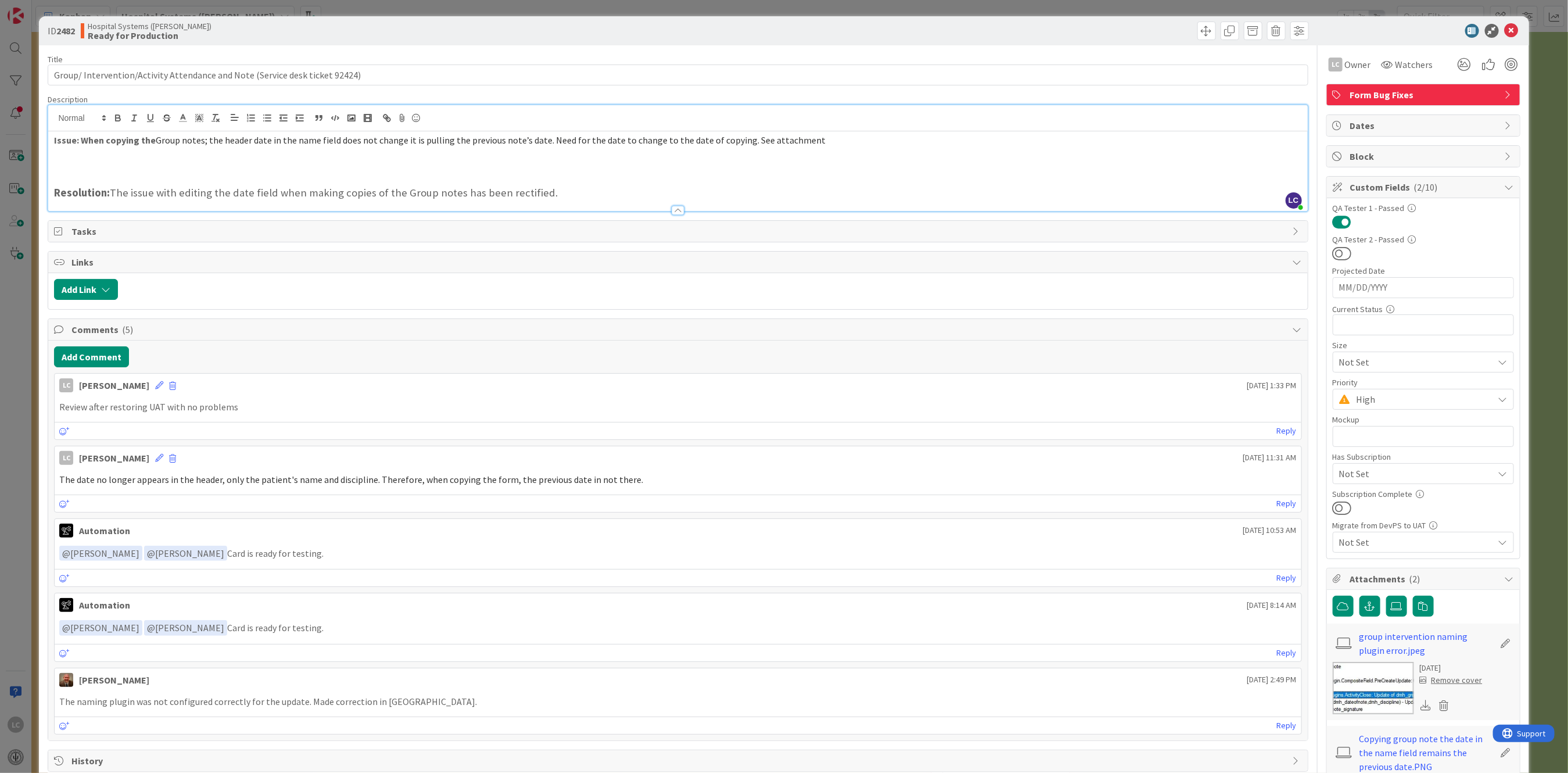
click at [554, 194] on h3 "Resolution: The issue with editing the date field when making copies of the Gro…" at bounding box center [677, 193] width 1247 height 13
click at [1504, 29] on icon at bounding box center [1511, 30] width 14 height 14
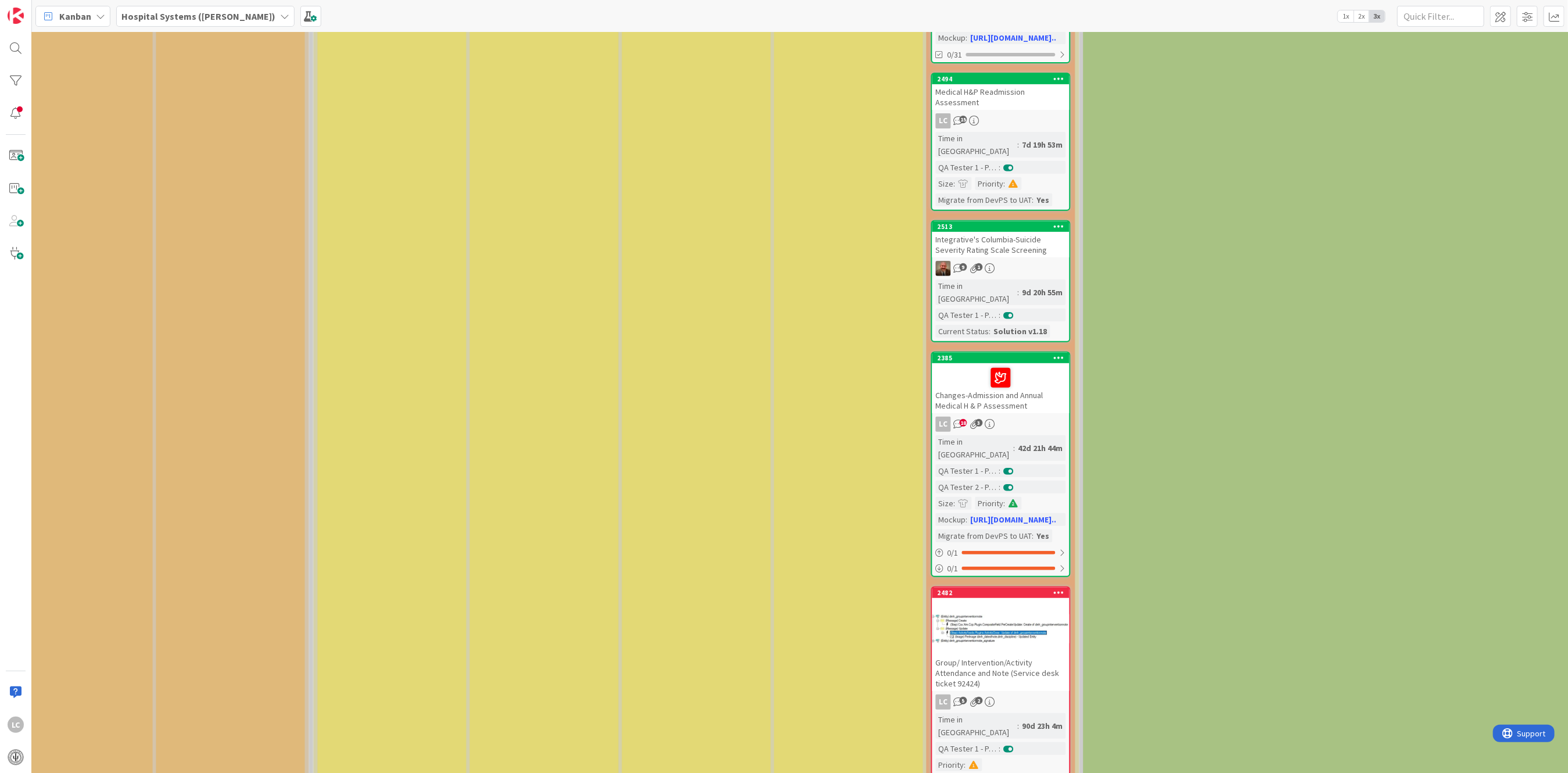
scroll to position [309, 1436]
click at [964, 363] on div "Changes-Admission and Annual Medical H & P Assessment" at bounding box center [1001, 388] width 137 height 50
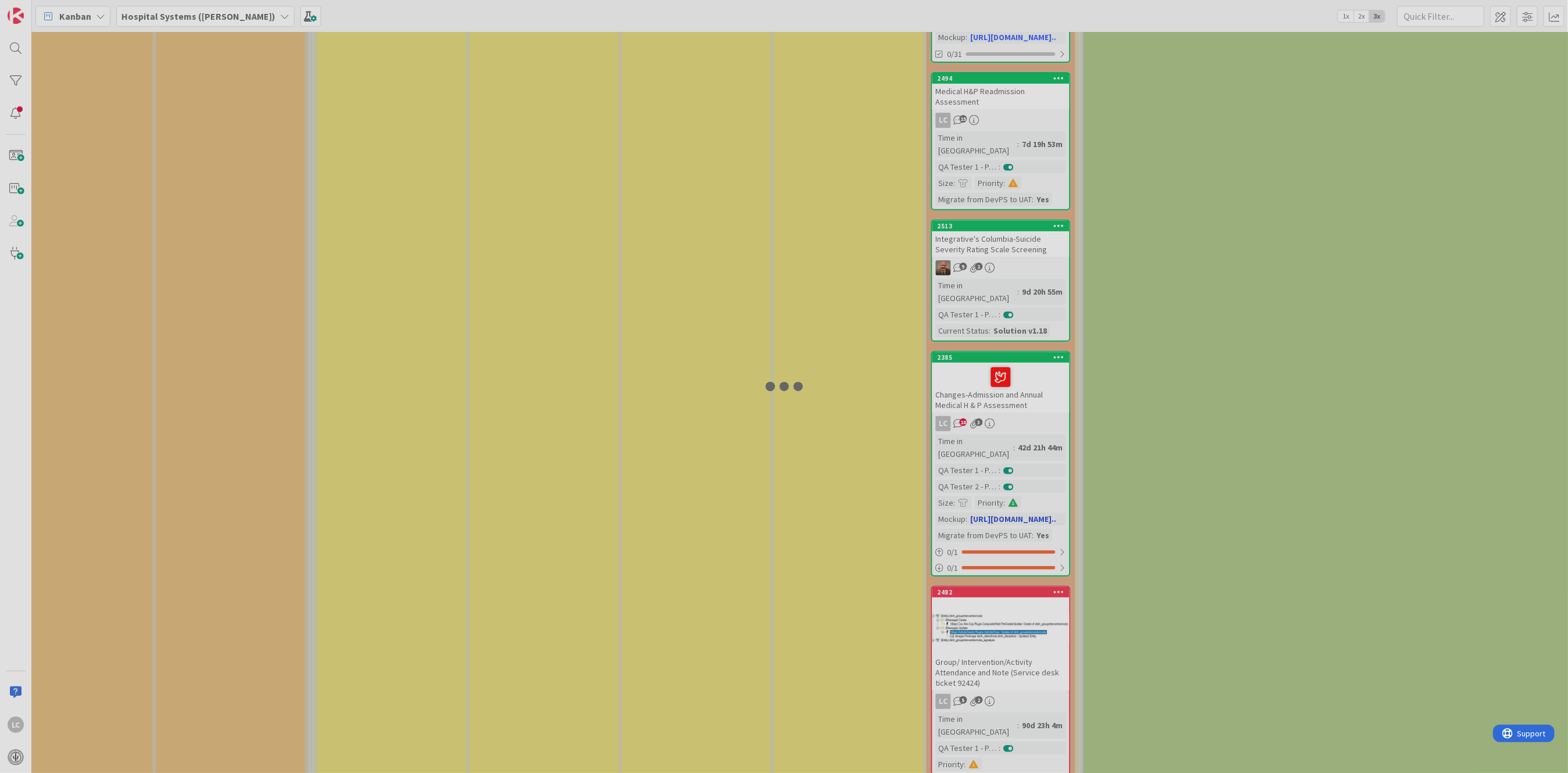
click at [964, 344] on div at bounding box center [784, 386] width 1568 height 773
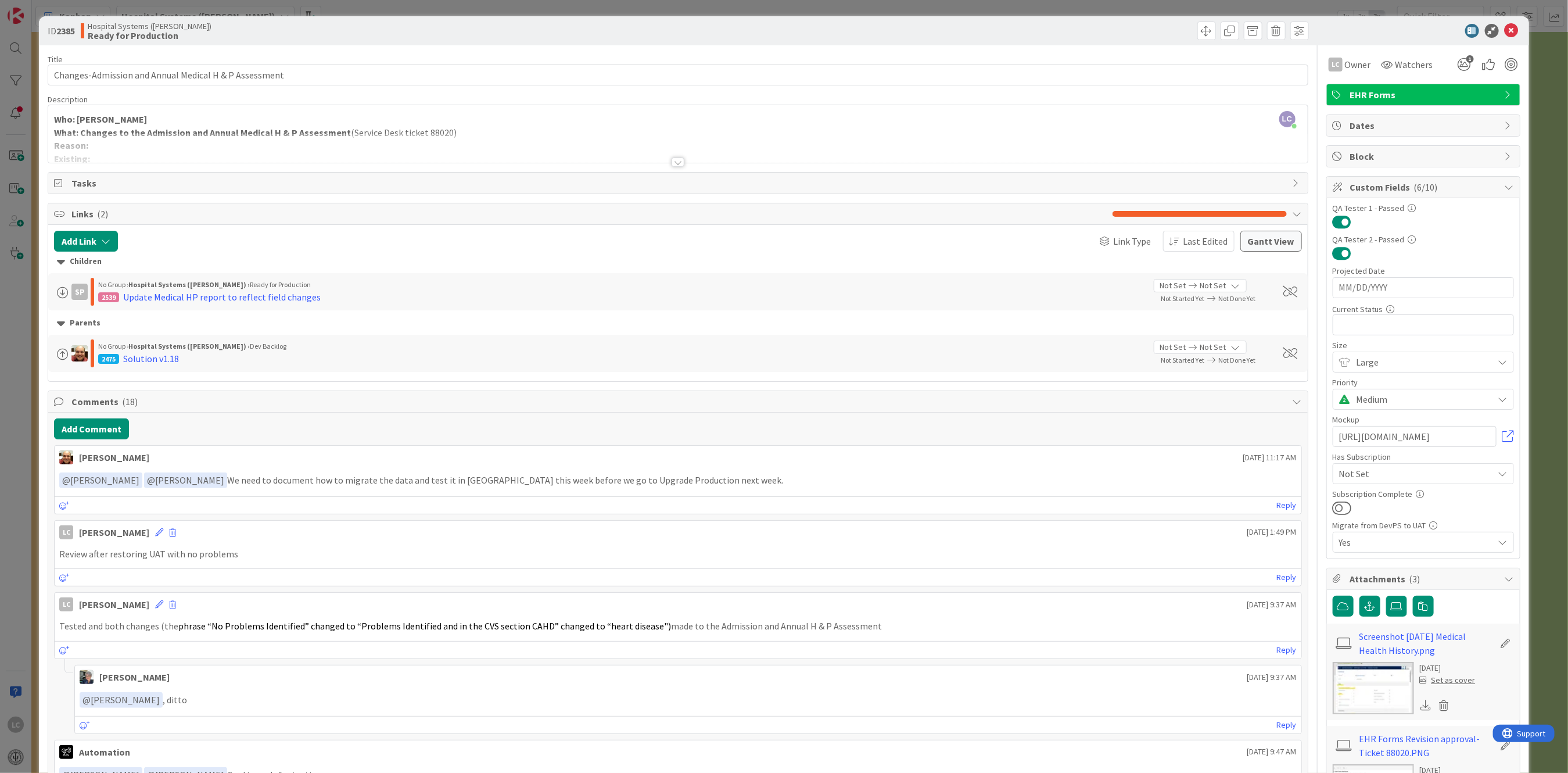
click at [677, 161] on div at bounding box center [678, 162] width 13 height 10
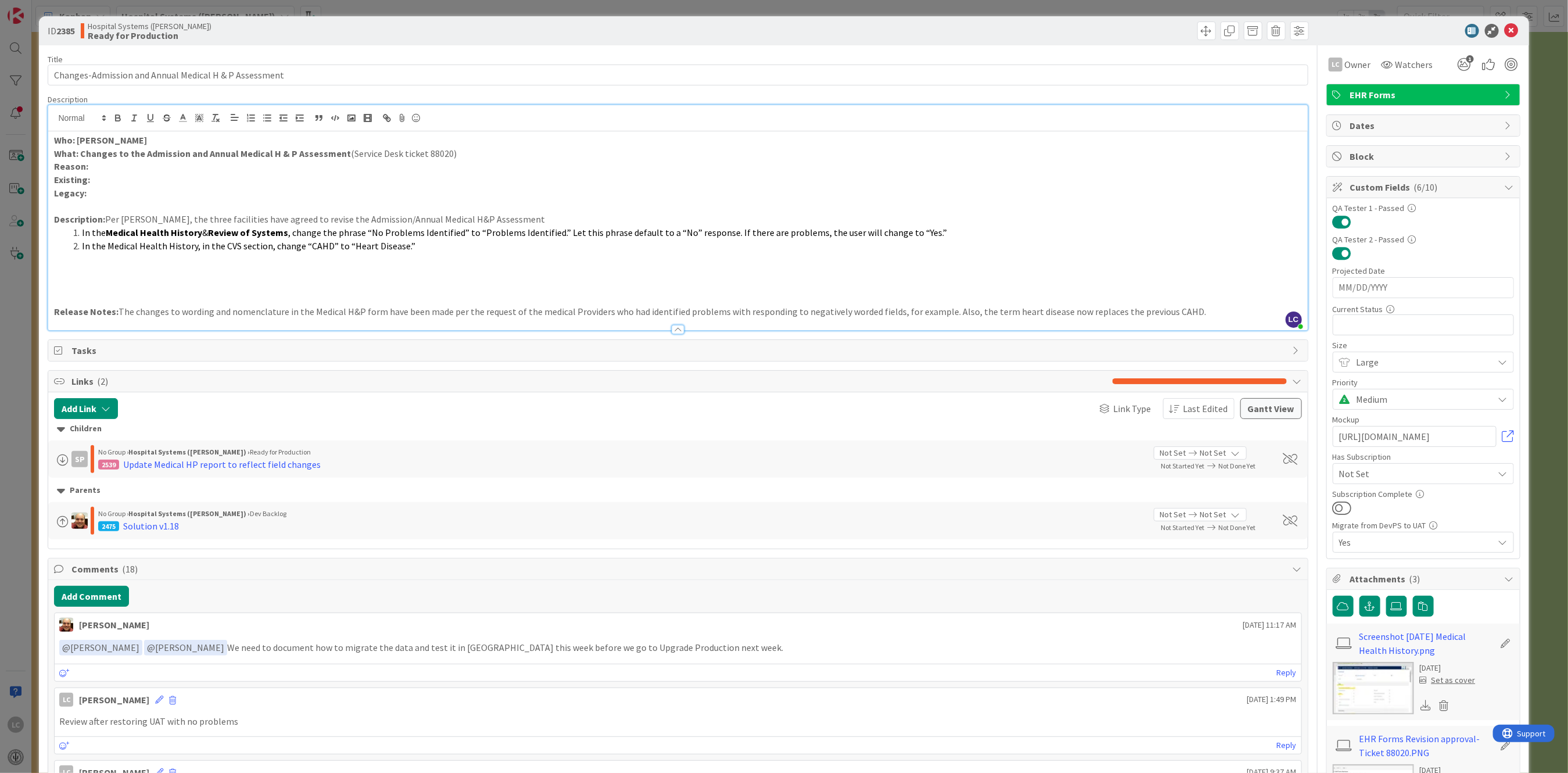
drag, startPoint x: 119, startPoint y: 311, endPoint x: 186, endPoint y: 309, distance: 67.0
click at [186, 309] on p "Release Notes: The changes to wording and nomenclature in the Medical H&P form …" at bounding box center [677, 312] width 1247 height 14
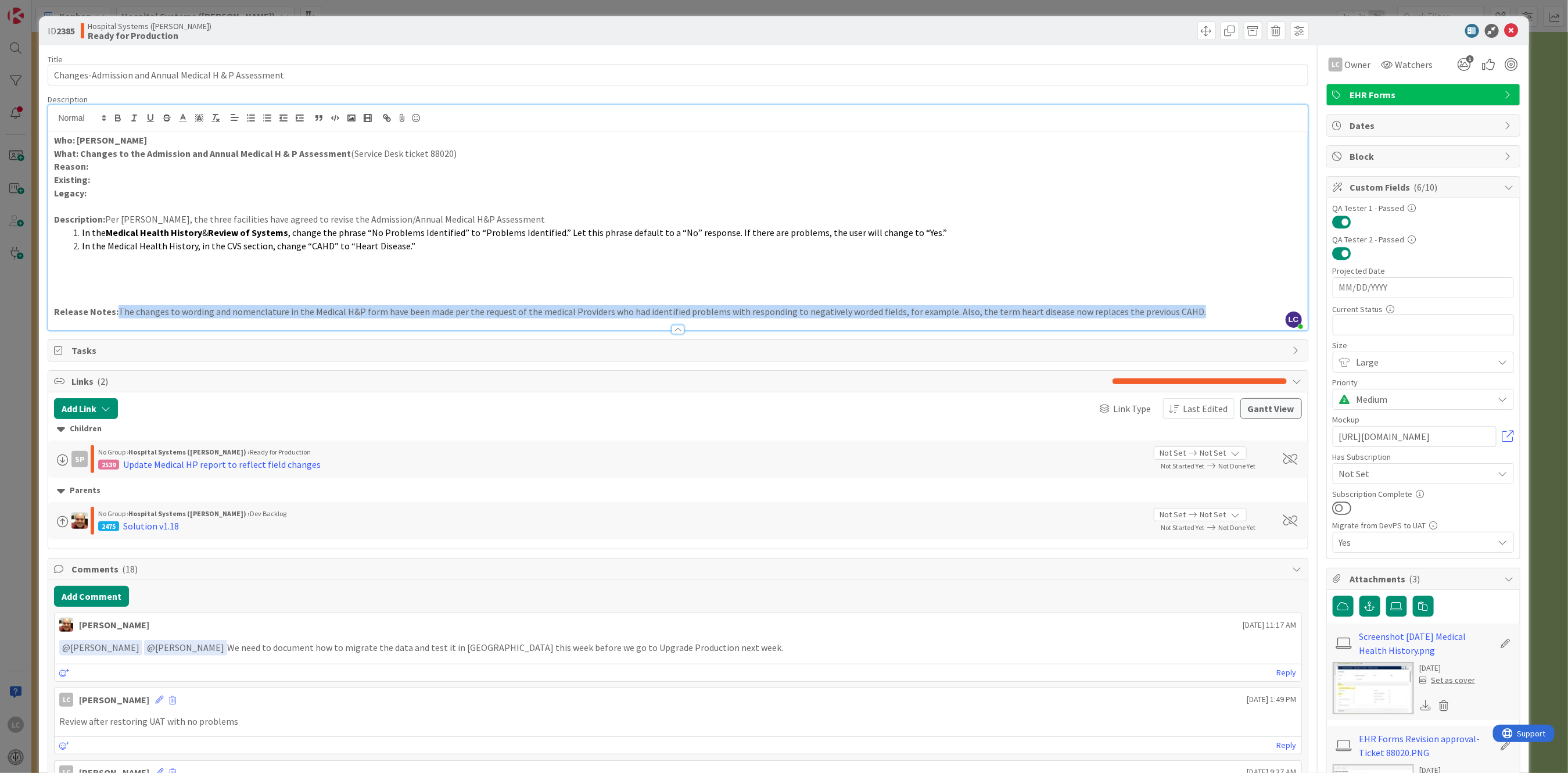
drag, startPoint x: 115, startPoint y: 312, endPoint x: 1176, endPoint y: 312, distance: 1061.0
click at [1176, 312] on p "Release Notes: The changes to wording and nomenclature in the Medical H&P form …" at bounding box center [677, 312] width 1247 height 14
copy p "The changes to wording and nomenclature in the Medical H&P form have been made …"
click at [480, 271] on p at bounding box center [677, 272] width 1247 height 14
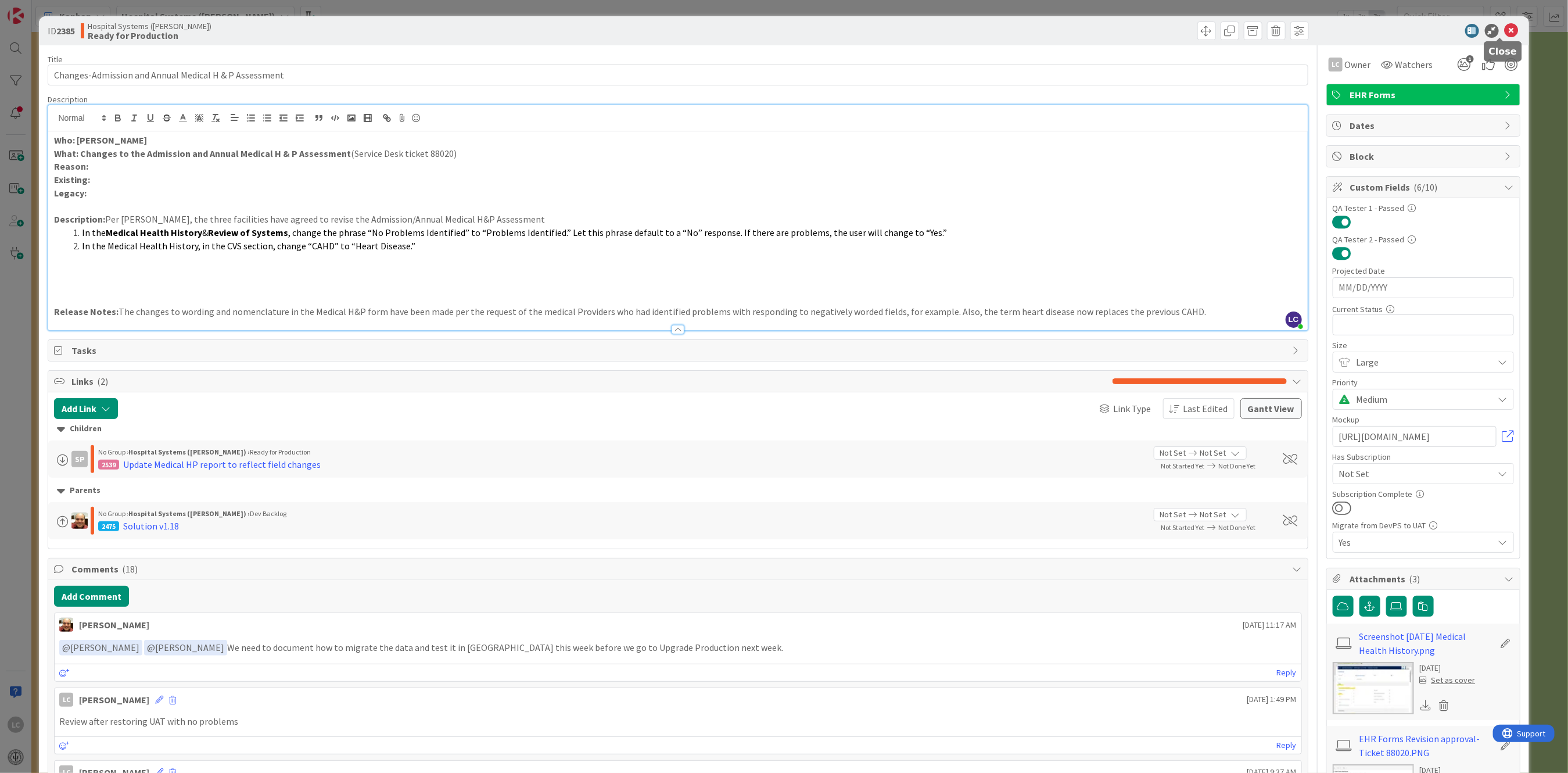
click at [1504, 29] on icon at bounding box center [1511, 30] width 14 height 14
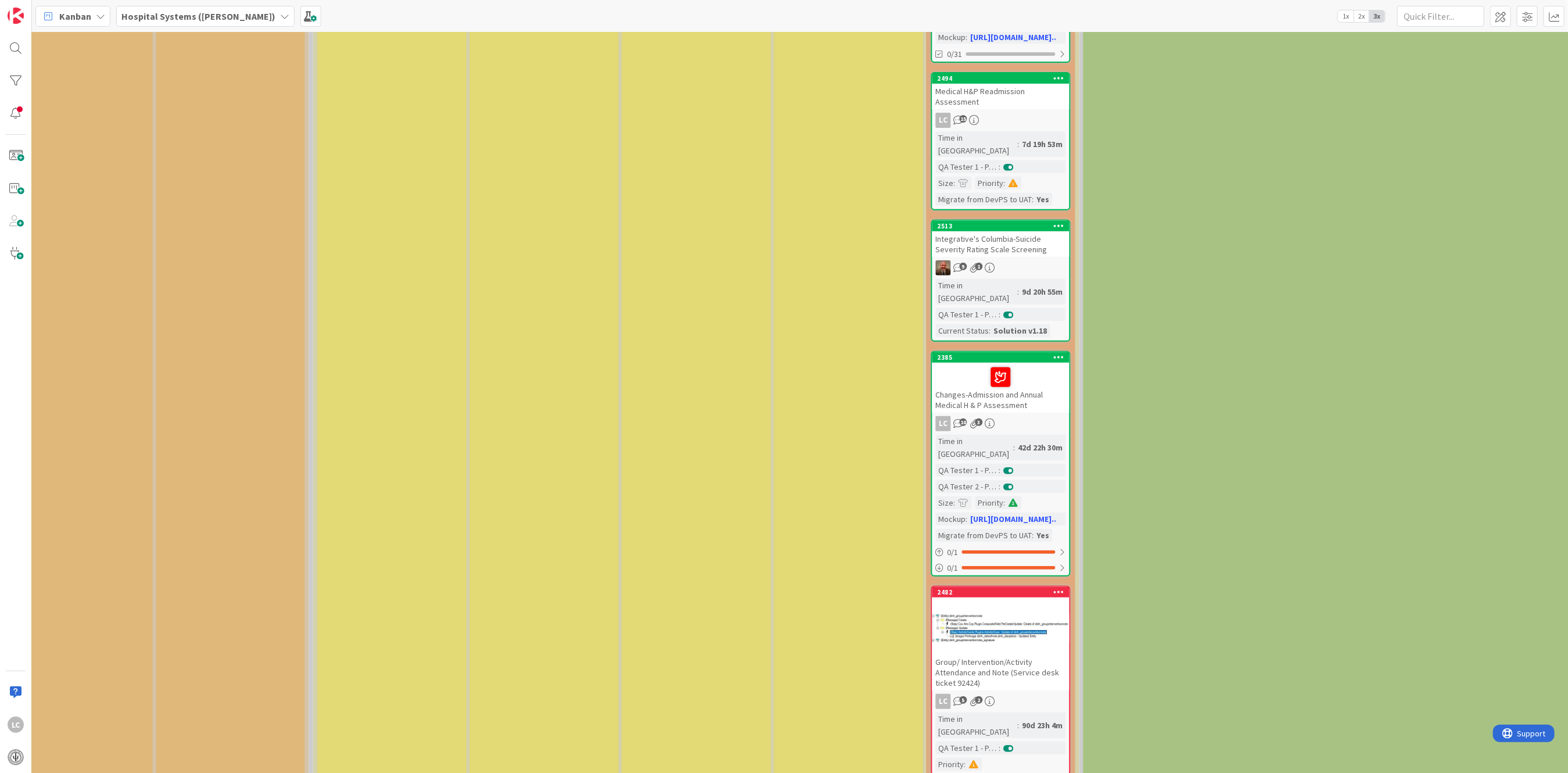
click at [1000, 231] on div "Integrative's Columbia-Suicide Severity Rating Scale Screening" at bounding box center [1001, 244] width 137 height 26
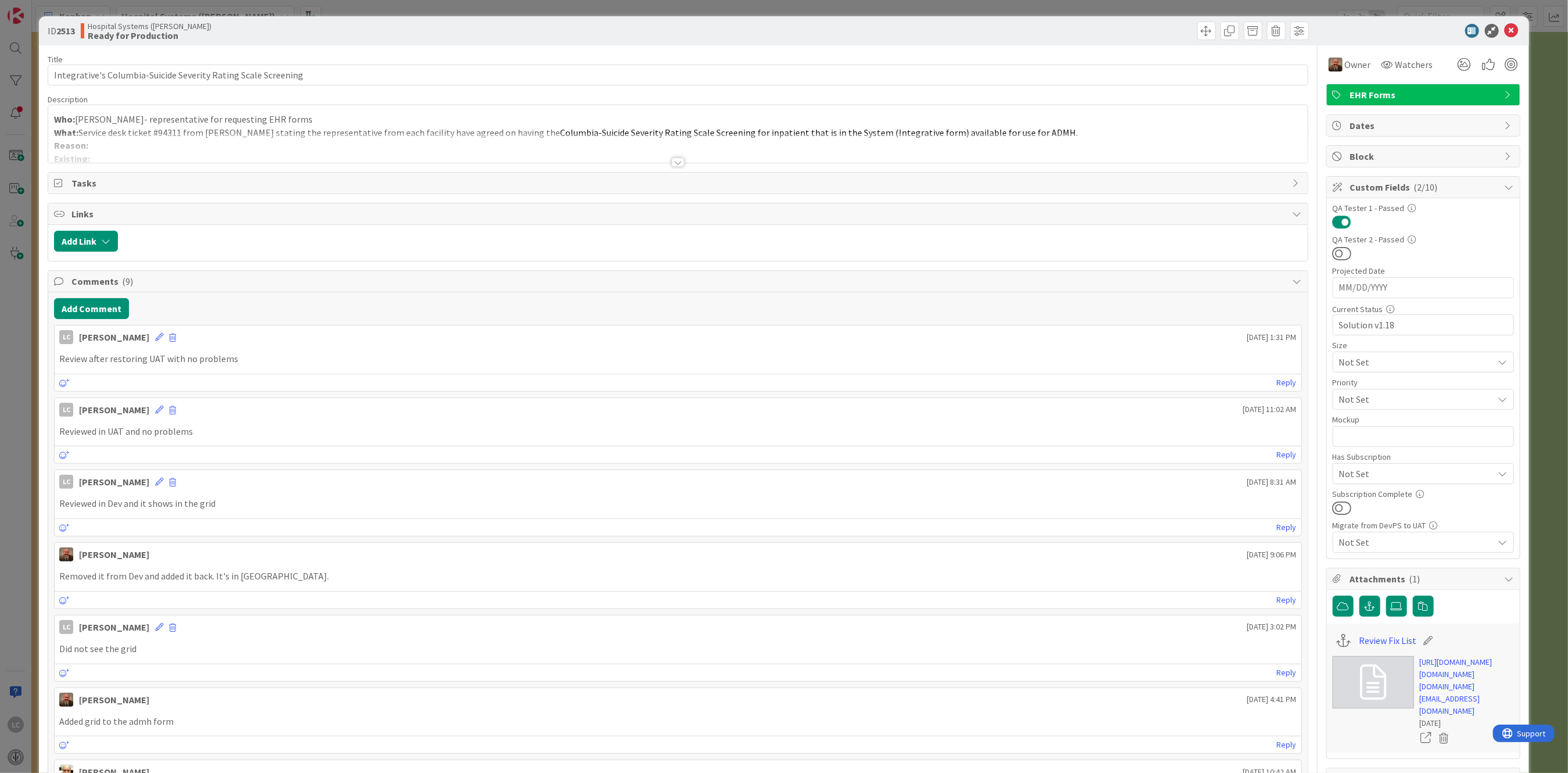
click at [672, 162] on div at bounding box center [678, 162] width 13 height 10
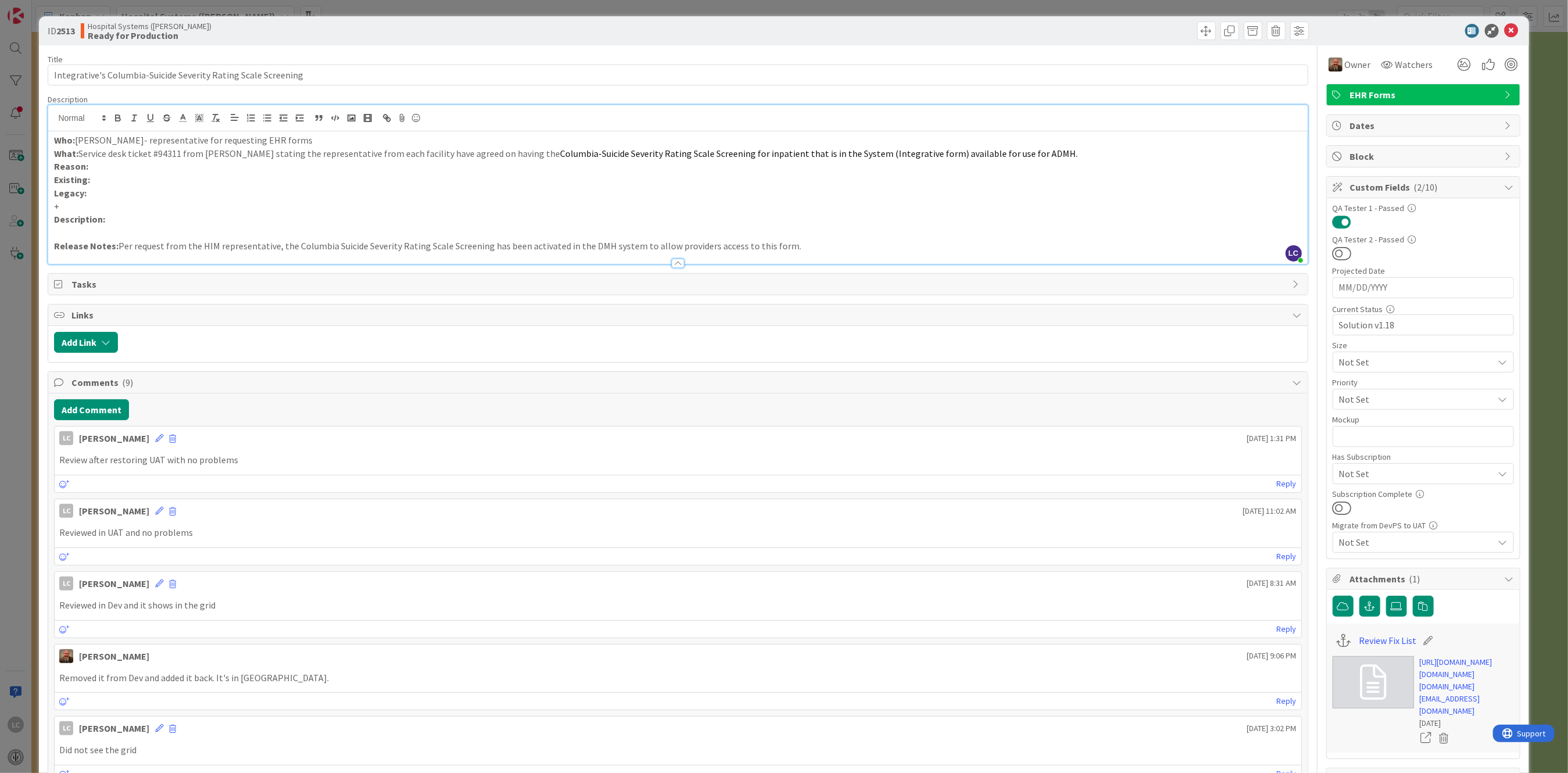
click at [273, 245] on p "Release Notes: Per request from the HIM representative, the Columbia Suicide Se…" at bounding box center [677, 246] width 1247 height 14
drag, startPoint x: 289, startPoint y: 242, endPoint x: 480, endPoint y: 247, distance: 191.1
click at [480, 247] on p "Release Notes: Per request from the HIM representative, the Columbia Suicide Se…" at bounding box center [677, 246] width 1247 height 14
copy p "Columbia Suicide Severity Rating Scale Screening"
click at [341, 245] on p "Release Notes: Per request from the HIM representative, the Columbia Suicide Se…" at bounding box center [677, 246] width 1247 height 14
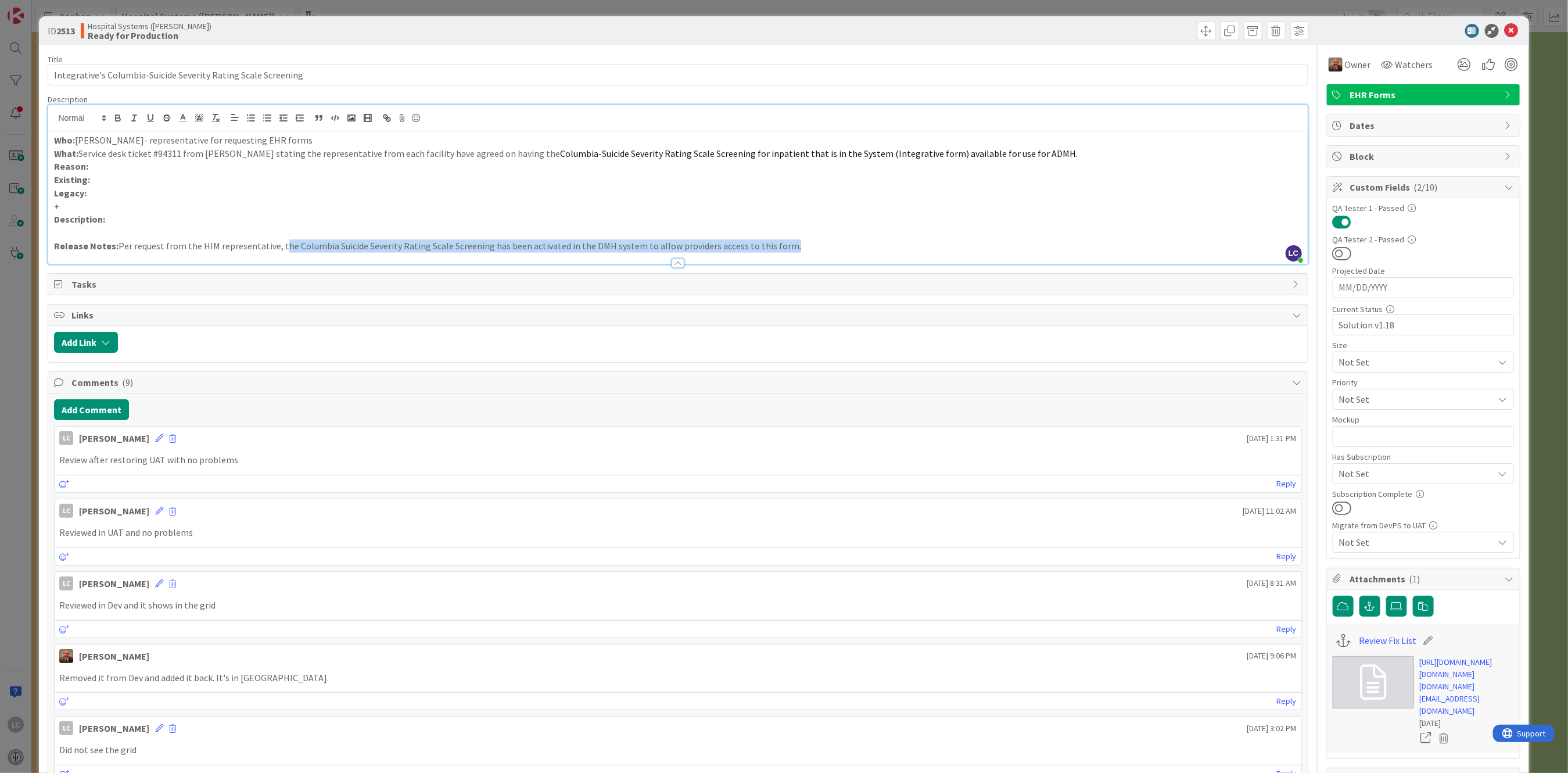
drag, startPoint x: 275, startPoint y: 245, endPoint x: 774, endPoint y: 242, distance: 499.0
click at [774, 242] on p "Release Notes: Per request from the HIM representative, the Columbia Suicide Se…" at bounding box center [677, 246] width 1247 height 14
copy p "the Columbia Suicide Severity Rating Scale Screening has been activated in the …"
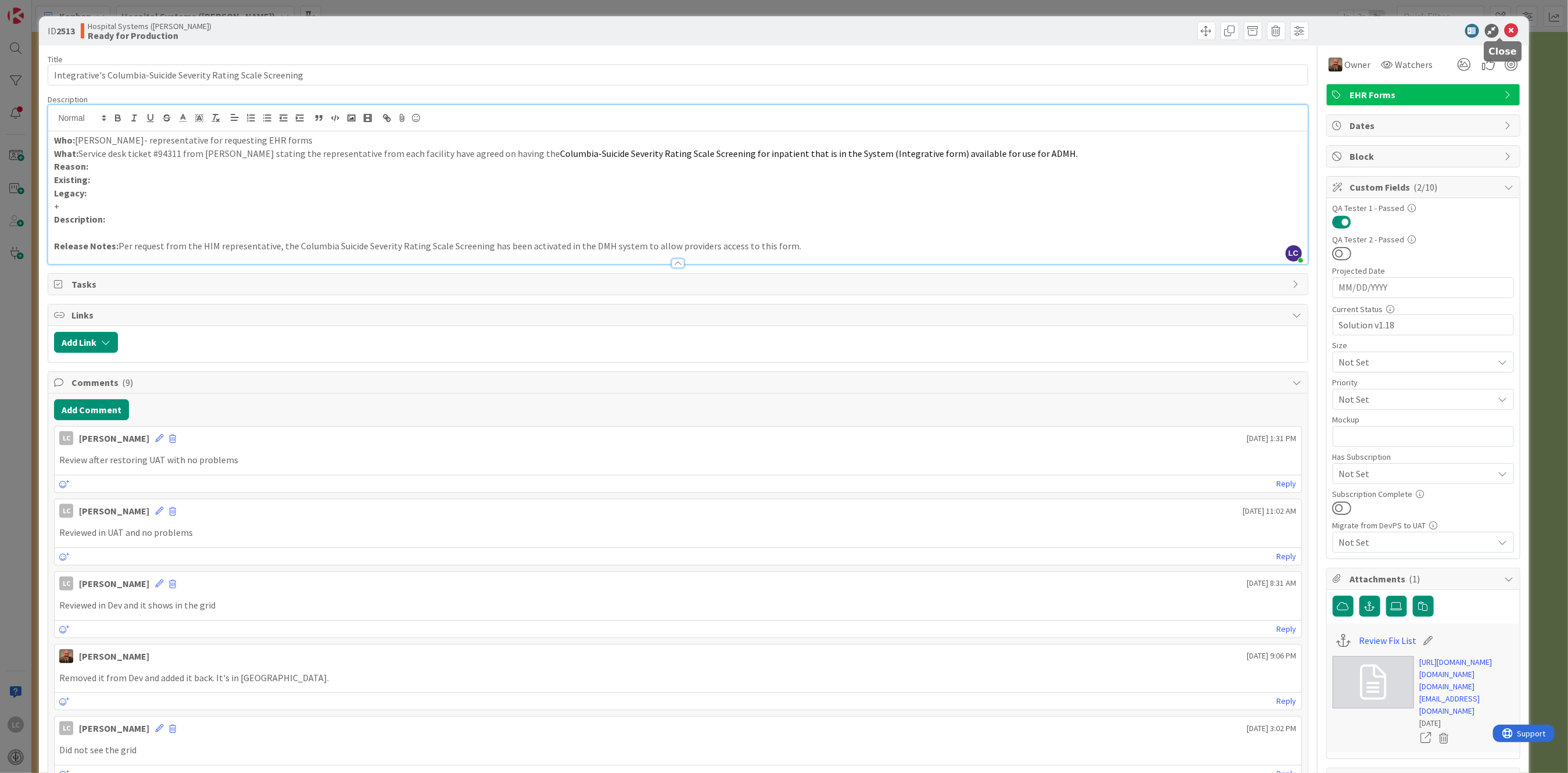
click at [1504, 30] on icon at bounding box center [1511, 30] width 14 height 14
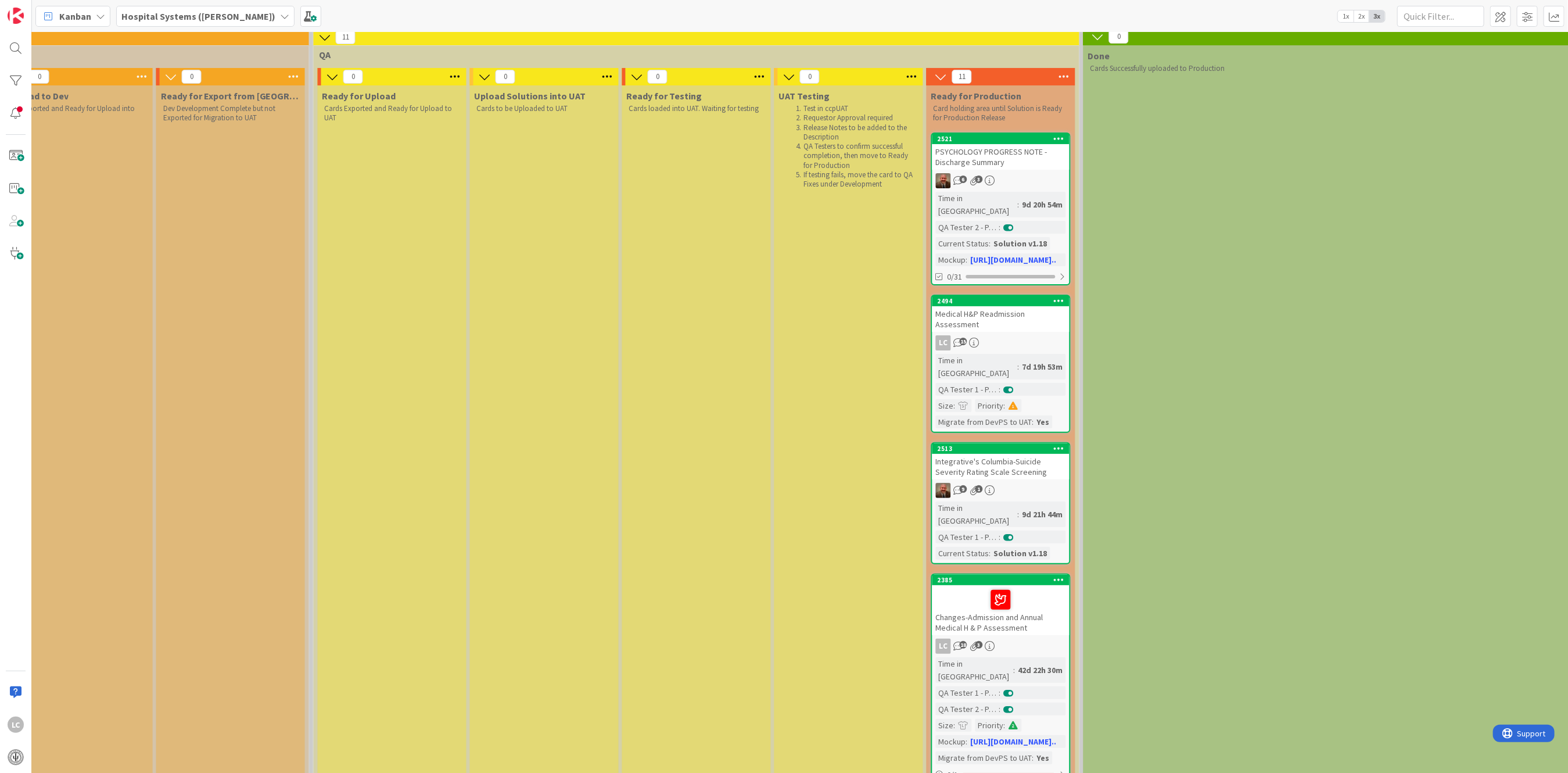
scroll to position [78, 1436]
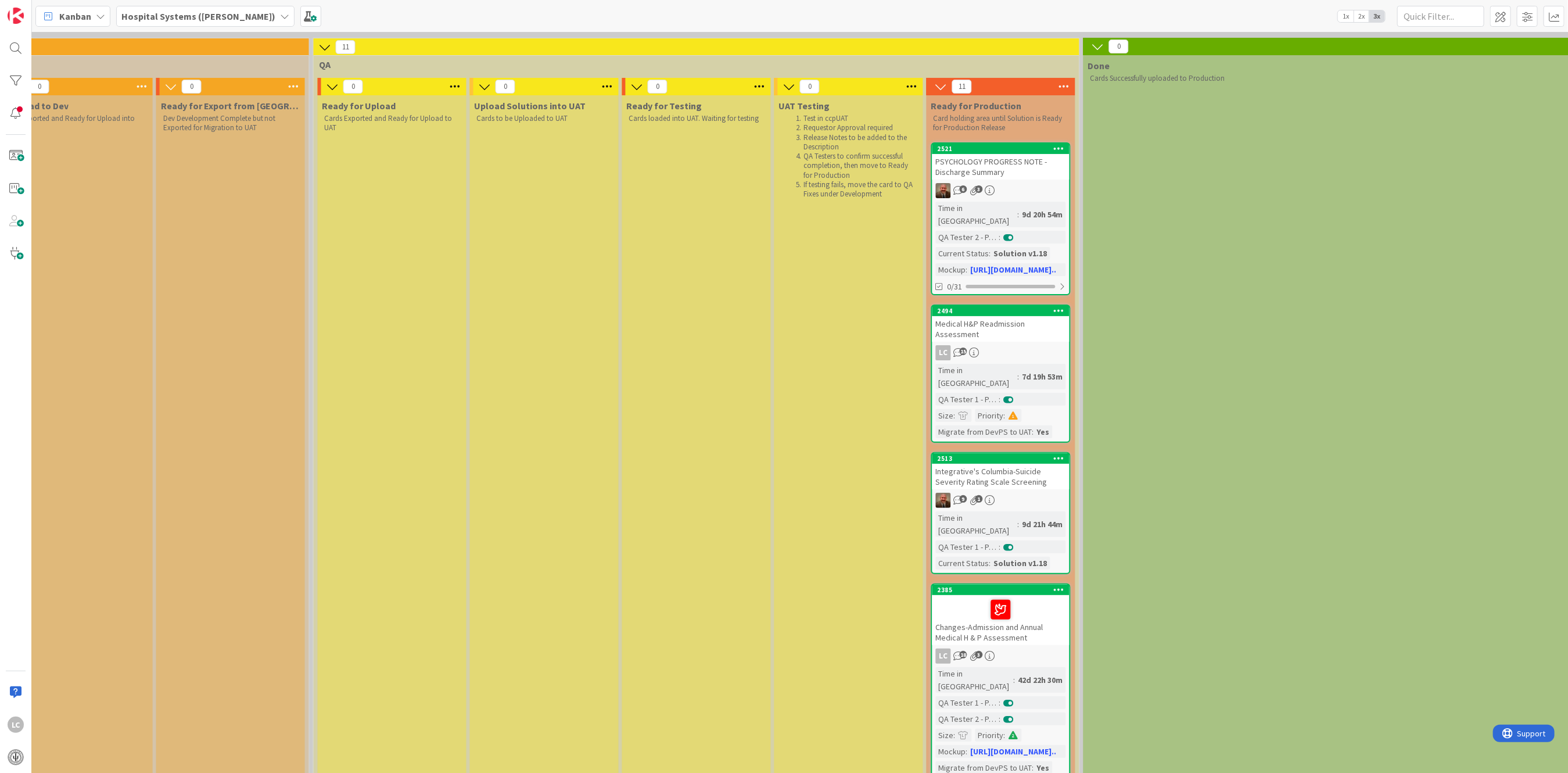
click at [972, 316] on div "Medical H&P Readmission Assessment" at bounding box center [1001, 329] width 137 height 26
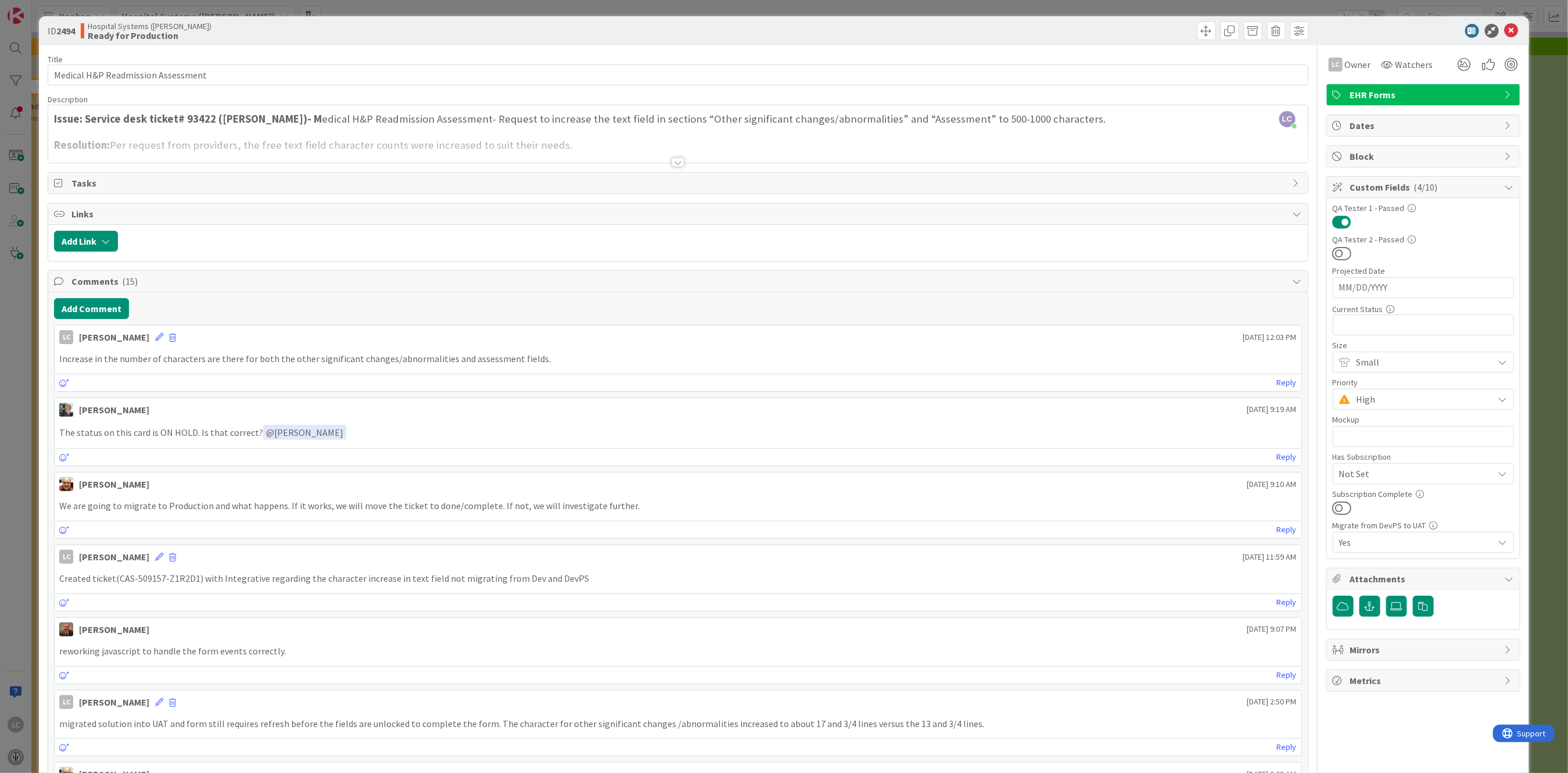
click at [672, 161] on div at bounding box center [678, 162] width 13 height 10
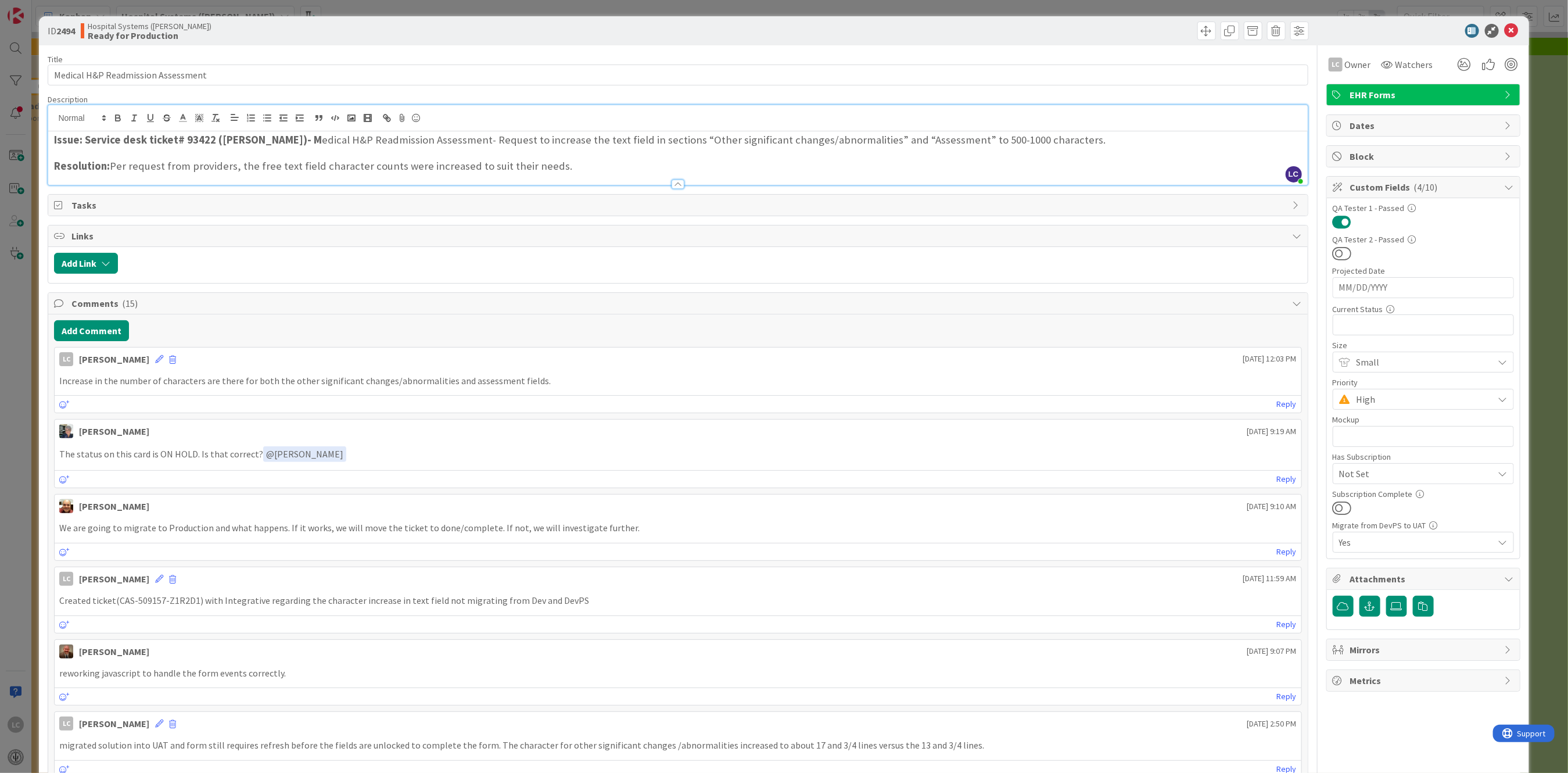
click at [673, 181] on div at bounding box center [678, 184] width 13 height 10
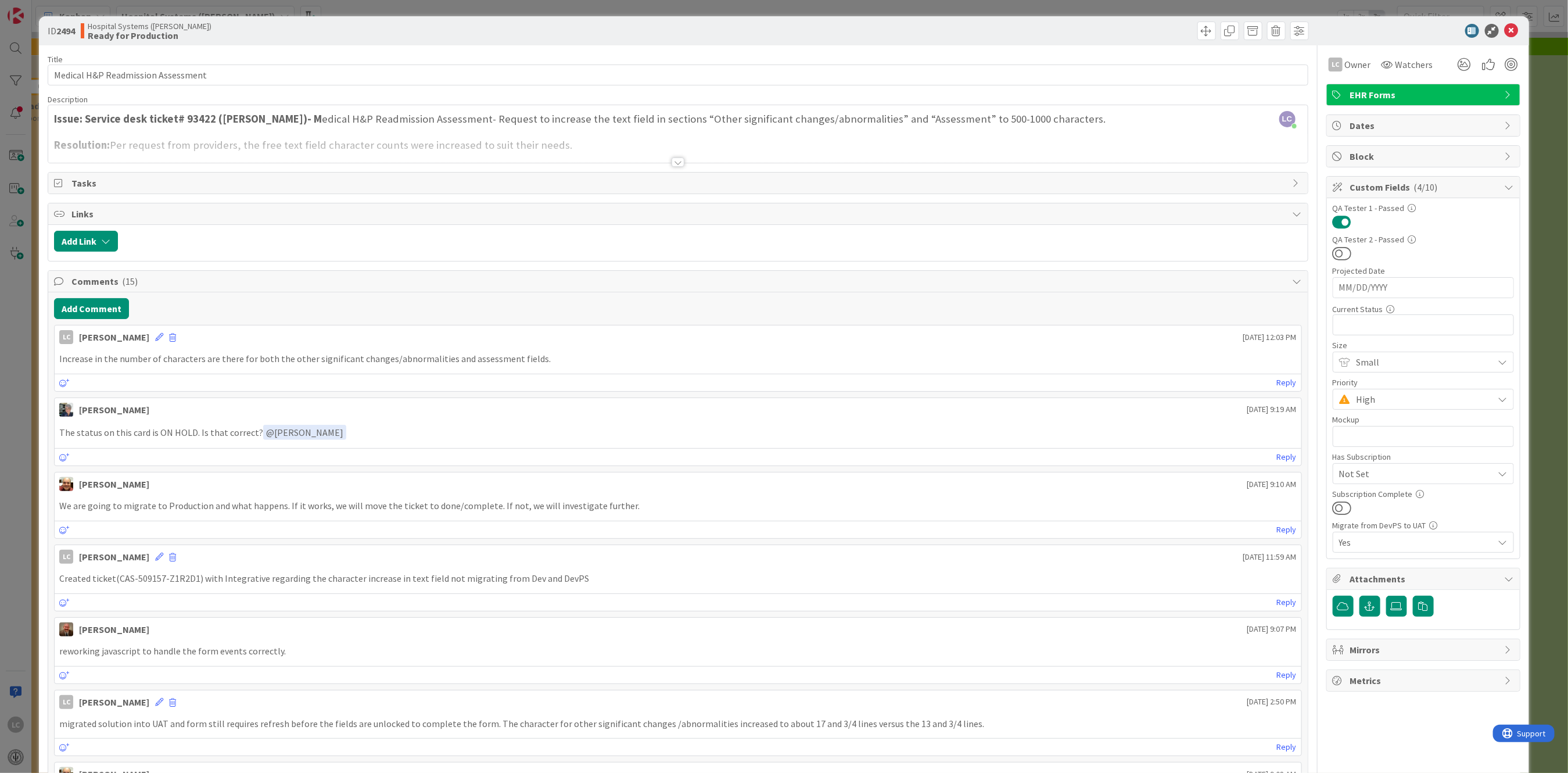
click at [672, 158] on div at bounding box center [678, 162] width 13 height 10
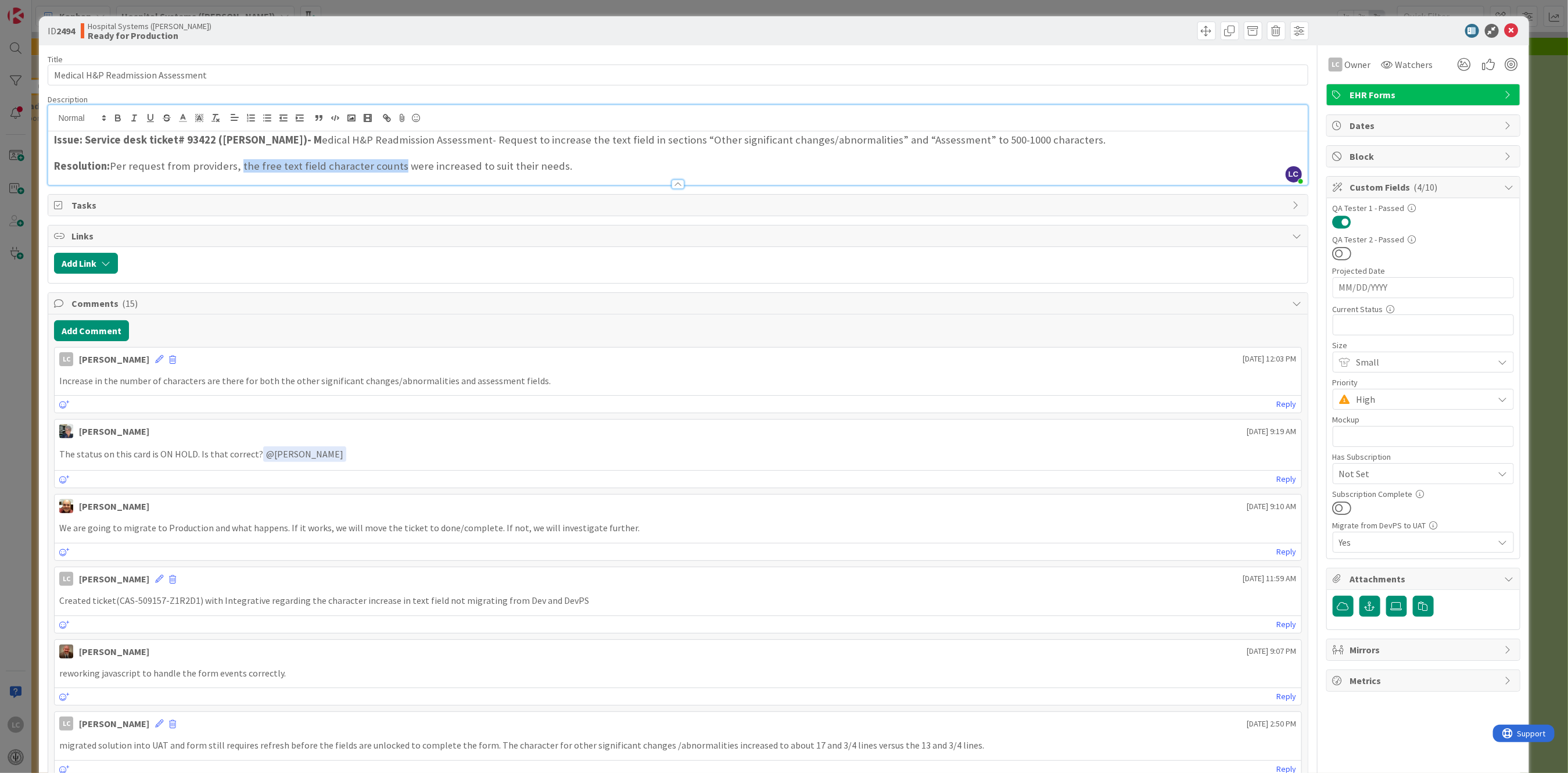
drag, startPoint x: 237, startPoint y: 165, endPoint x: 389, endPoint y: 166, distance: 152.0
click at [389, 166] on h3 "Resolution: Per request from providers, the free text field character counts we…" at bounding box center [677, 166] width 1247 height 13
click at [1504, 30] on icon at bounding box center [1511, 30] width 14 height 14
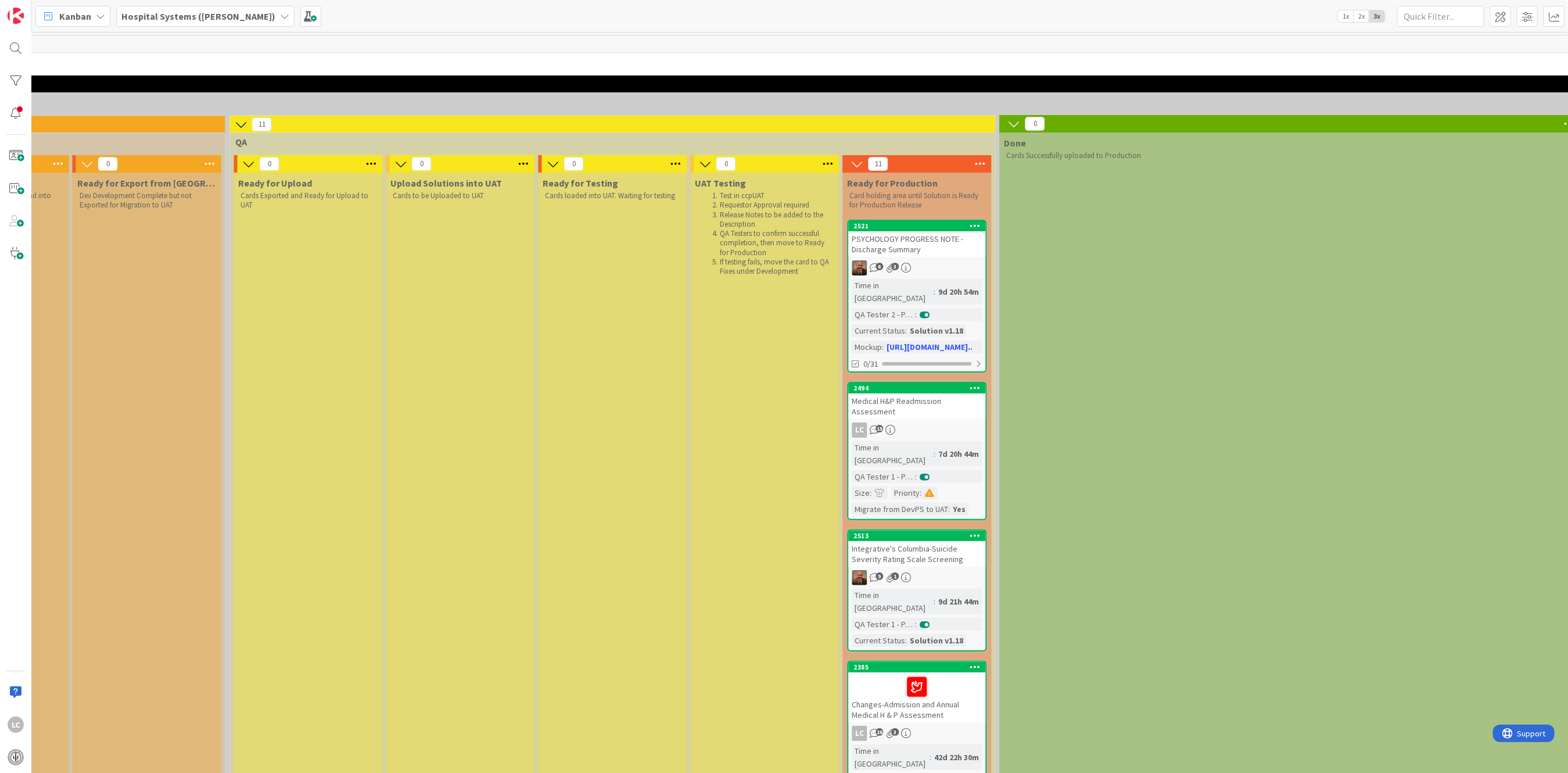
scroll to position [0, 1528]
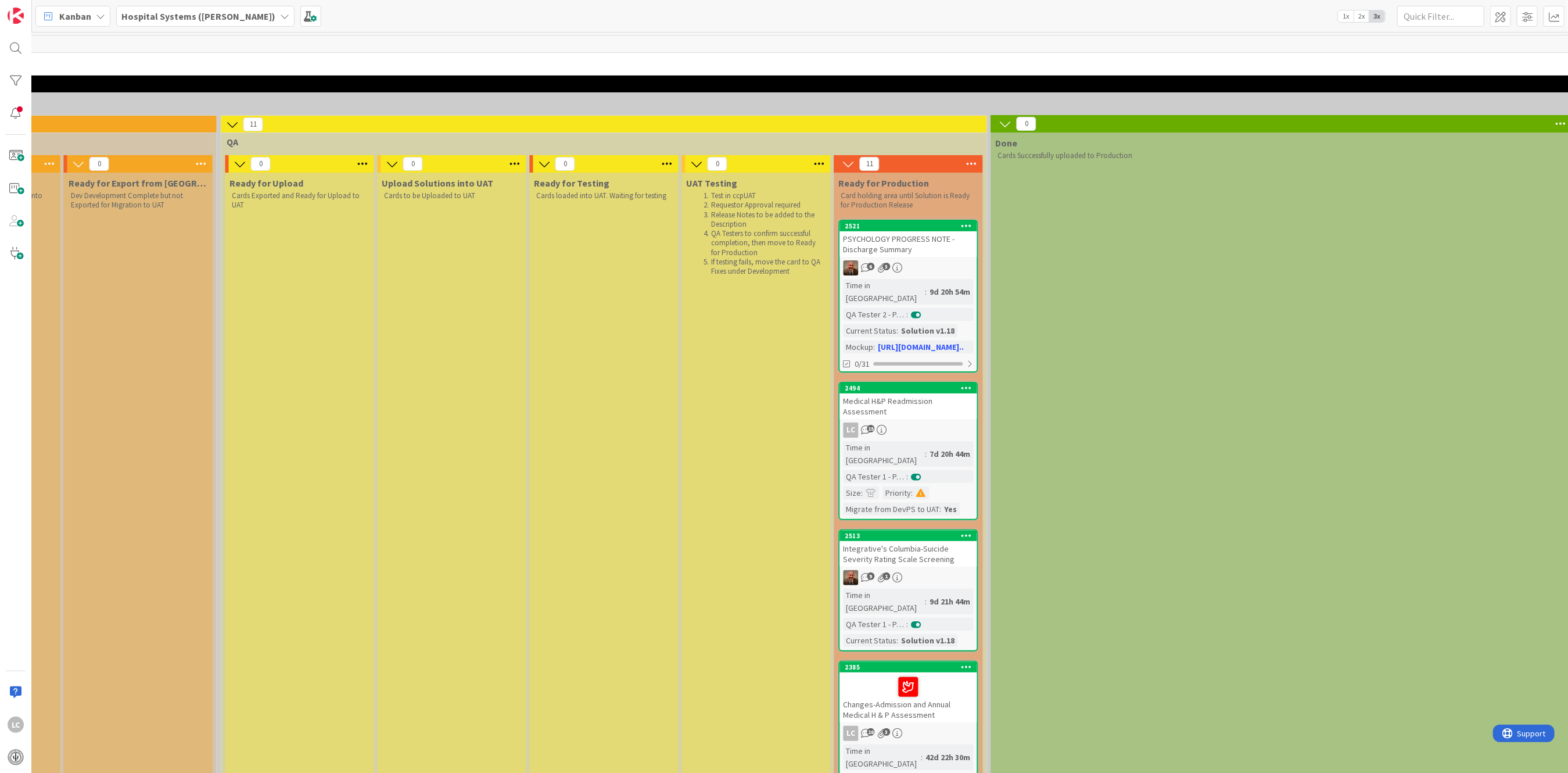
click at [916, 422] on div "LC 15" at bounding box center [908, 430] width 137 height 15
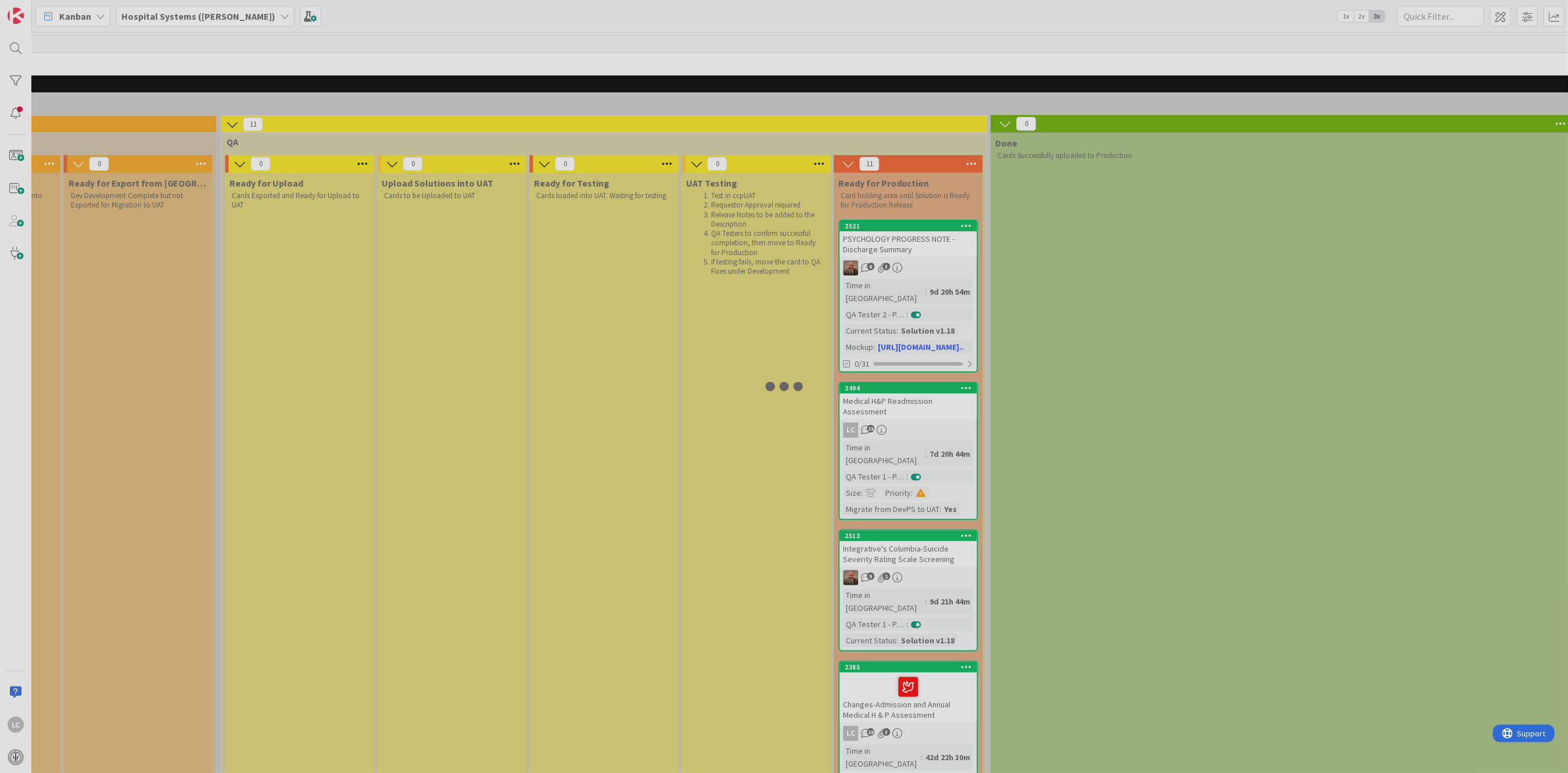
click at [916, 410] on div at bounding box center [784, 386] width 1568 height 773
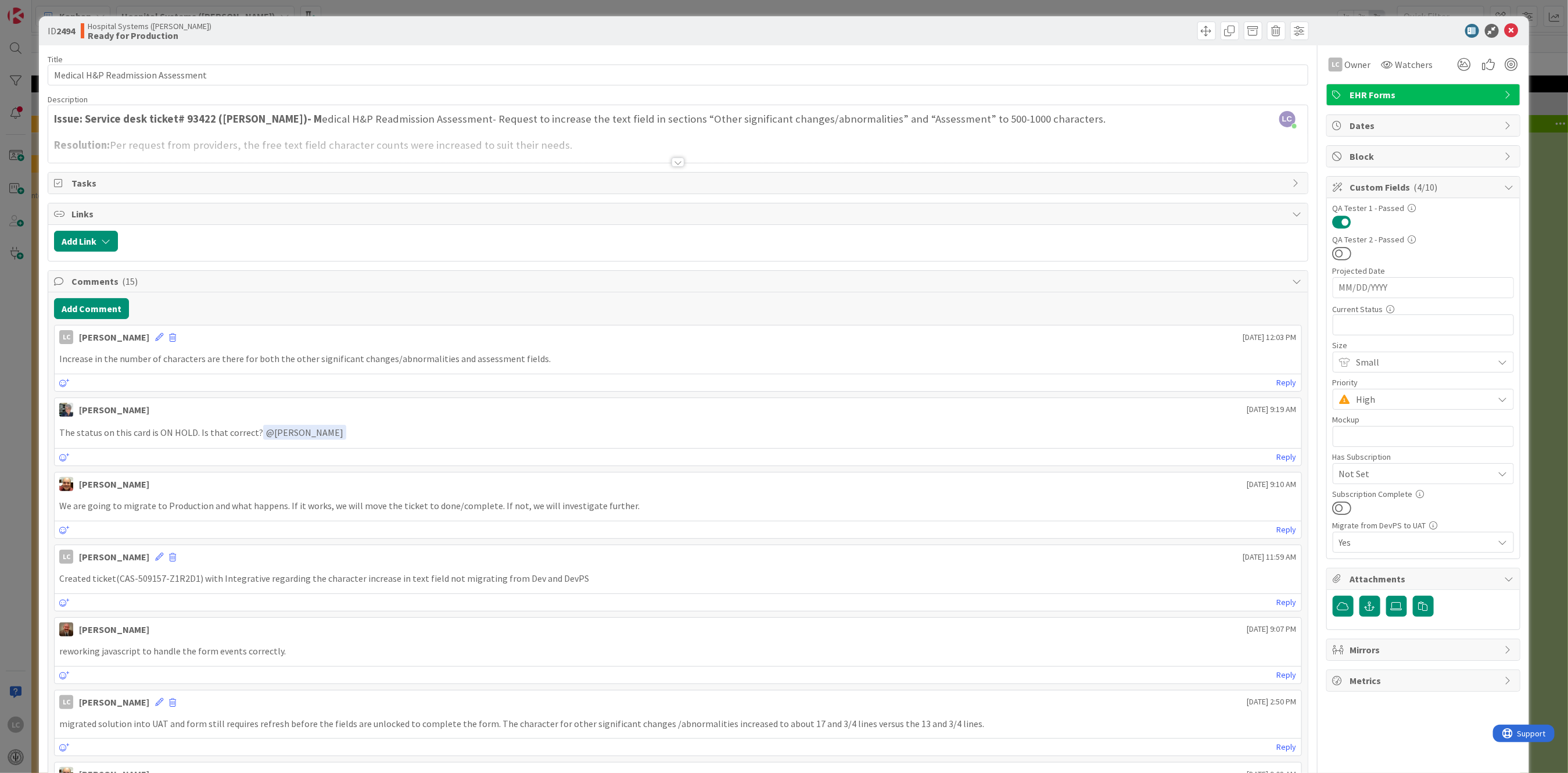
click at [672, 162] on div at bounding box center [678, 162] width 13 height 10
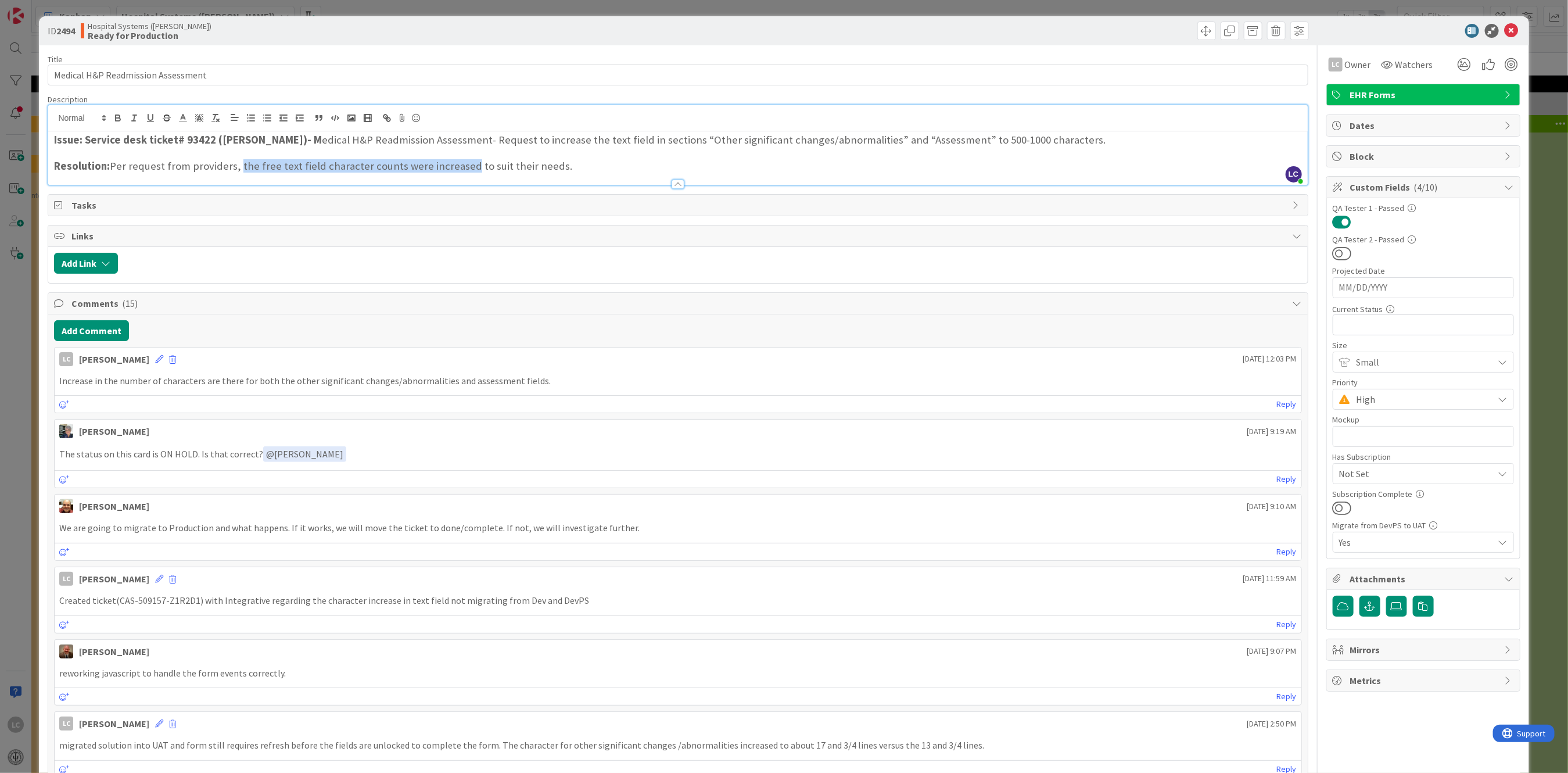
drag, startPoint x: 238, startPoint y: 165, endPoint x: 460, endPoint y: 164, distance: 222.0
click at [460, 164] on h3 "Resolution: Per request from providers, the free text field character counts we…" at bounding box center [677, 166] width 1247 height 13
copy h3 "the free text field character counts were increased"
click at [1504, 30] on icon at bounding box center [1511, 30] width 14 height 14
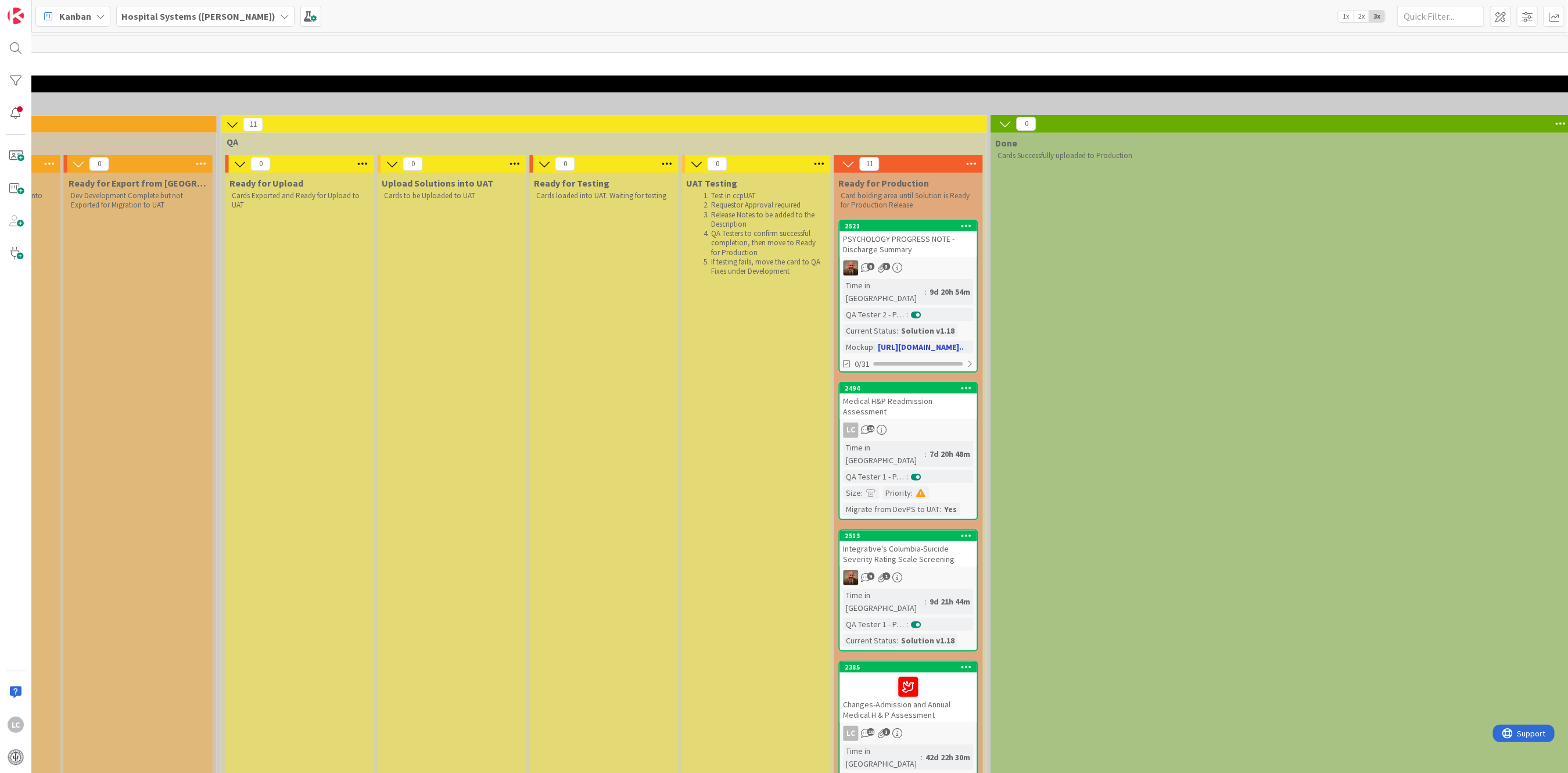
click at [915, 260] on div "6 3" at bounding box center [908, 267] width 137 height 15
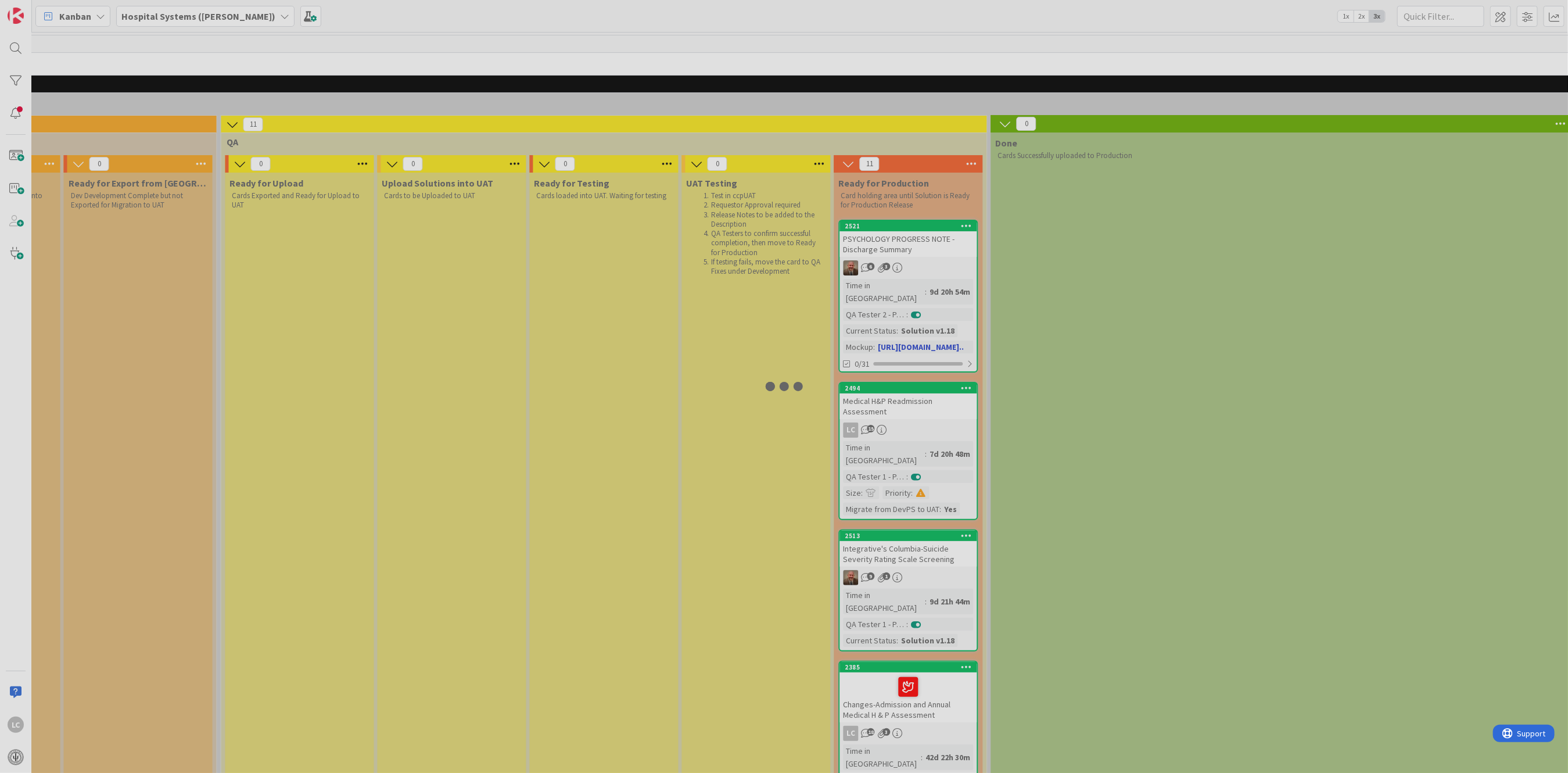
click at [915, 259] on div at bounding box center [784, 386] width 1568 height 773
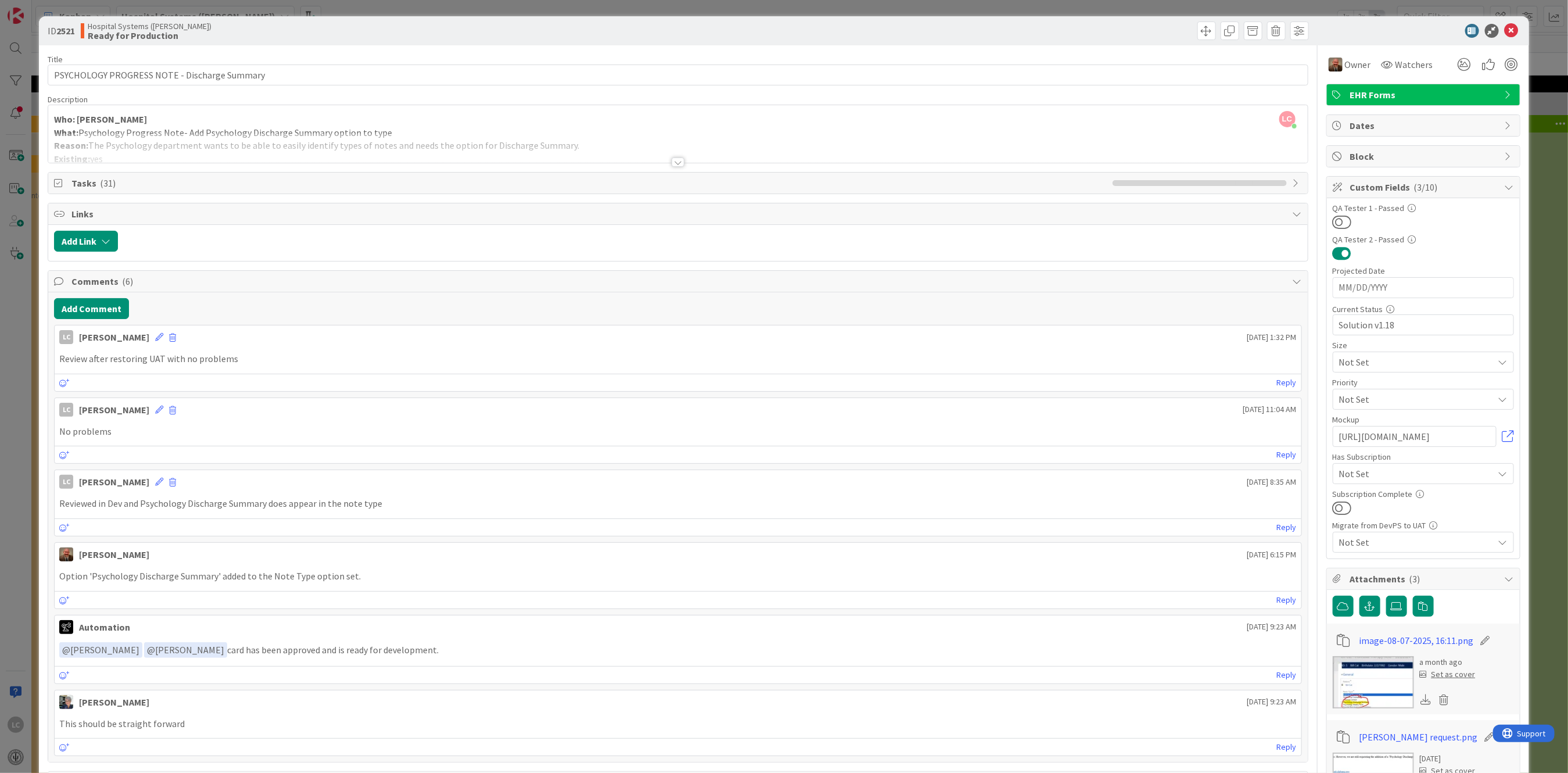
click at [672, 161] on div at bounding box center [678, 162] width 13 height 10
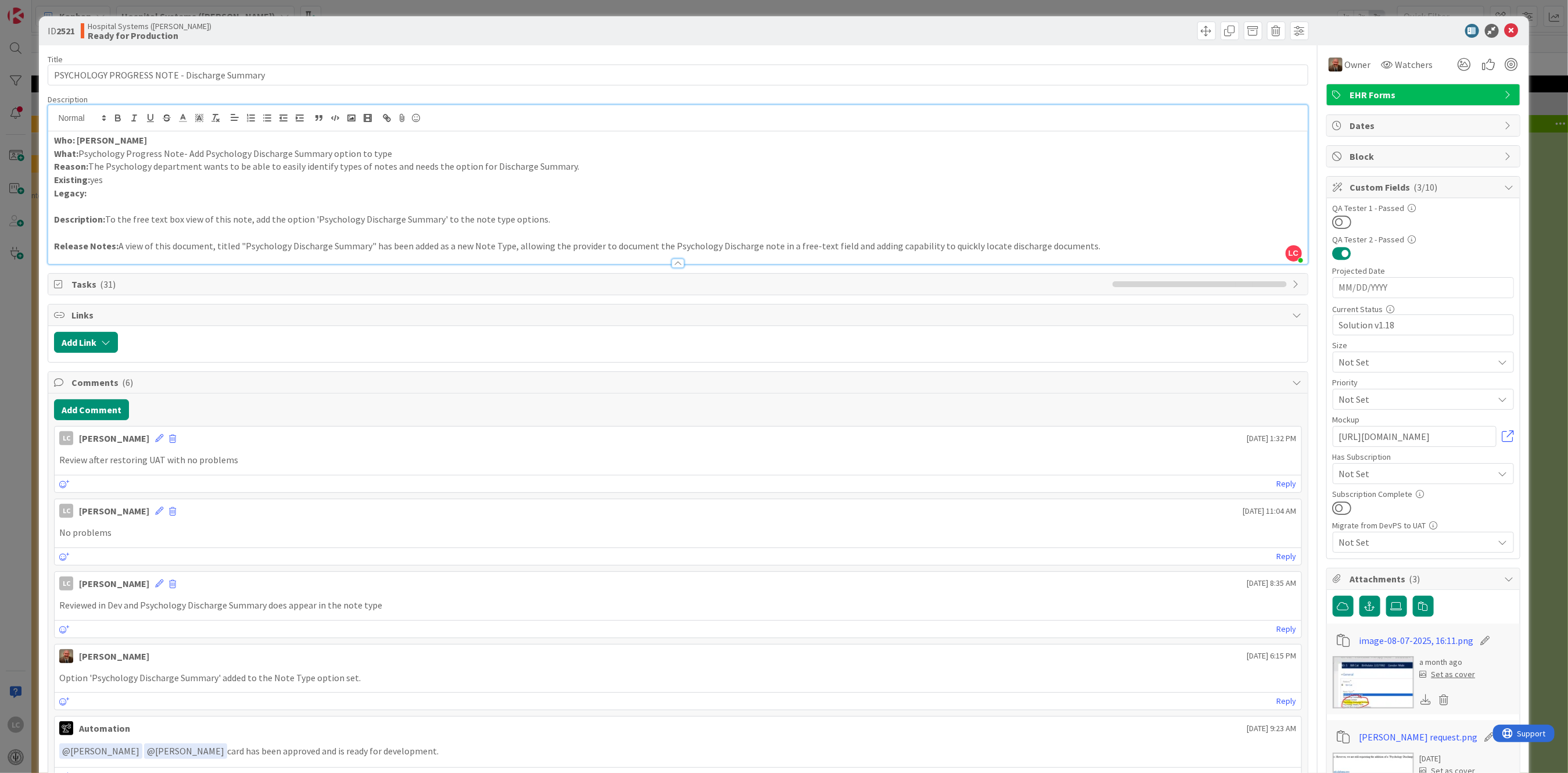
click at [278, 249] on p "Release Notes: A view of this document, titled "Psychology Discharge Summary" h…" at bounding box center [677, 246] width 1247 height 14
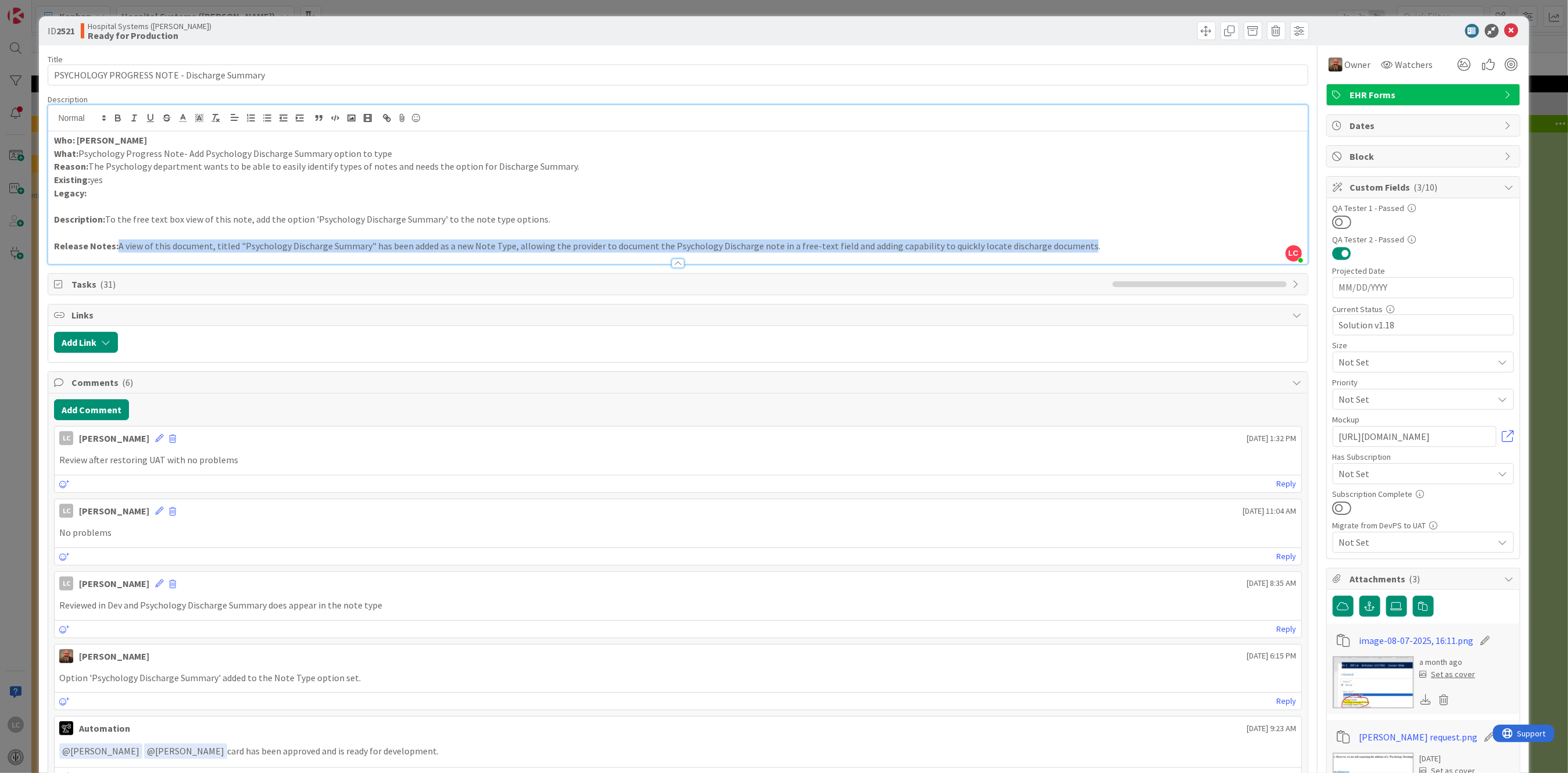
drag, startPoint x: 115, startPoint y: 242, endPoint x: 1071, endPoint y: 246, distance: 956.0
click at [1071, 246] on p "Release Notes: A view of this document, titled "Psychology Discharge Summary" h…" at bounding box center [677, 246] width 1247 height 14
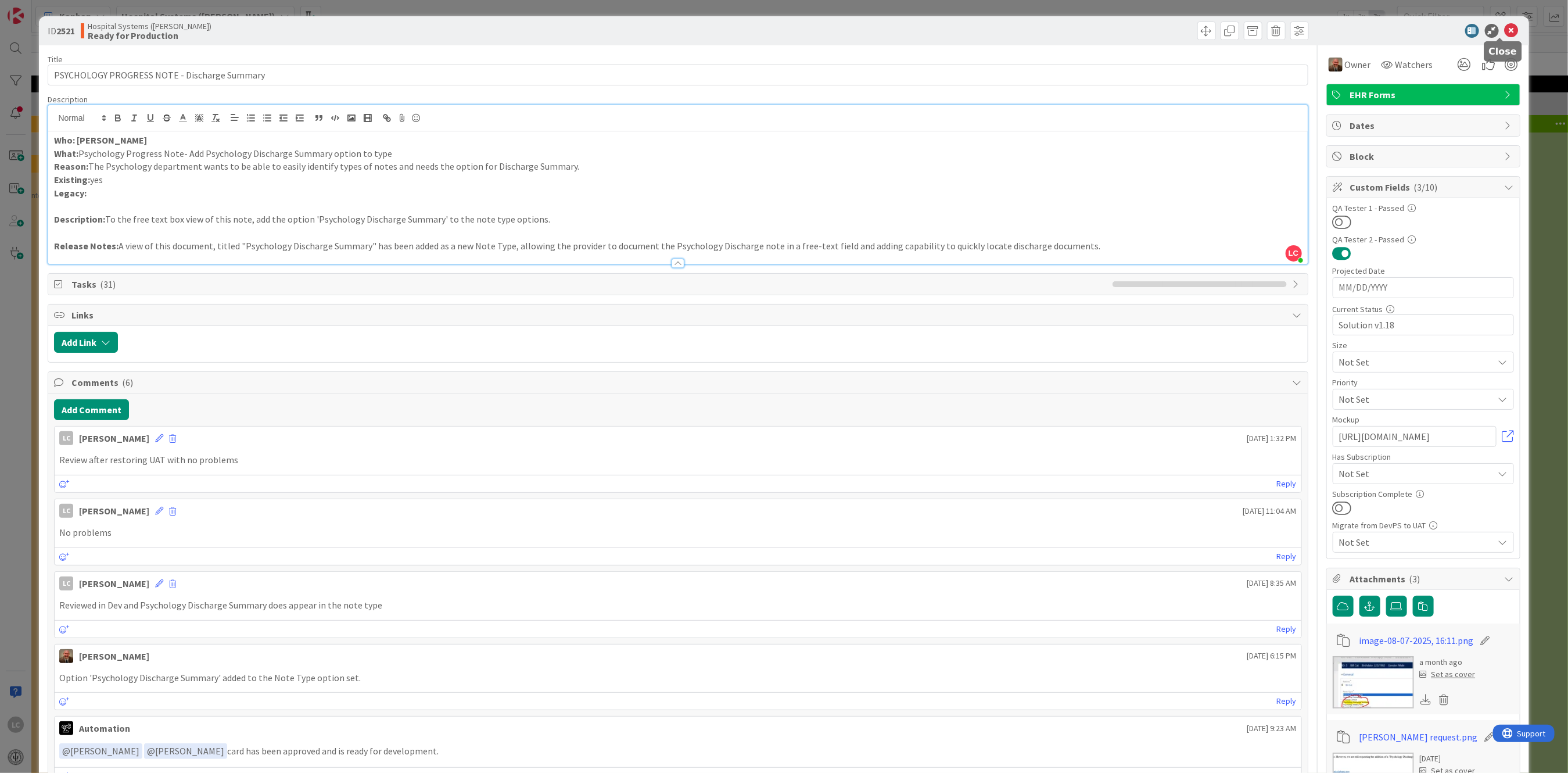
click at [1504, 28] on icon at bounding box center [1511, 30] width 14 height 14
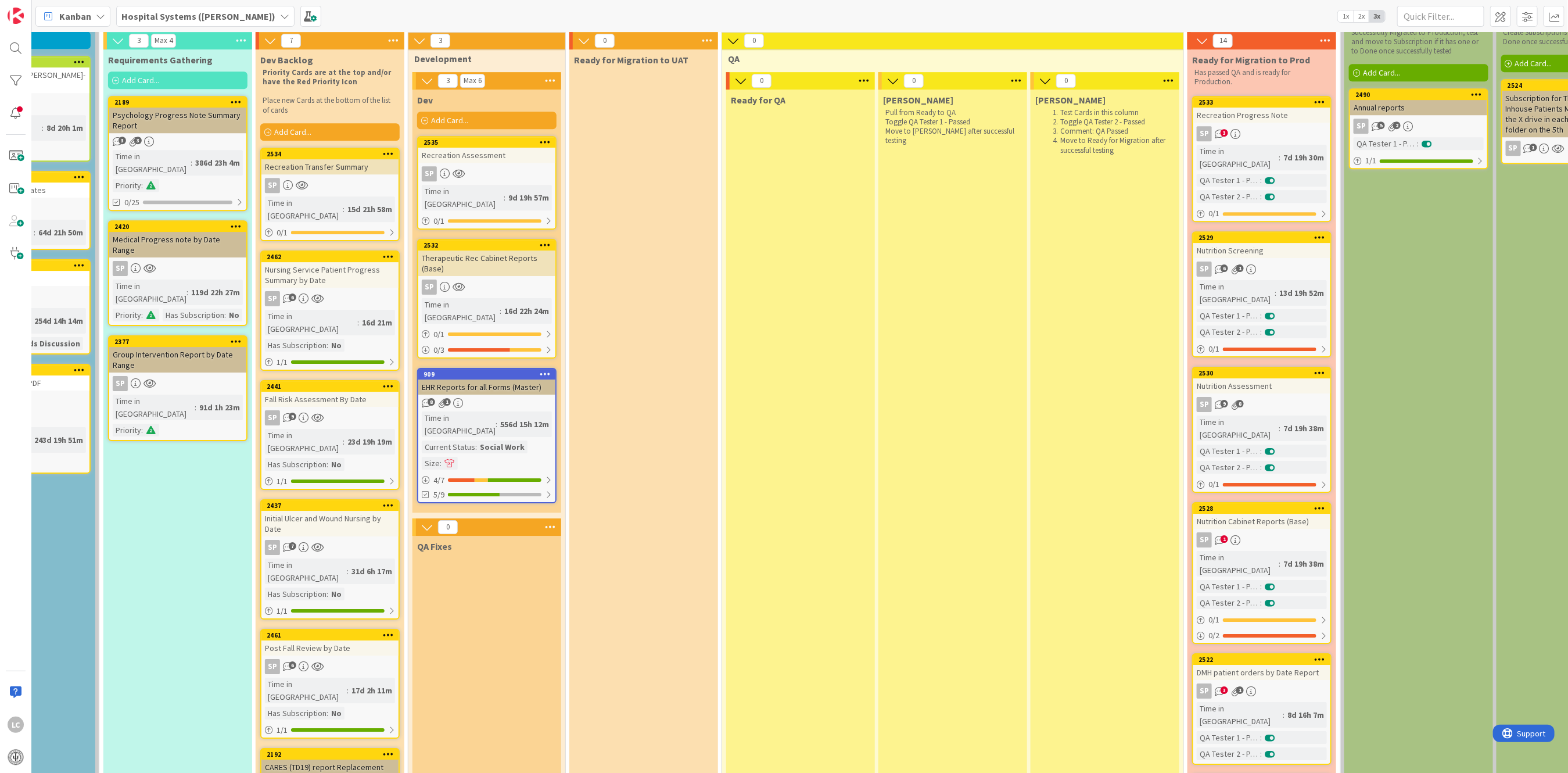
scroll to position [2789, 251]
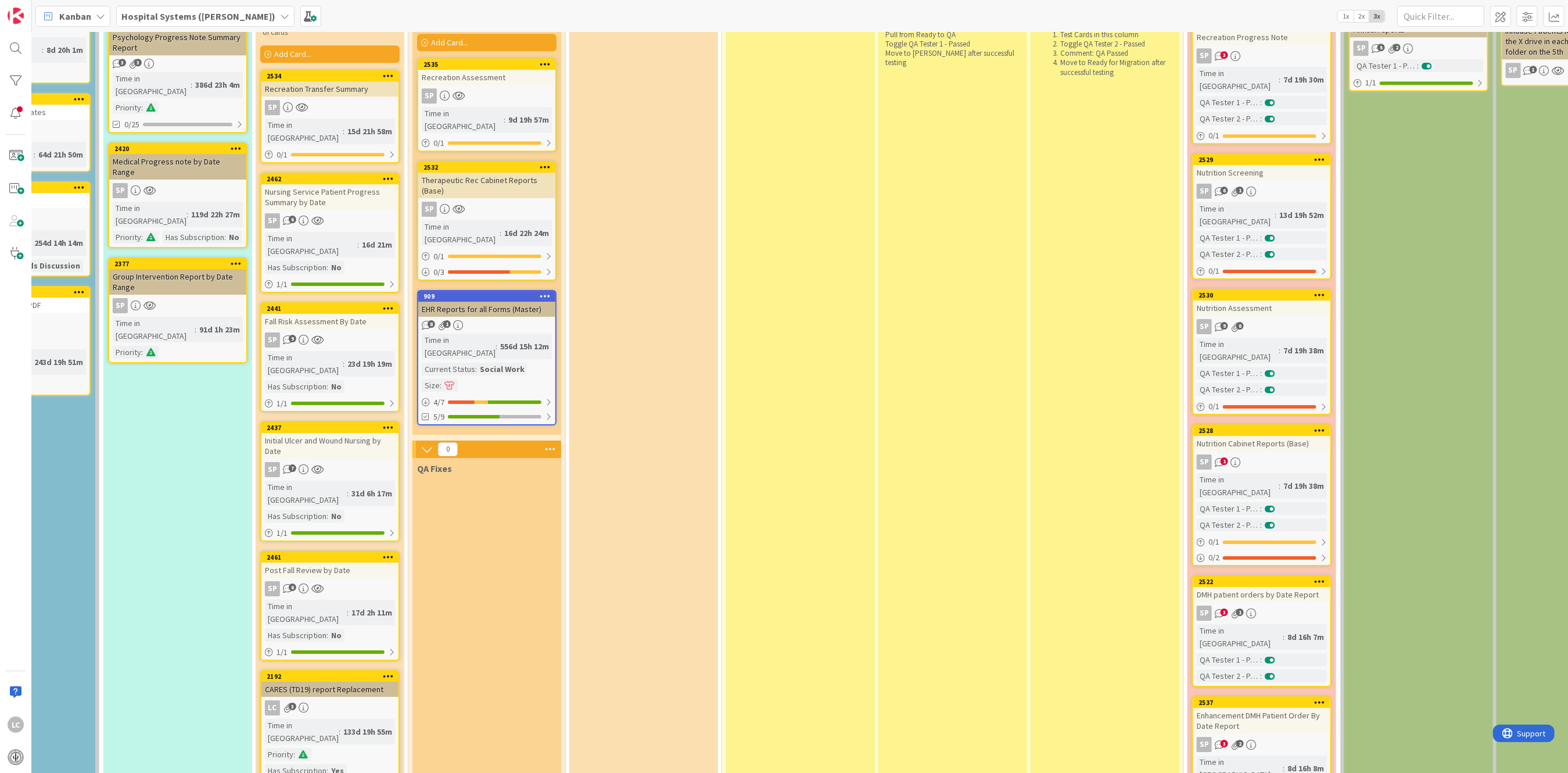
click at [1242, 708] on div "Enhancement DMH Patient Order By Date Report" at bounding box center [1262, 720] width 137 height 26
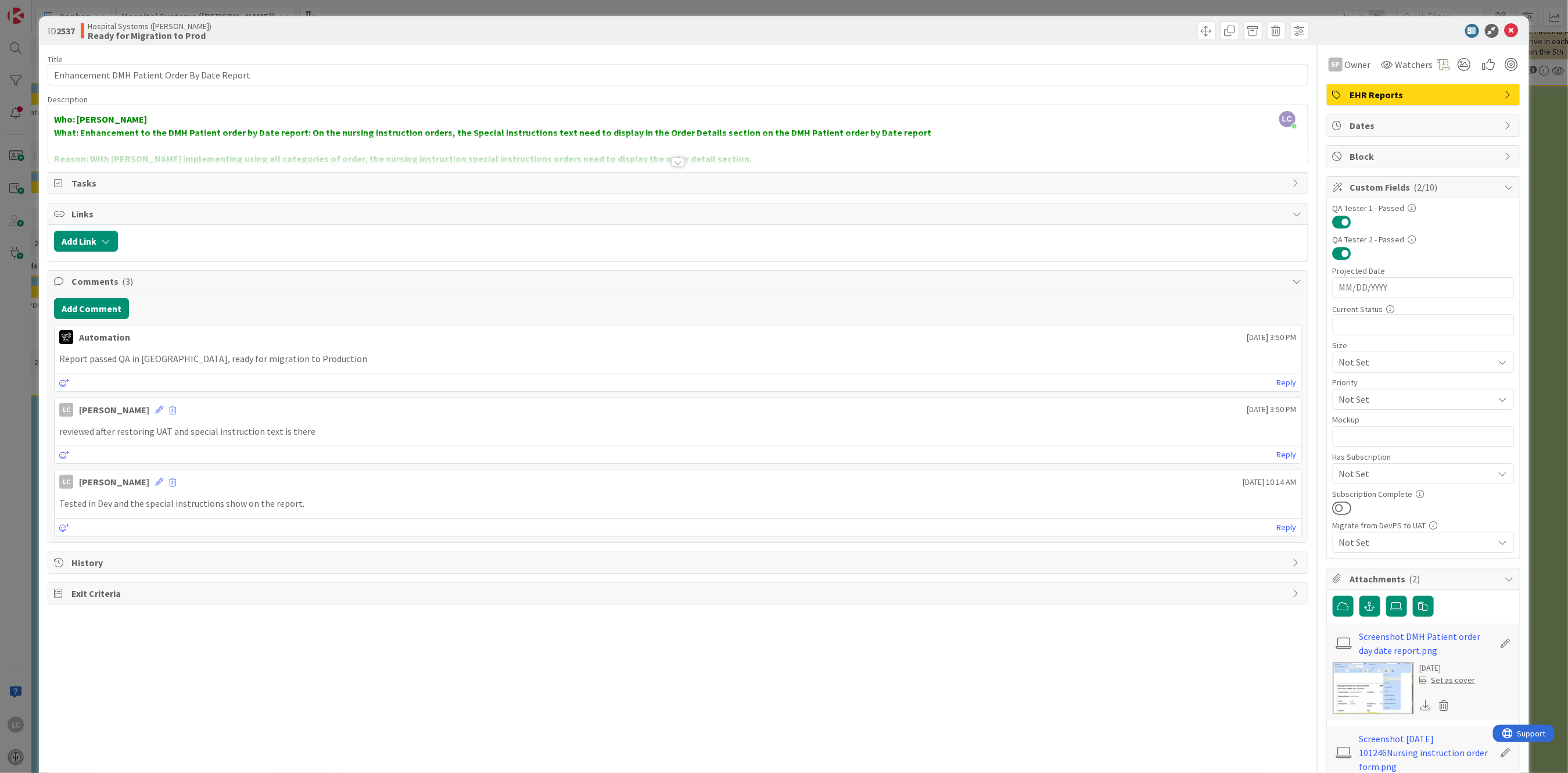
click at [673, 162] on div at bounding box center [678, 162] width 13 height 10
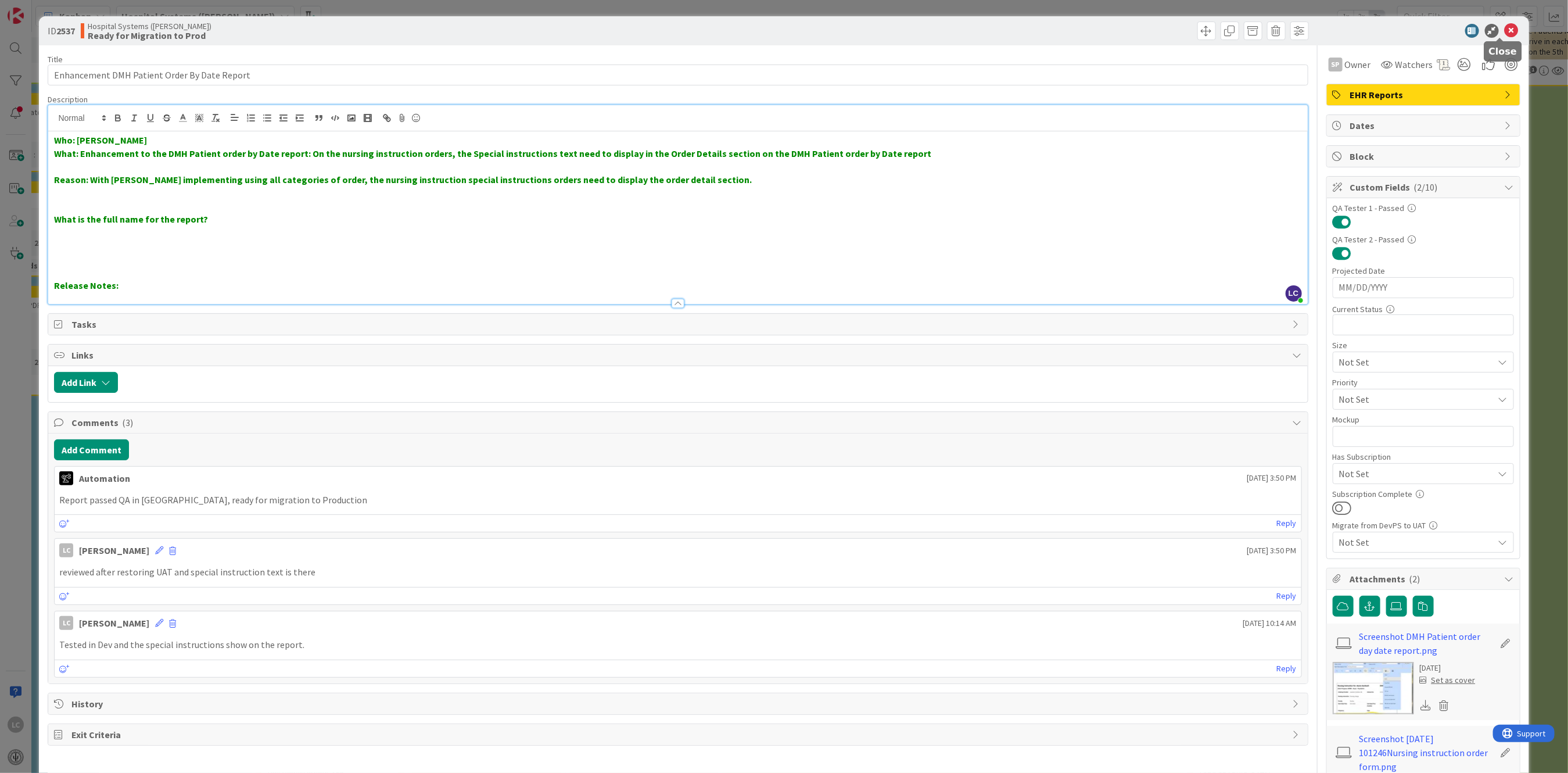
click at [1504, 31] on icon at bounding box center [1511, 30] width 14 height 14
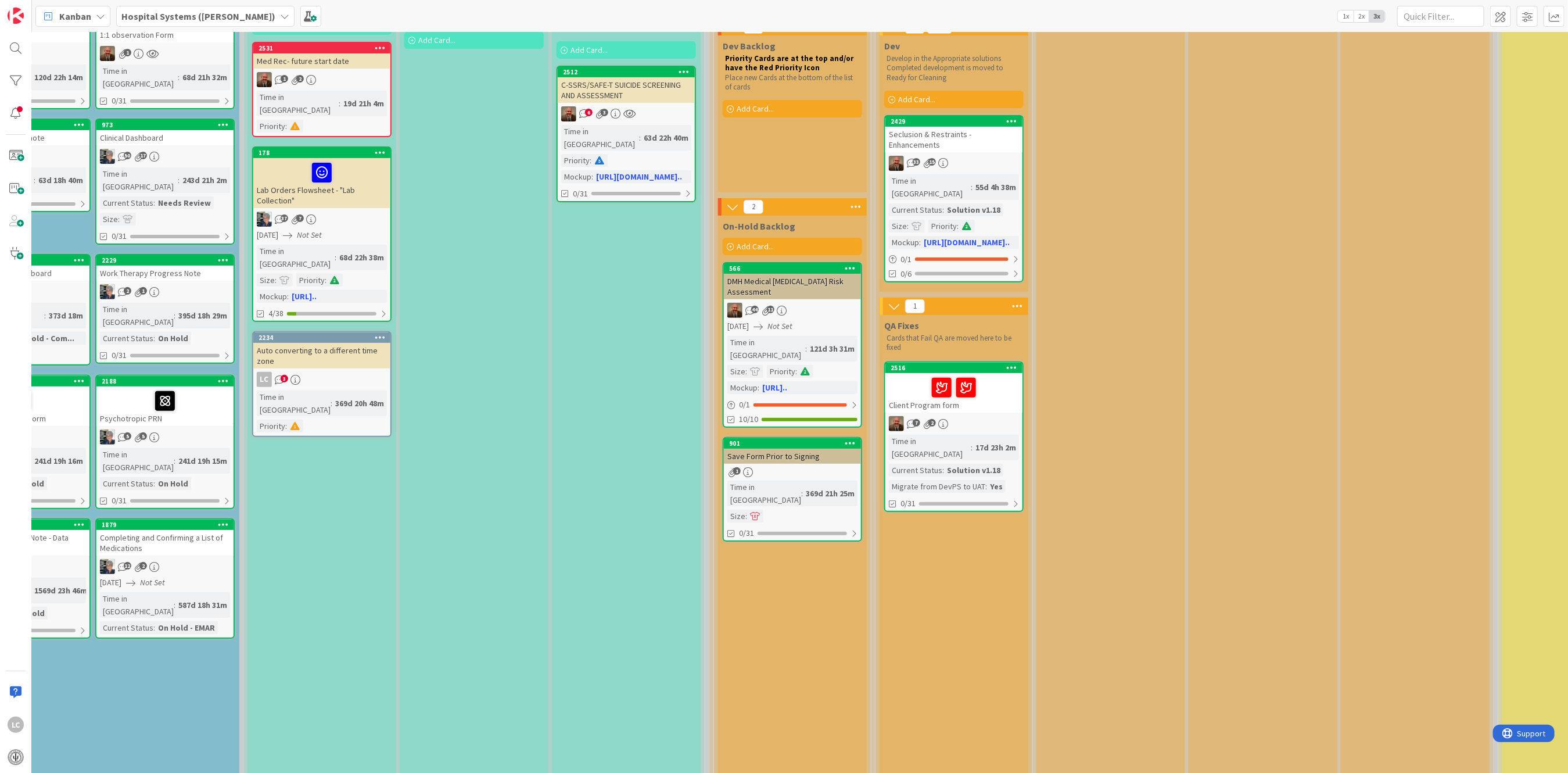
scroll to position [154, 251]
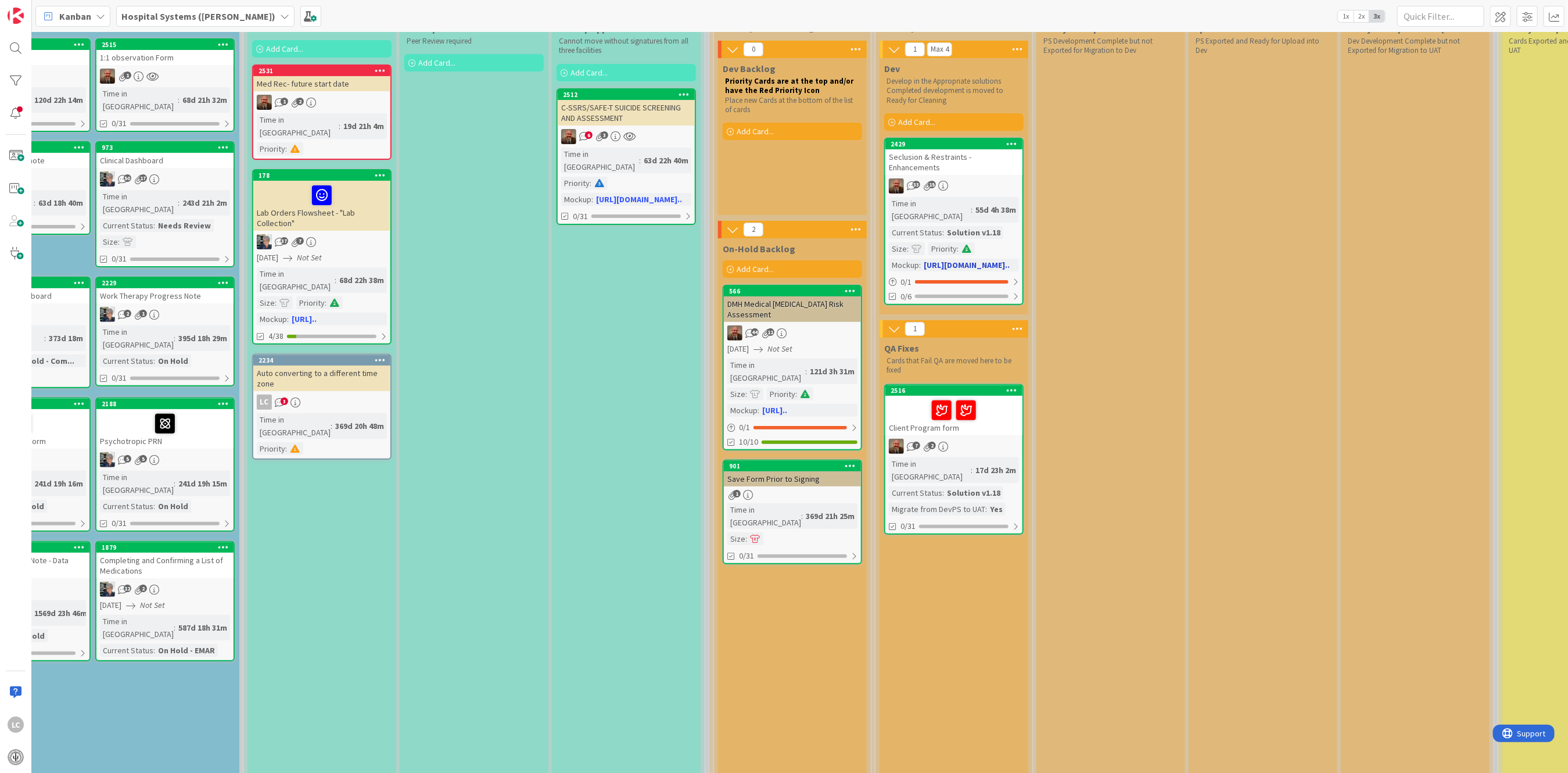
click at [970, 165] on link "2429 Seclusion & Restraints - Enhancements 33 15 Time in Column : 55d 4h 38m Cu…" at bounding box center [954, 221] width 140 height 167
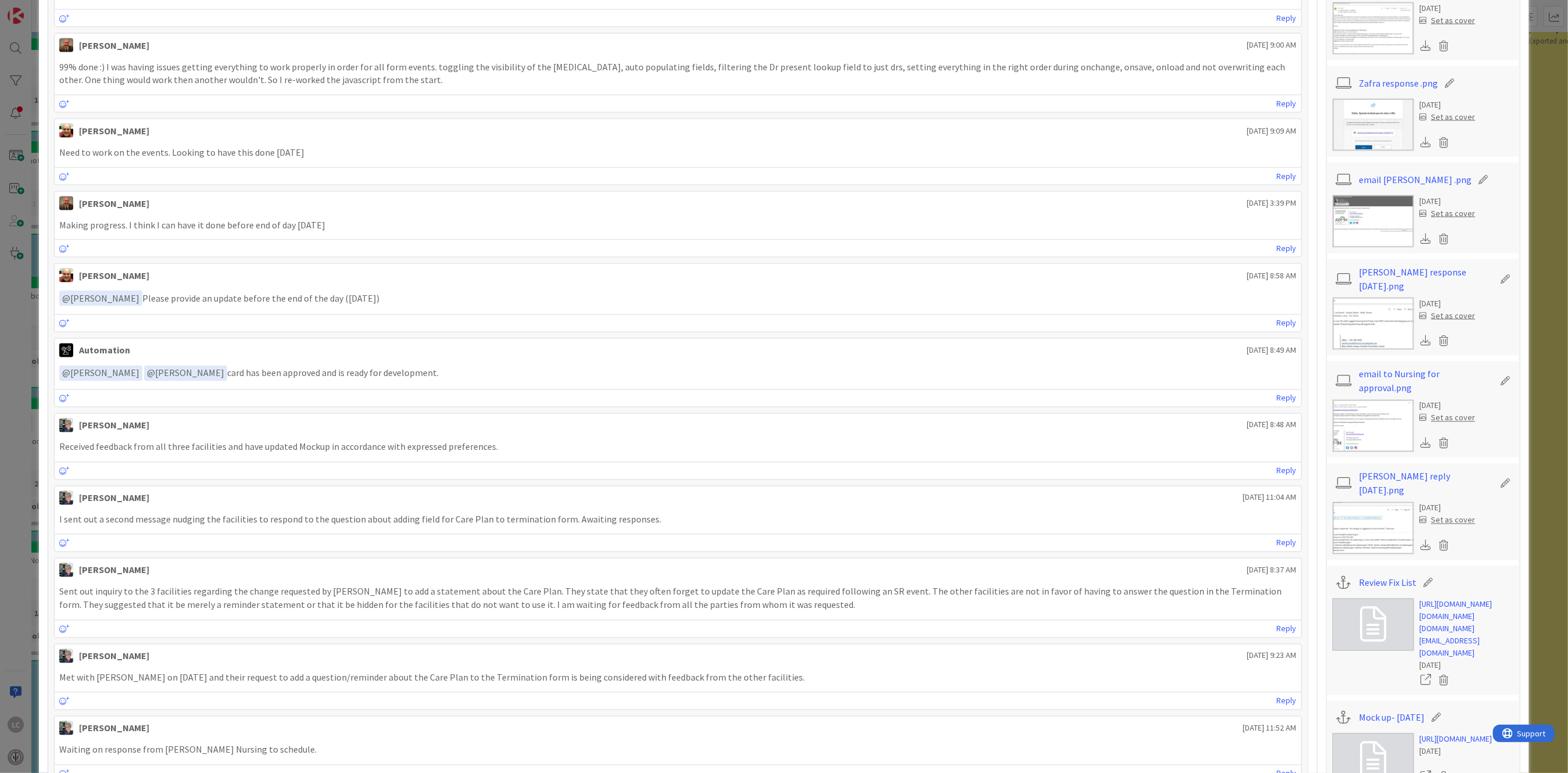
scroll to position [1472, 0]
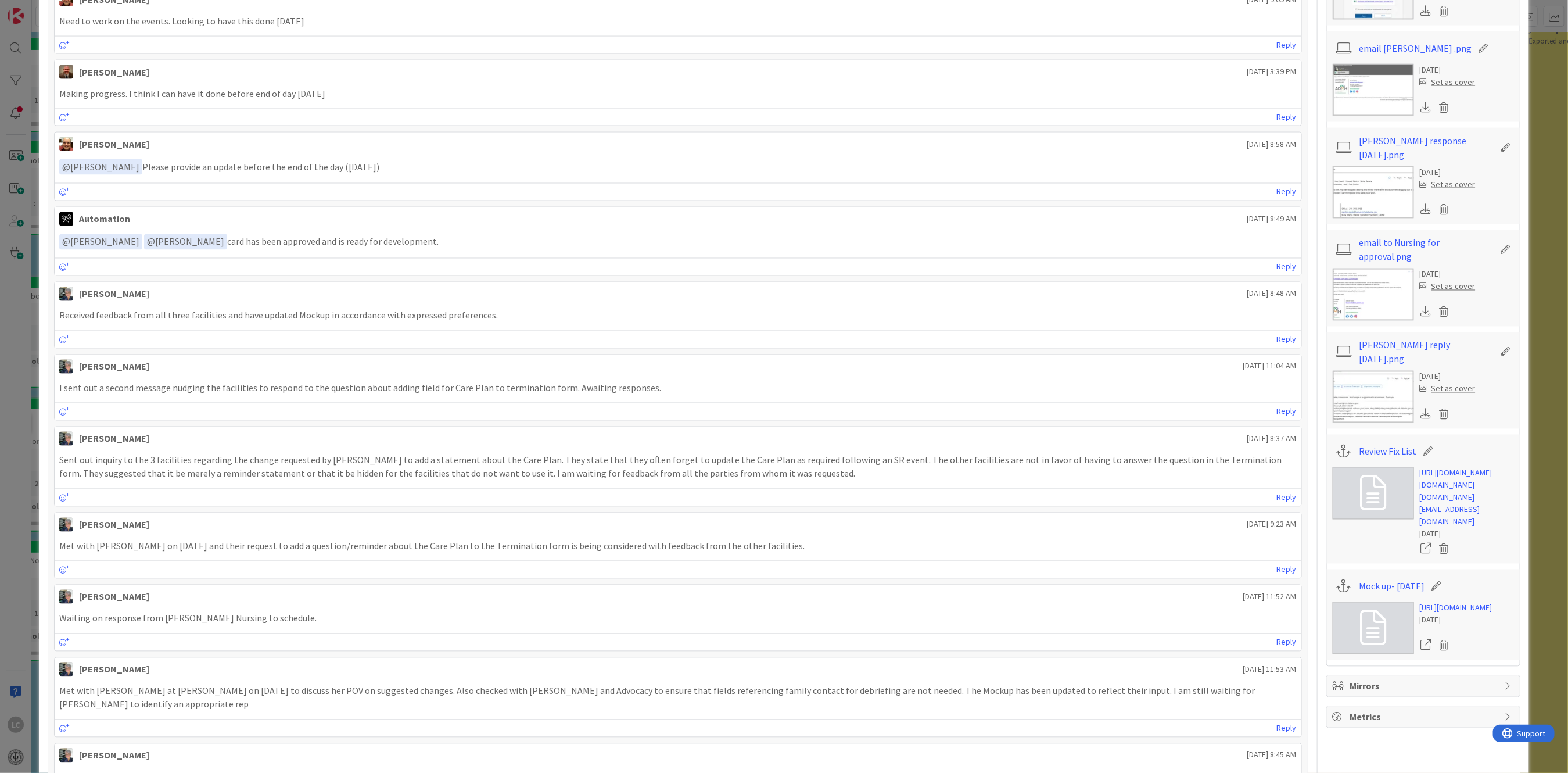
click at [1360, 476] on icon at bounding box center [1373, 493] width 26 height 35
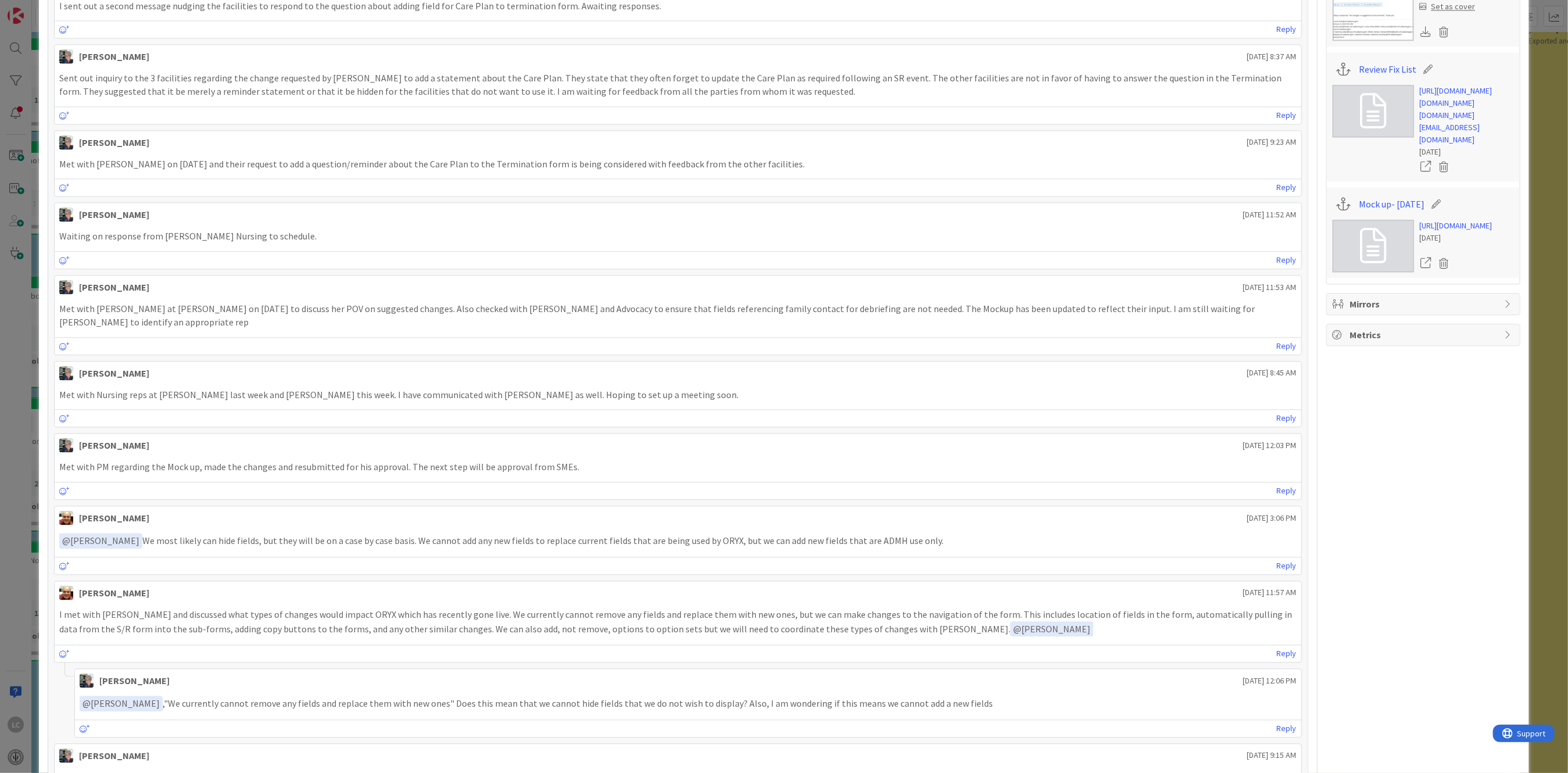
scroll to position [1859, 0]
click at [1371, 258] on icon at bounding box center [1373, 240] width 26 height 35
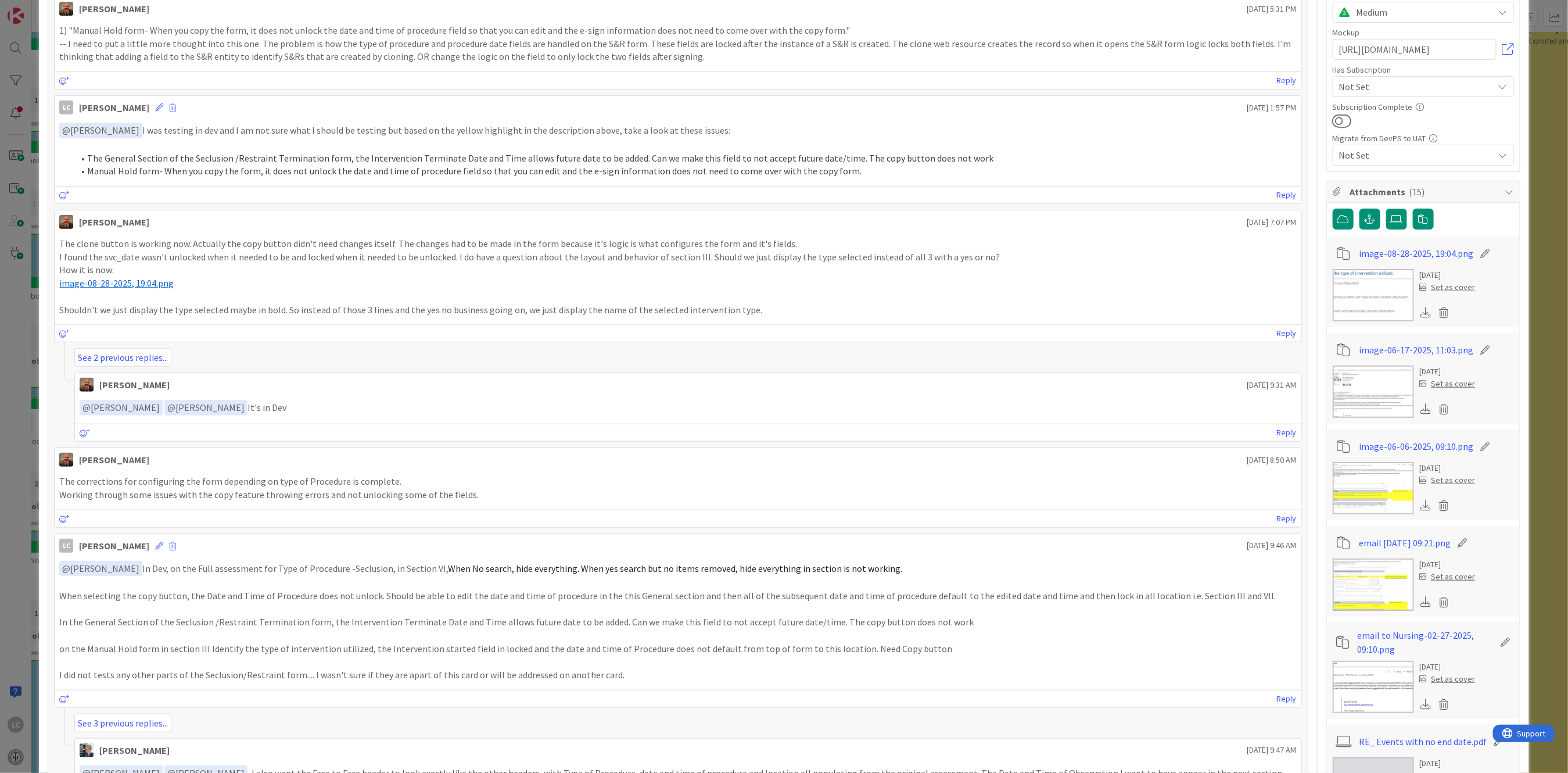
scroll to position [0, 0]
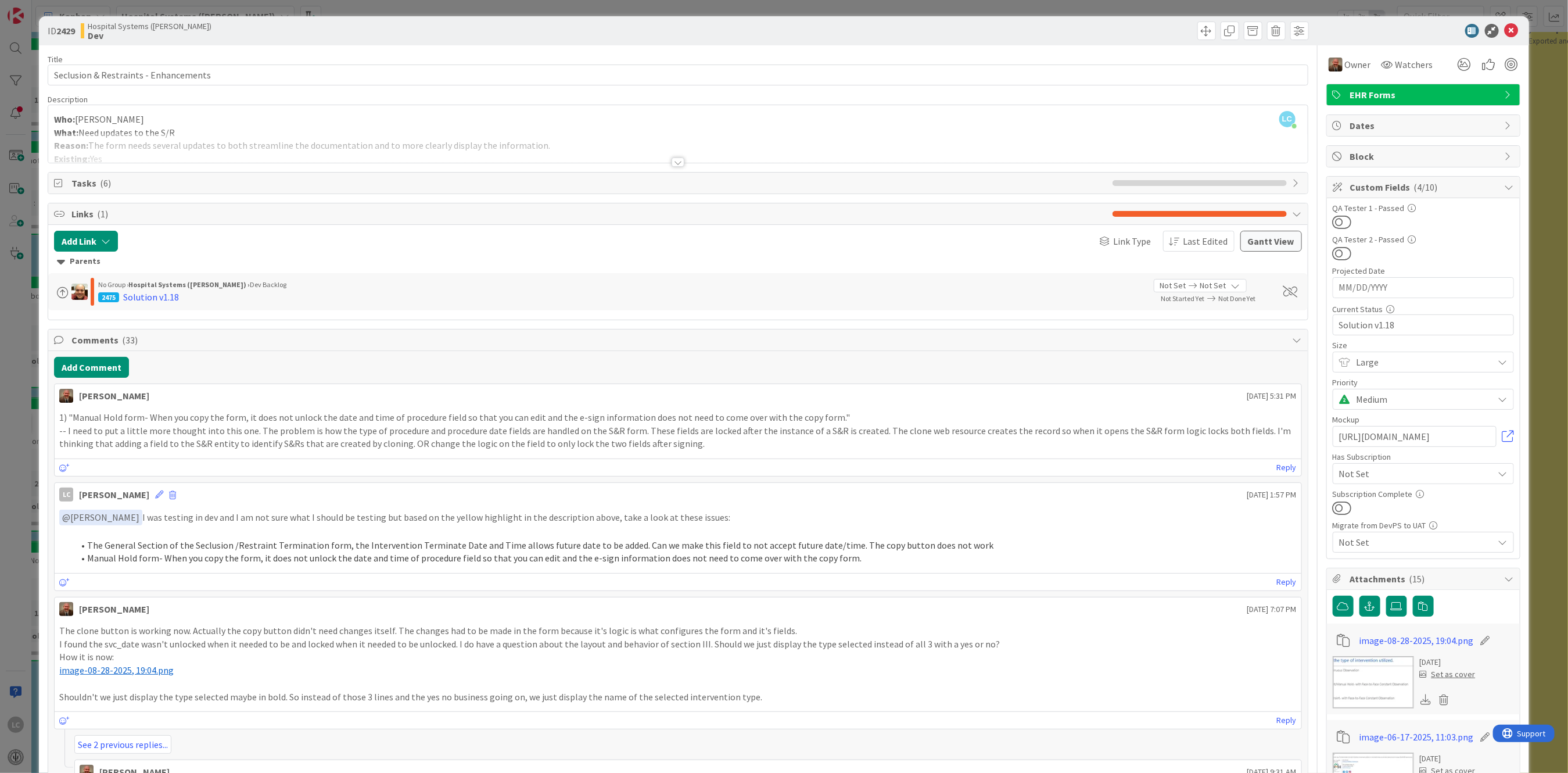
click at [673, 158] on div at bounding box center [678, 162] width 13 height 10
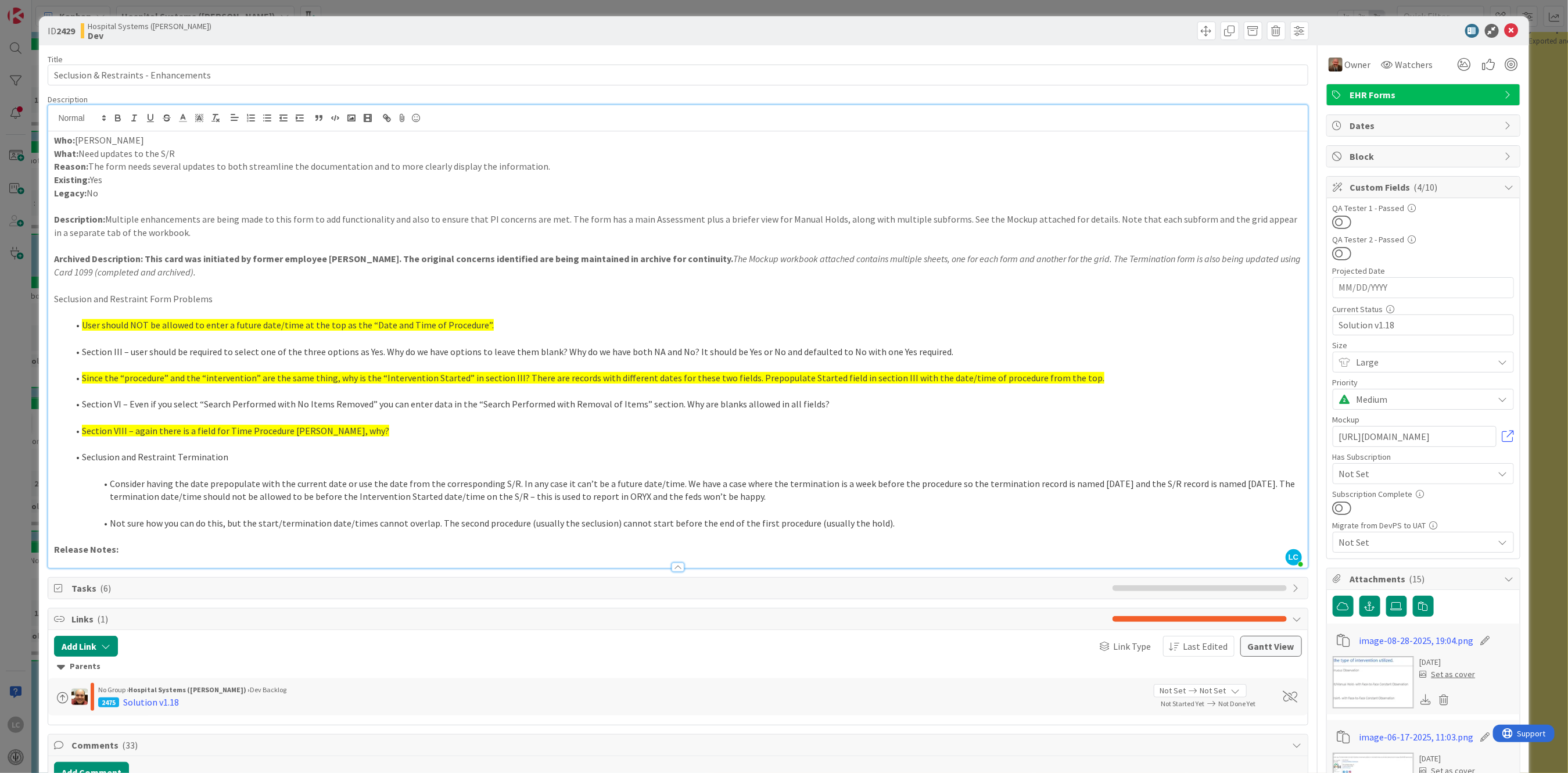
drag, startPoint x: 46, startPoint y: 295, endPoint x: 466, endPoint y: 461, distance: 451.6
drag, startPoint x: 243, startPoint y: 341, endPoint x: 334, endPoint y: 355, distance: 92.1
click at [334, 355] on div "Who: [PERSON_NAME] What: Need updates to the S/R Reason: The form needs several…" at bounding box center [677, 350] width 1259 height 436
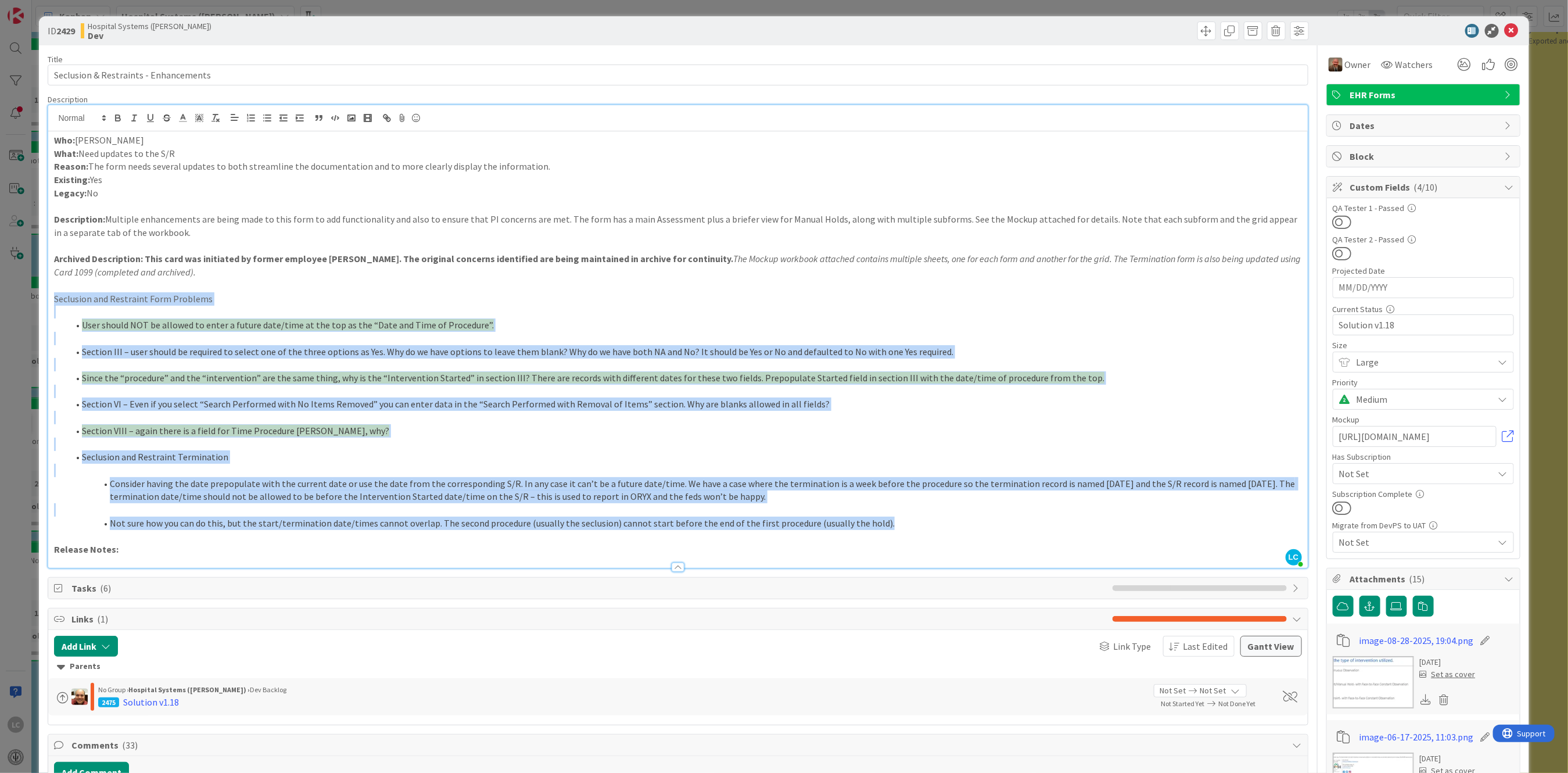
drag, startPoint x: 52, startPoint y: 297, endPoint x: 895, endPoint y: 517, distance: 871.2
click at [895, 517] on div "Who: [PERSON_NAME] What: Need updates to the S/R Reason: The form needs several…" at bounding box center [677, 350] width 1259 height 436
click at [530, 292] on p "Seclusion and Restraint Form Problems" at bounding box center [677, 299] width 1247 height 14
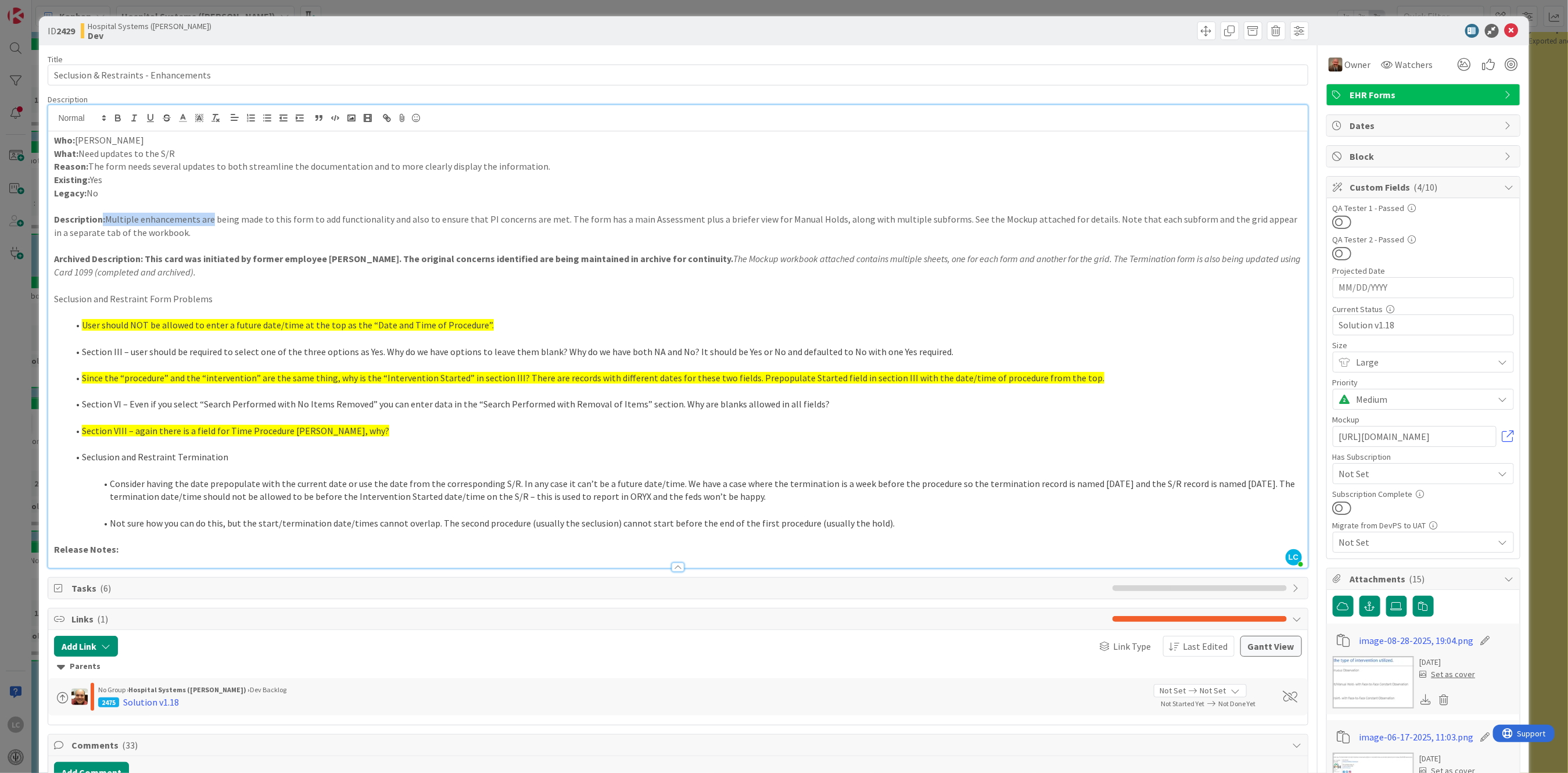
drag, startPoint x: 102, startPoint y: 217, endPoint x: 212, endPoint y: 226, distance: 110.4
click at [212, 226] on p "Description: Multiple enhancements are being made to this form to add functiona…" at bounding box center [677, 225] width 1247 height 26
click at [109, 218] on p "Description: Multiple enhancements are being made to this form to add functiona…" at bounding box center [677, 225] width 1247 height 26
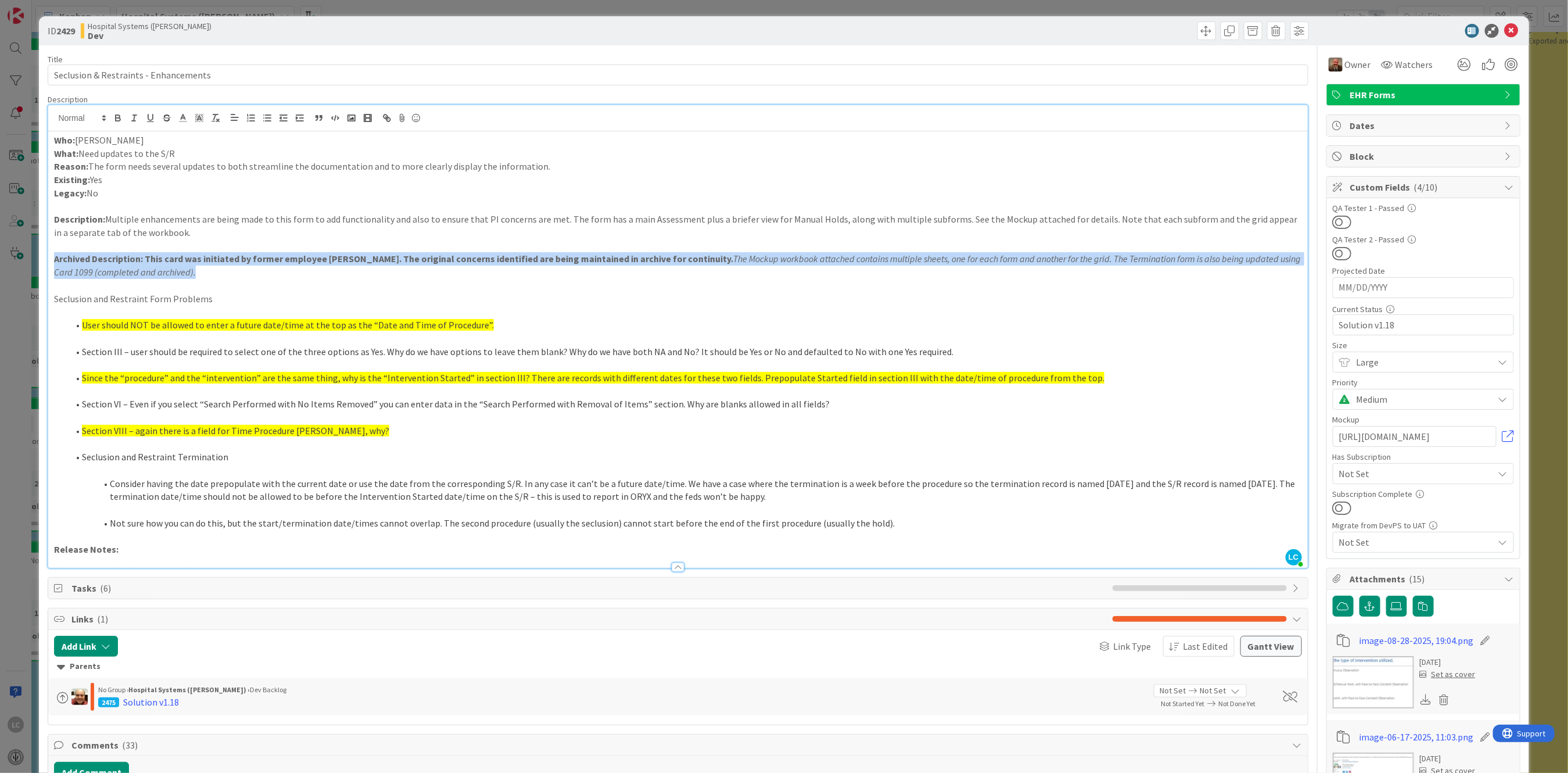
drag, startPoint x: 52, startPoint y: 256, endPoint x: 173, endPoint y: 268, distance: 121.6
click at [173, 268] on div "Who: [PERSON_NAME] What: Need updates to the S/R Reason: The form needs several…" at bounding box center [677, 350] width 1259 height 436
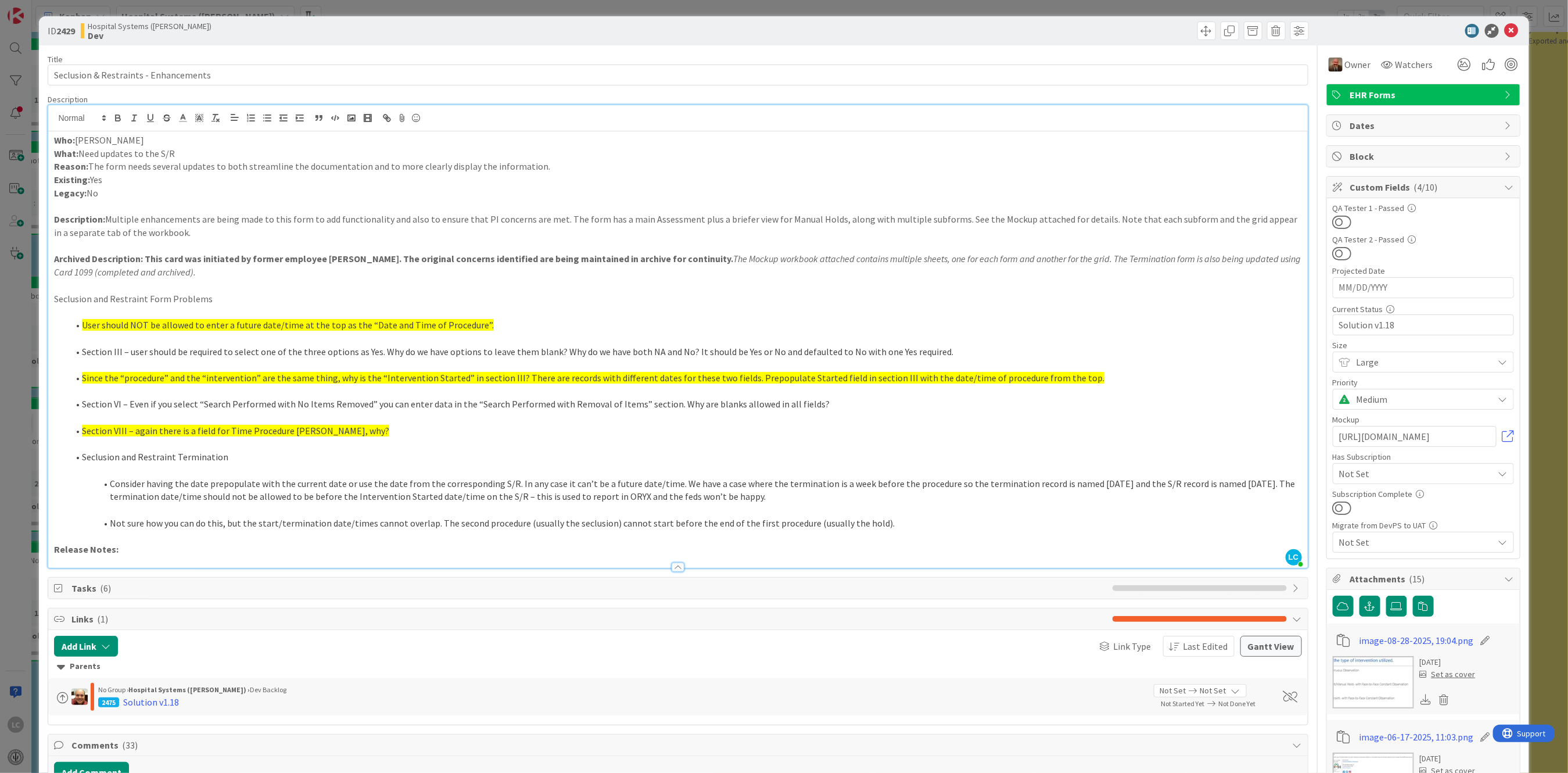
click at [197, 293] on p "Seclusion and Restraint Form Problems" at bounding box center [677, 299] width 1247 height 14
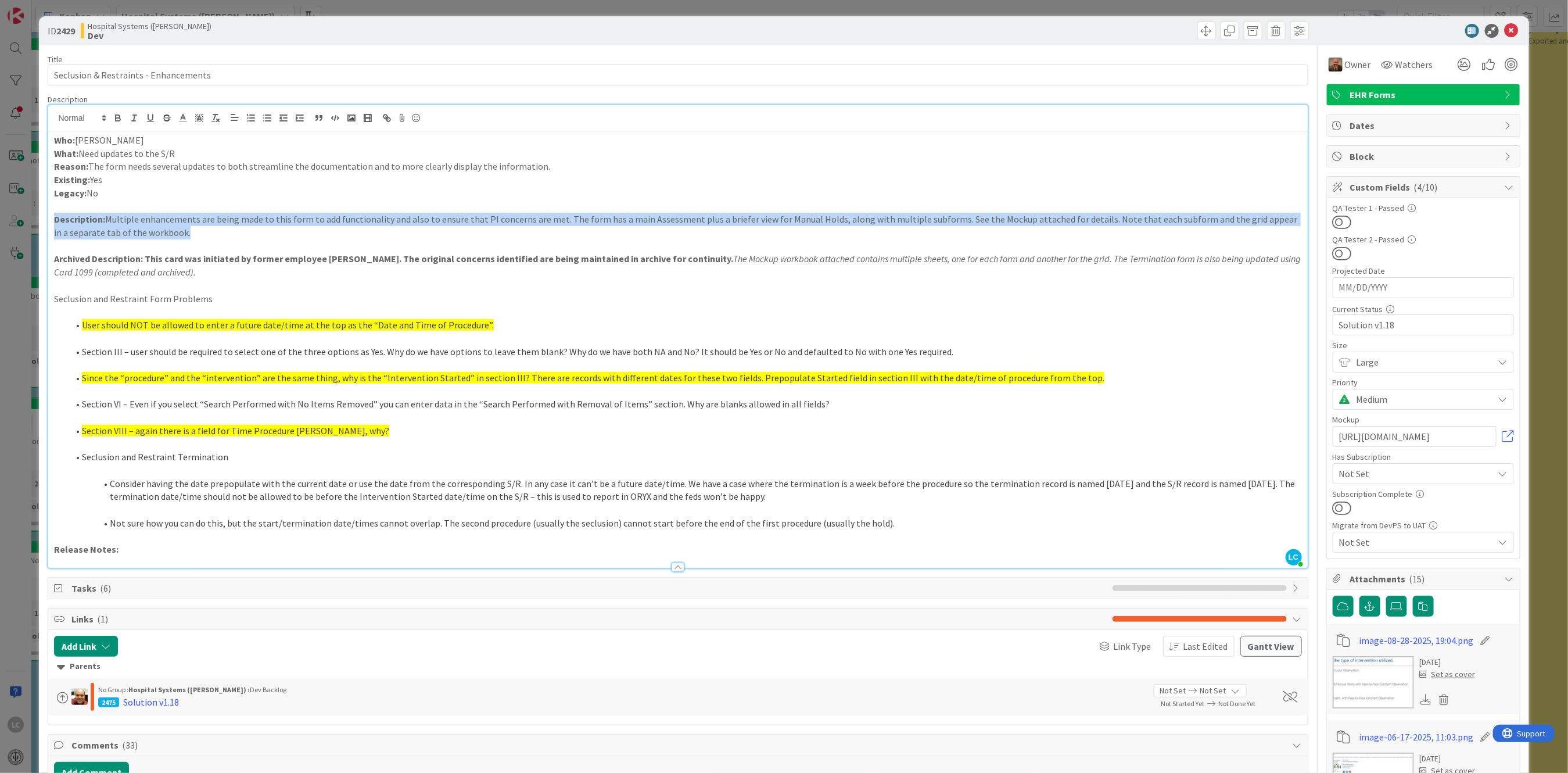
drag, startPoint x: 55, startPoint y: 221, endPoint x: 194, endPoint y: 231, distance: 139.4
click at [194, 231] on p "Description: Multiple enhancements are being made to this form to add functiona…" at bounding box center [677, 225] width 1247 height 26
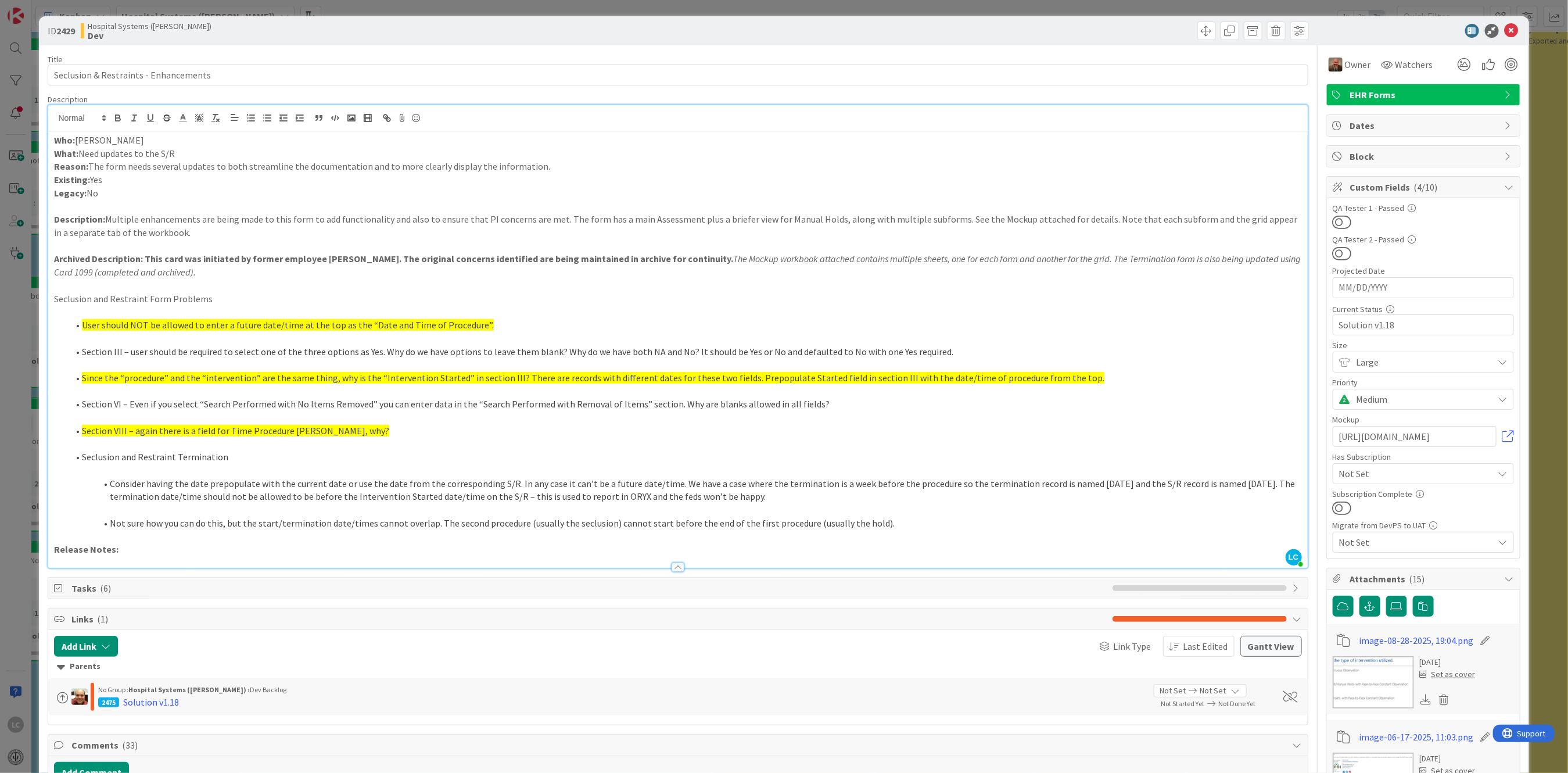
click at [237, 204] on p at bounding box center [677, 206] width 1247 height 14
click at [1504, 27] on icon at bounding box center [1511, 30] width 14 height 14
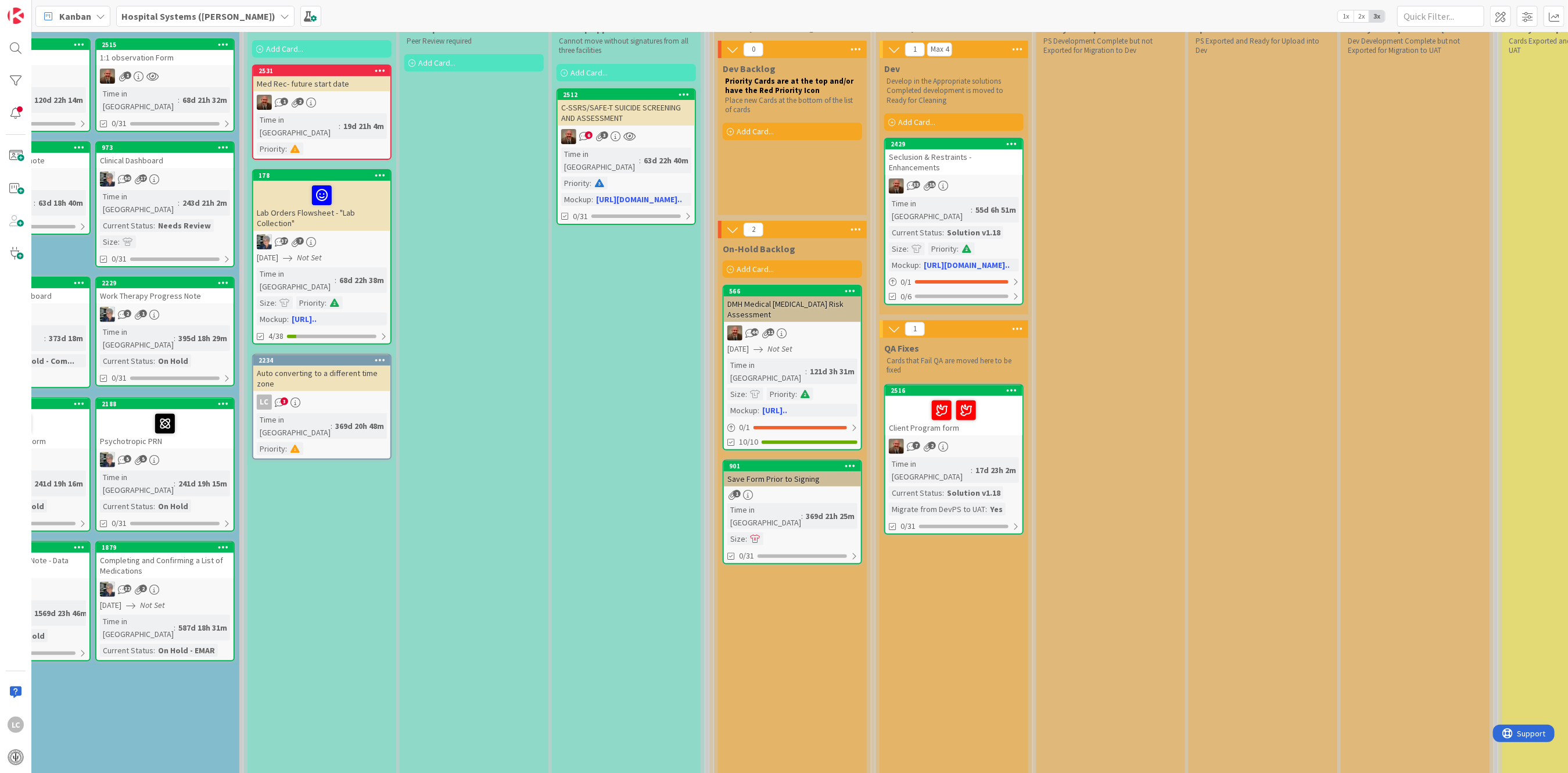
click at [938, 442] on icon at bounding box center [943, 447] width 10 height 10
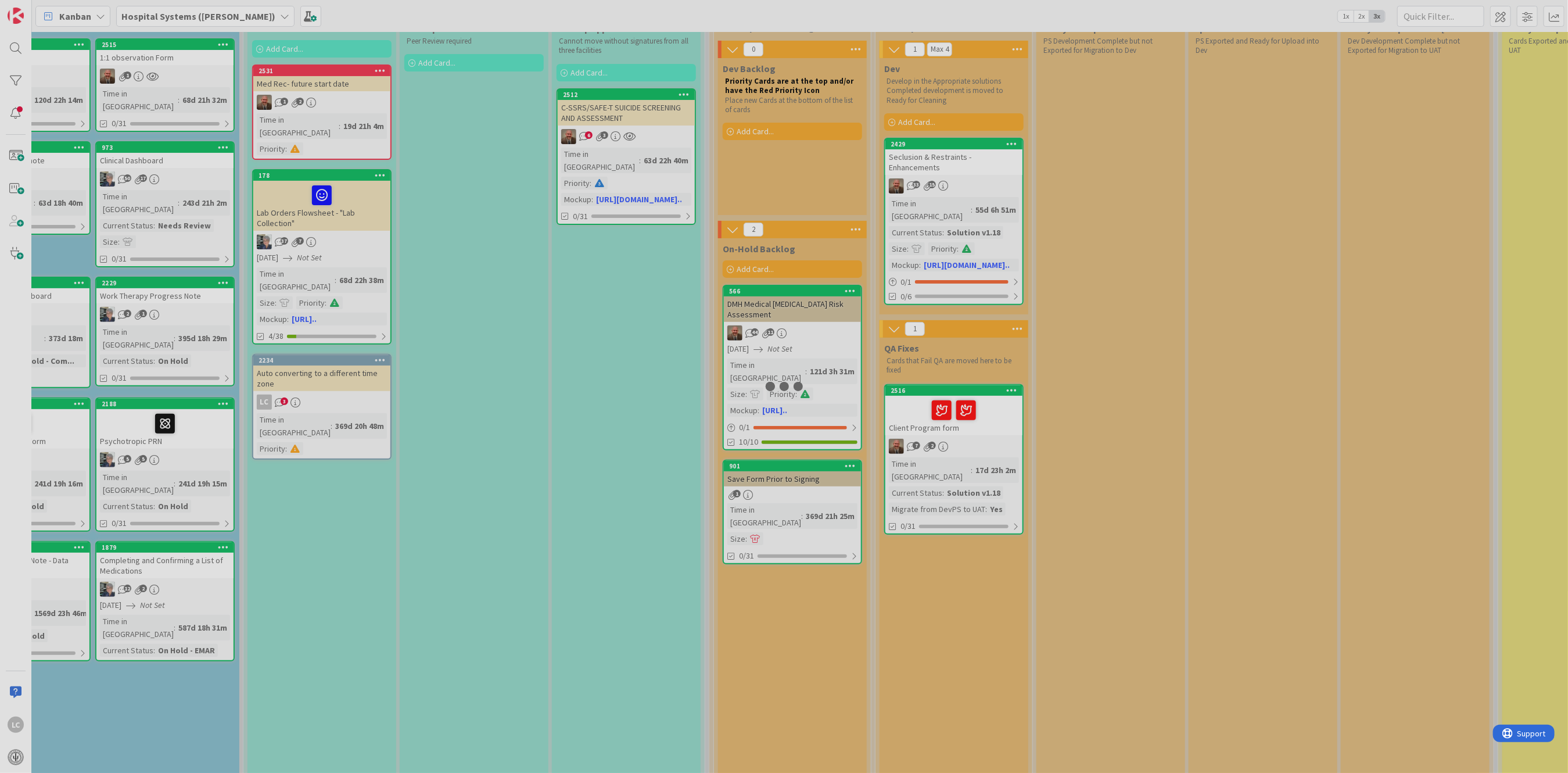
click at [937, 417] on div at bounding box center [784, 386] width 1568 height 773
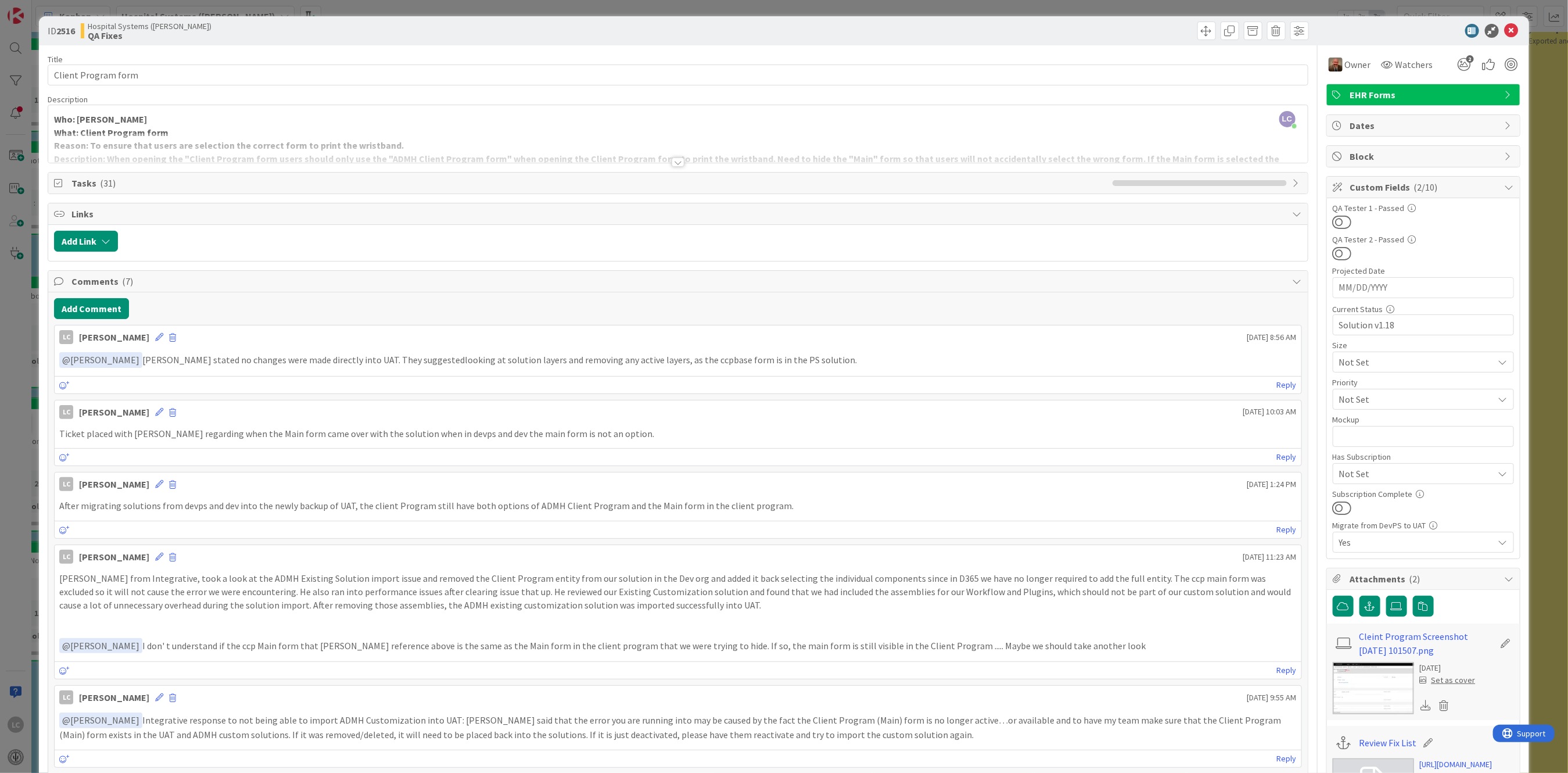
click at [673, 162] on div at bounding box center [678, 162] width 13 height 10
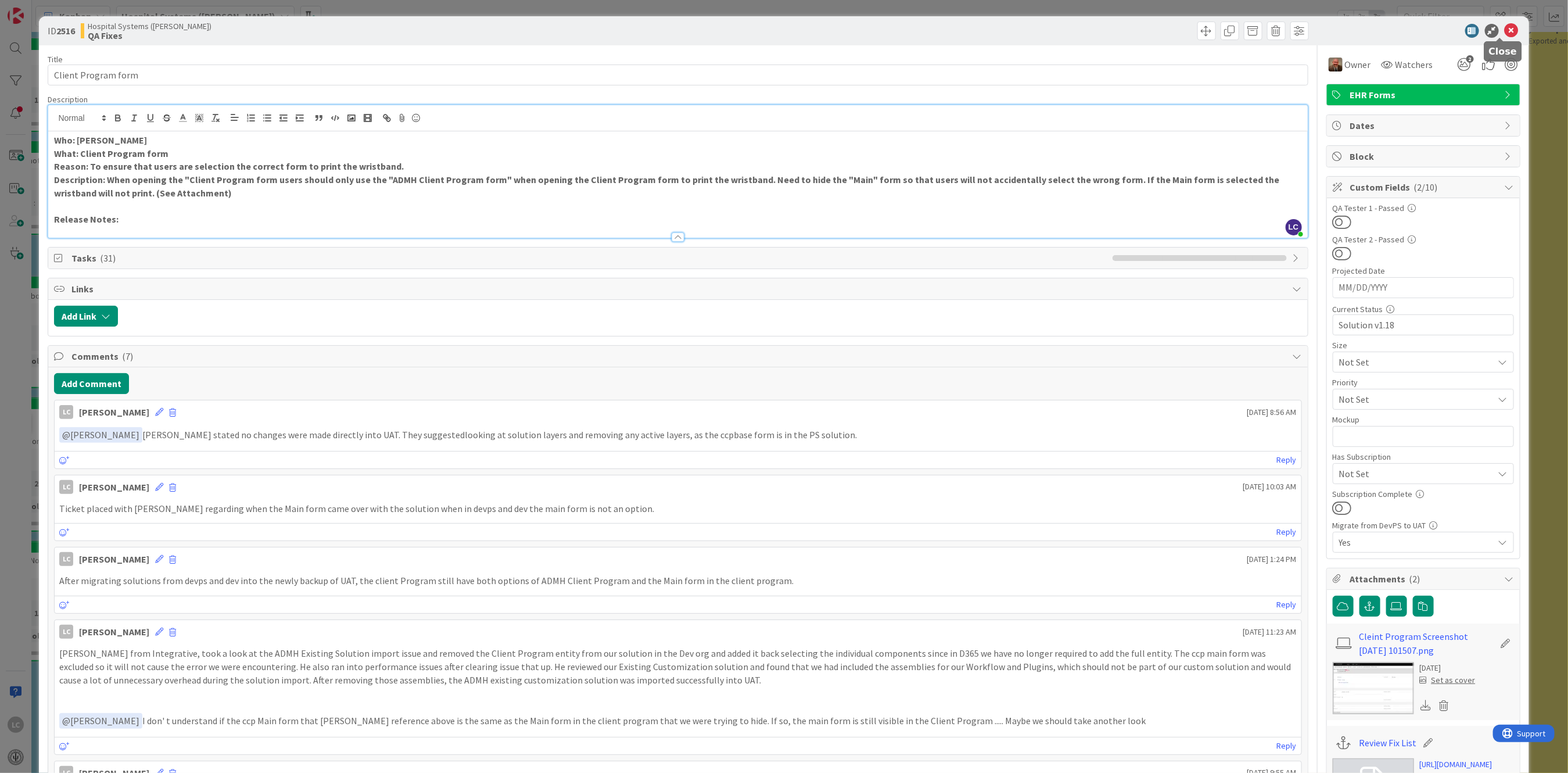
click at [1504, 27] on icon at bounding box center [1511, 30] width 14 height 14
